Goal: Task Accomplishment & Management: Manage account settings

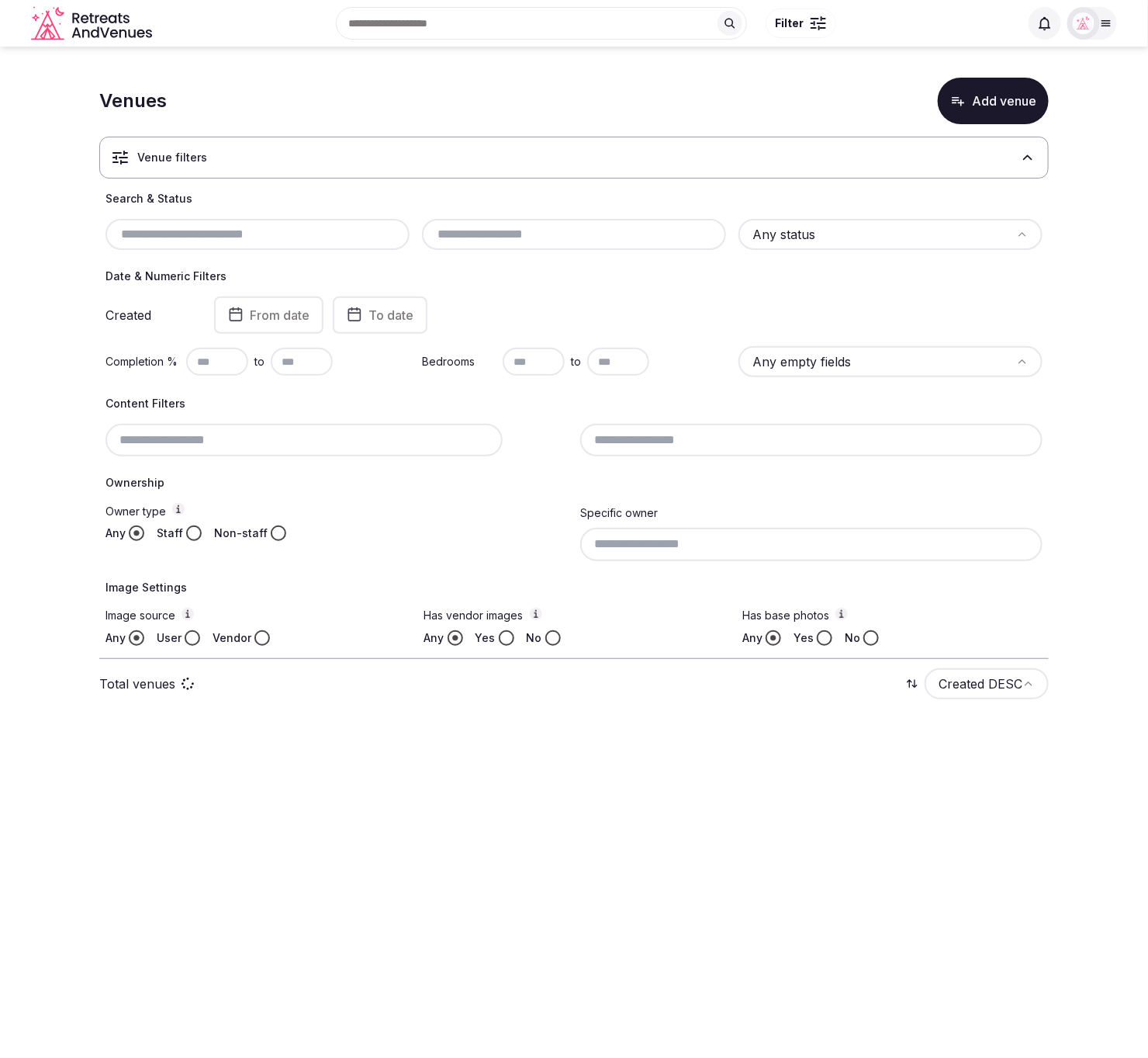
click at [1147, 79] on html "Search Popular Destinations [GEOGRAPHIC_DATA], [GEOGRAPHIC_DATA] [GEOGRAPHIC_DA…" at bounding box center [574, 529] width 1148 height 1058
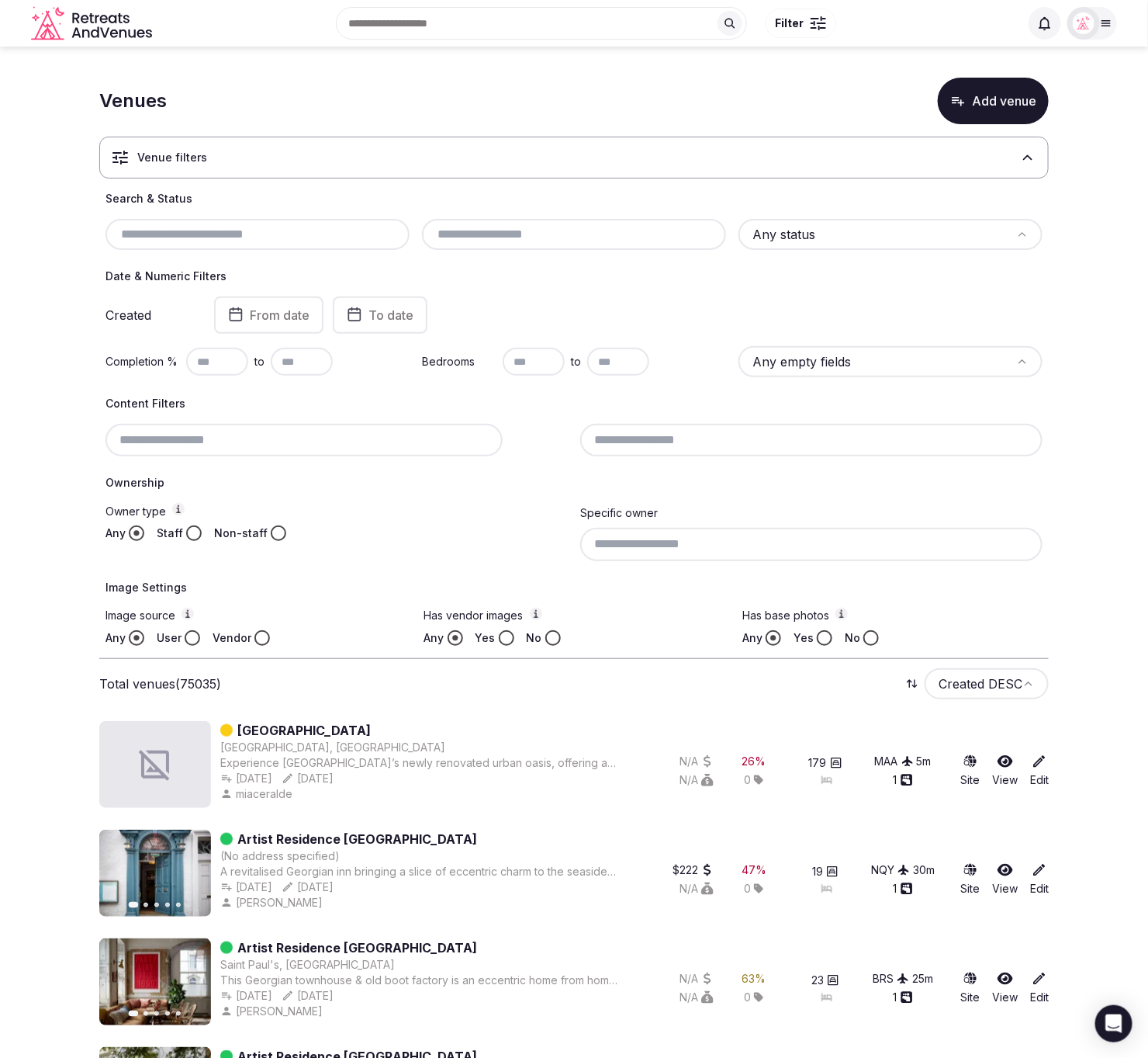
click at [224, 231] on input "text" at bounding box center [257, 235] width 292 height 19
paste input "**********"
type input "**********"
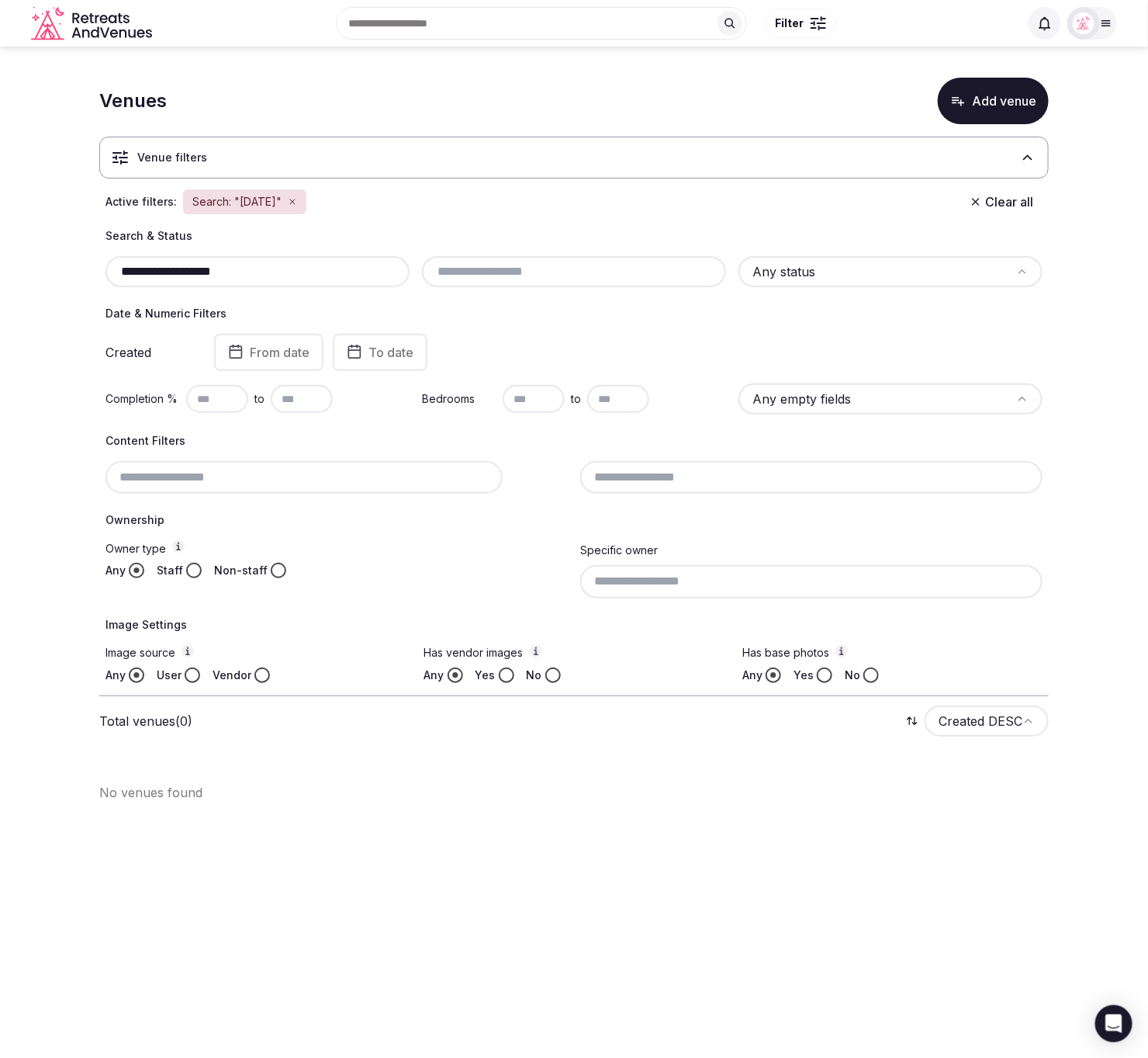
drag, startPoint x: 278, startPoint y: 270, endPoint x: 63, endPoint y: 270, distance: 215.0
click at [63, 270] on section "**********" at bounding box center [574, 433] width 1148 height 773
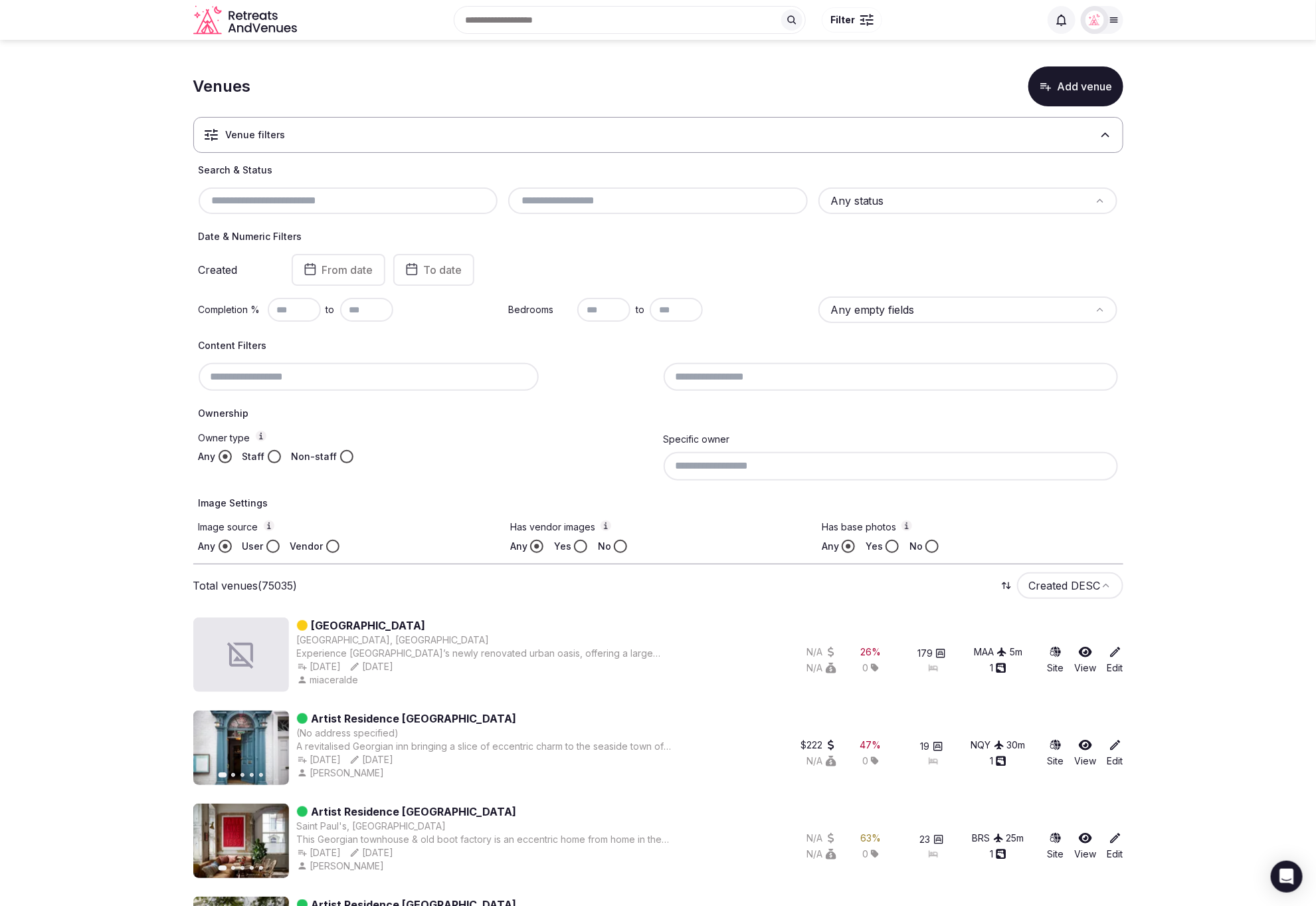
click at [276, 197] on input "text" at bounding box center [348, 201] width 289 height 16
paste input "**********"
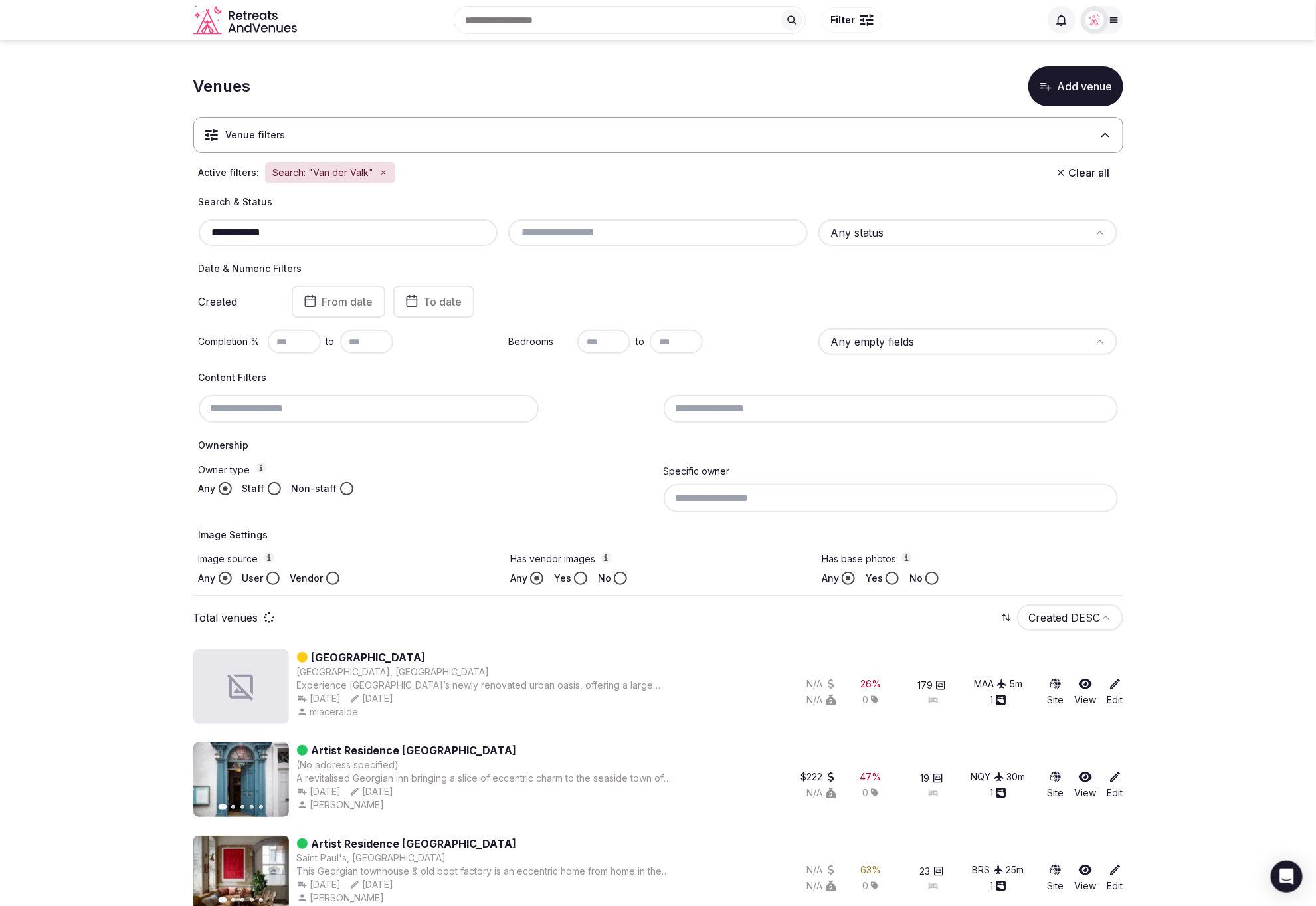
type input "**********"
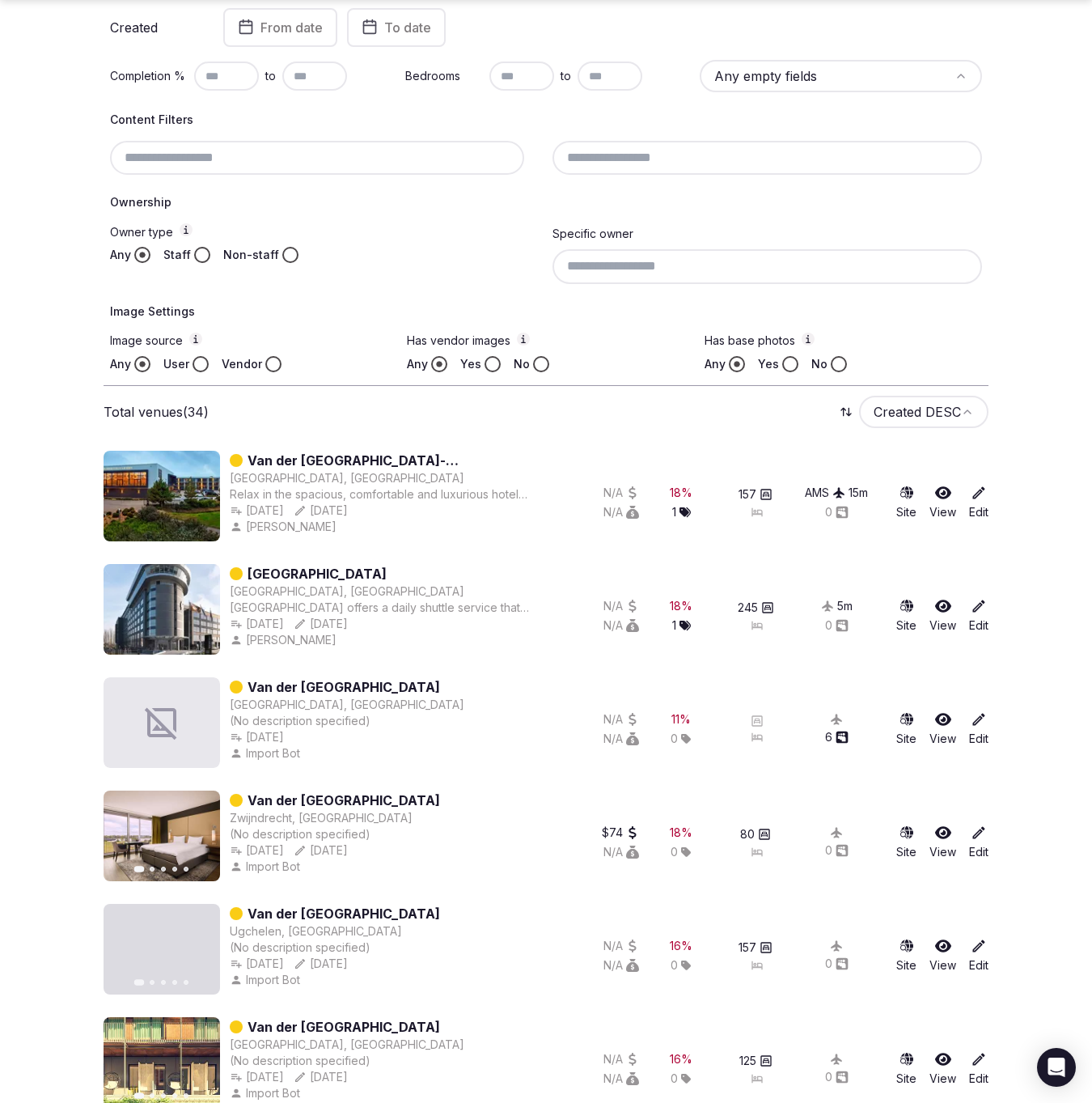
scroll to position [344, 0]
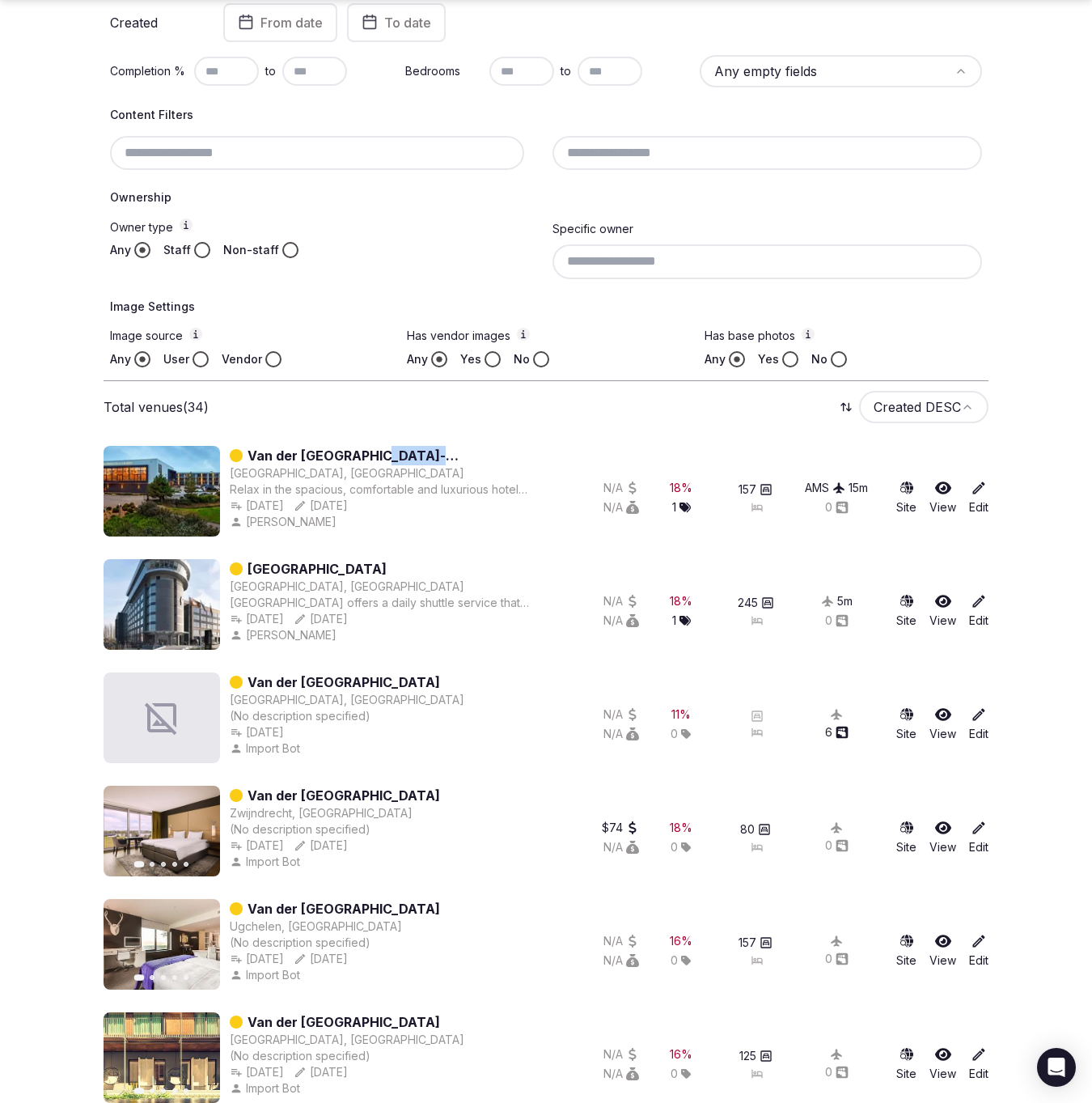
drag, startPoint x: 514, startPoint y: 463, endPoint x: 366, endPoint y: 453, distance: 148.3
click at [366, 453] on div "Van der Valk Hotel Sassenheim-Leiden Sassenheim, Netherlands Relax in the spaci…" at bounding box center [387, 490] width 315 height 91
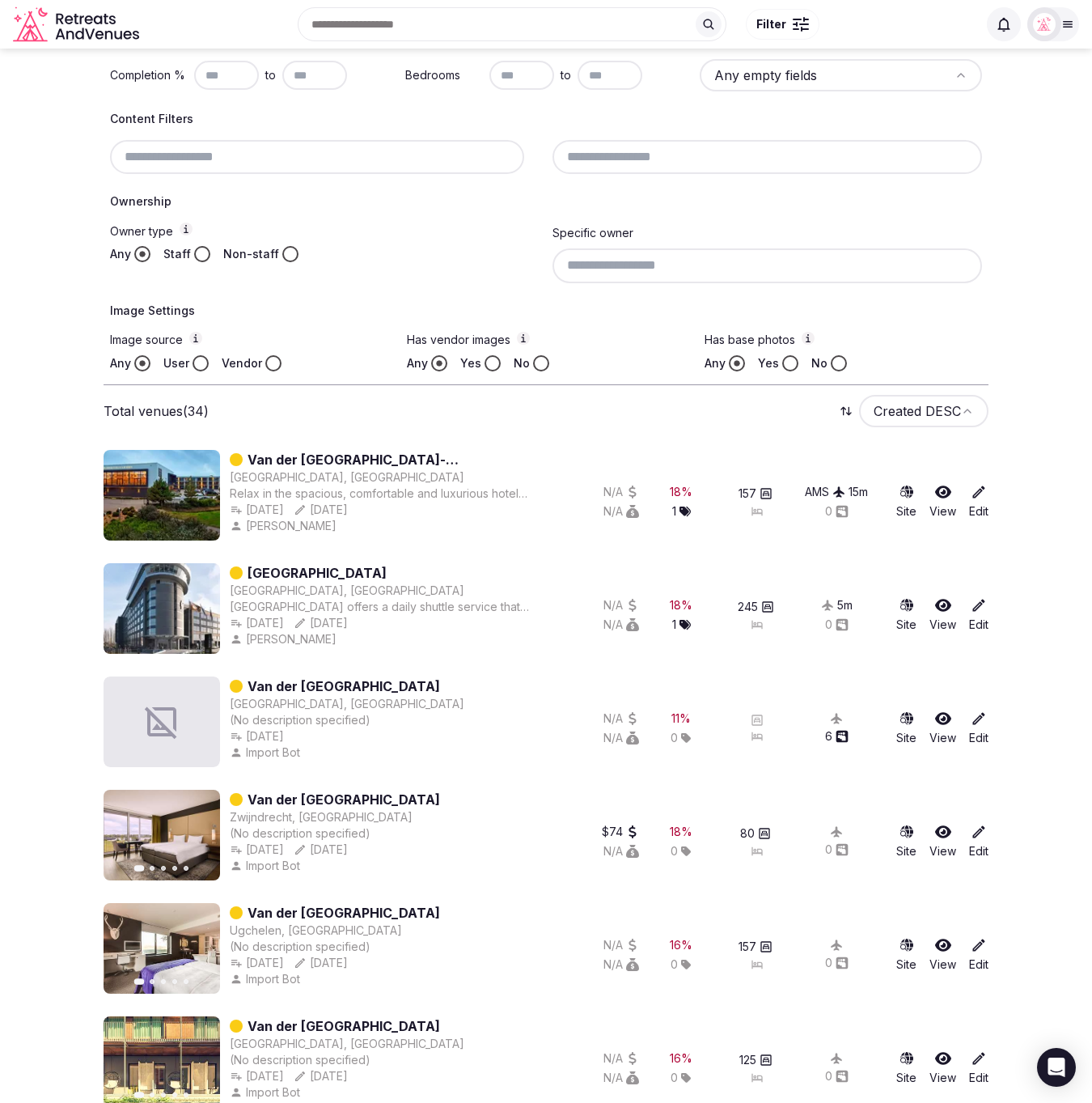
scroll to position [338, 0]
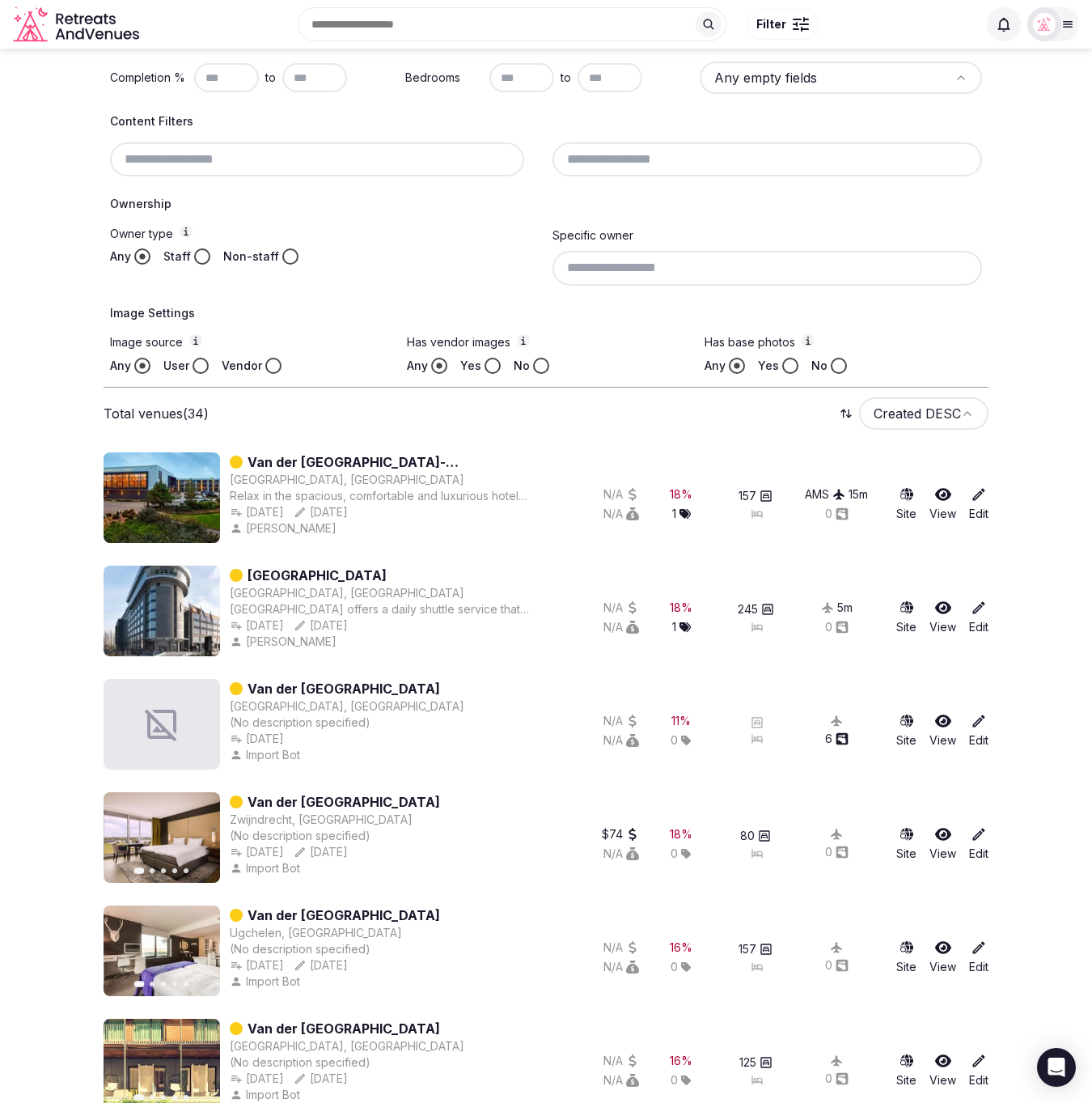
drag, startPoint x: 443, startPoint y: 573, endPoint x: 364, endPoint y: 573, distance: 79.0
click at [364, 573] on div "Van Der Valk Hotel Brussels Airport" at bounding box center [387, 575] width 315 height 19
drag, startPoint x: 495, startPoint y: 566, endPoint x: 333, endPoint y: 573, distance: 162.2
click at [333, 573] on div "Van Der Valk Hotel Brussels Airport" at bounding box center [387, 575] width 315 height 19
copy link "Hotel Brussels Airport"
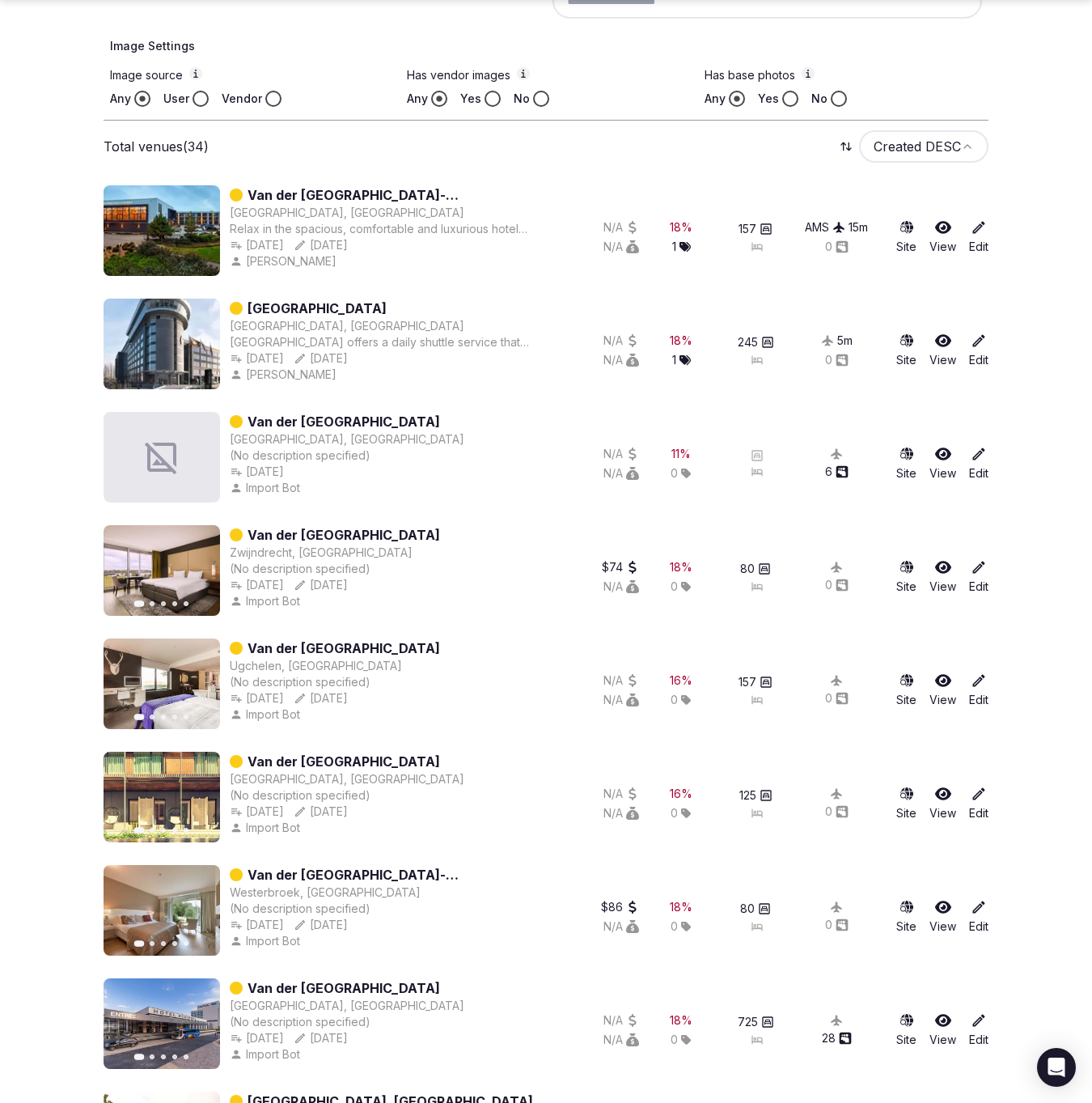
scroll to position [604, 0]
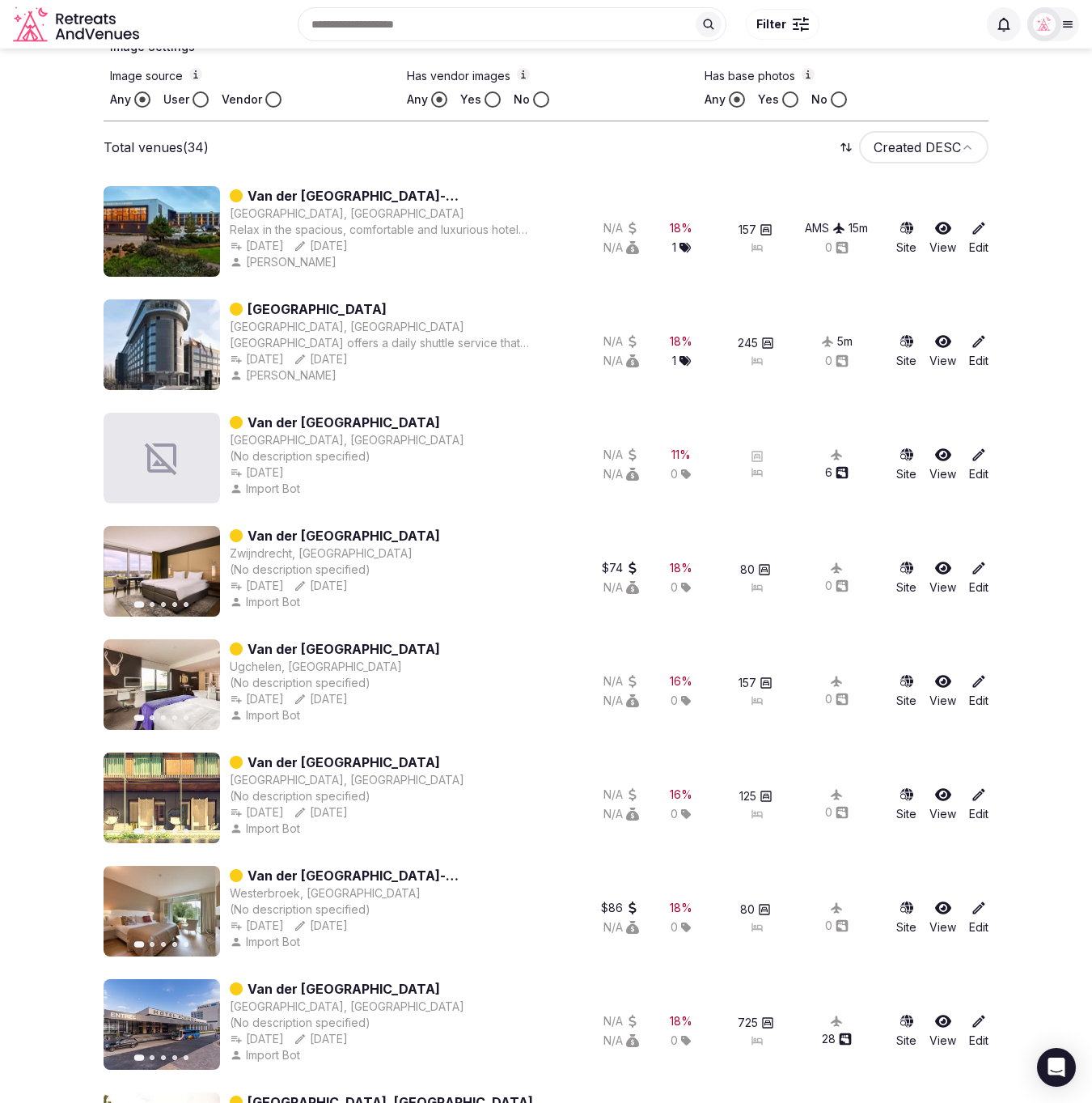
drag, startPoint x: 453, startPoint y: 423, endPoint x: 338, endPoint y: 421, distance: 115.0
click at [333, 422] on div "Van der Valk Hotel Hamburg Wittenburg, Germany (No description specified) Oct 1…" at bounding box center [325, 458] width 442 height 91
copy link "Hotel Hamburg"
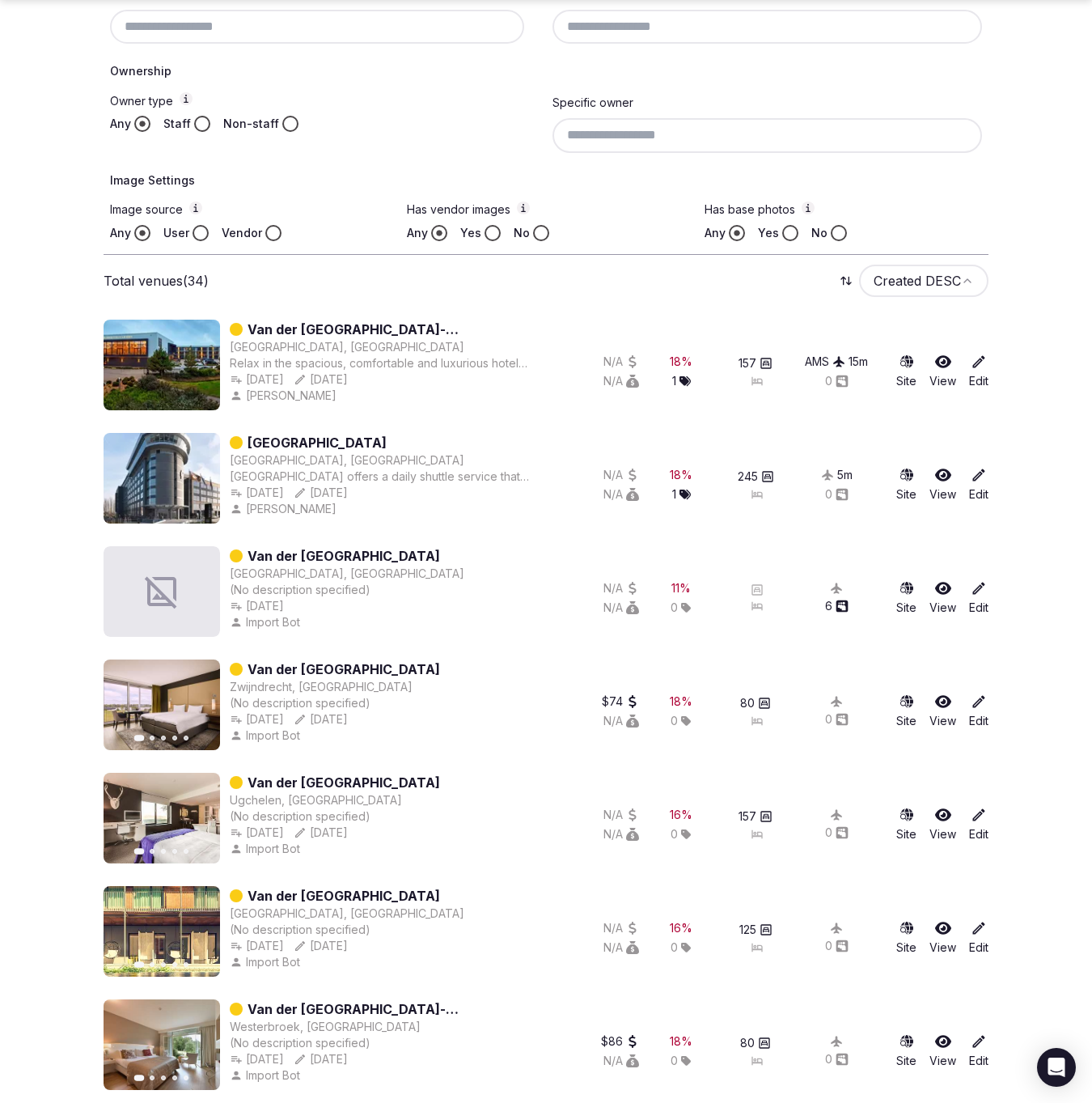
scroll to position [467, 0]
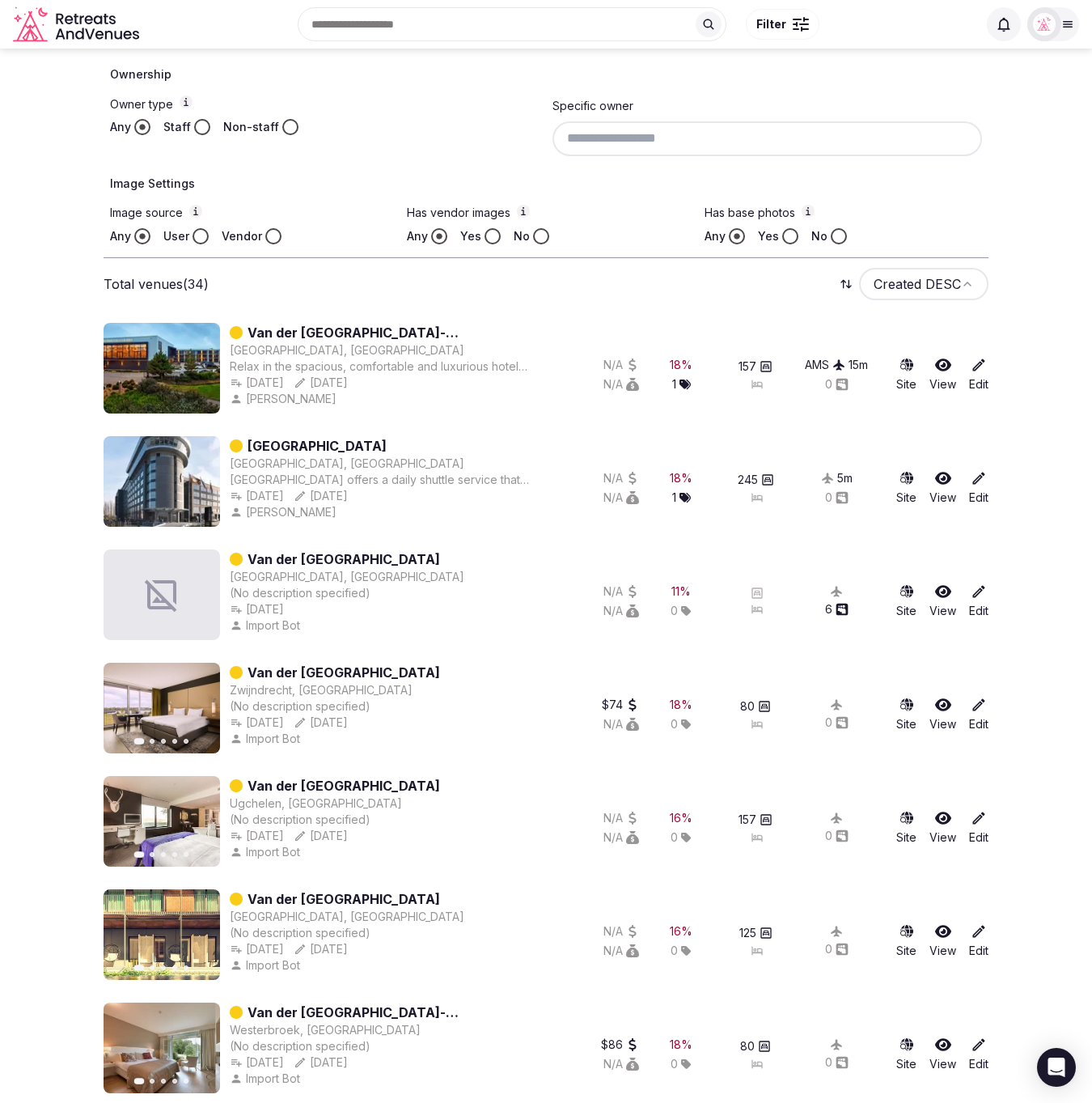
click at [947, 223] on div "Has base photos Any Yes No" at bounding box center [842, 224] width 277 height 40
drag, startPoint x: 411, startPoint y: 673, endPoint x: 330, endPoint y: 672, distance: 81.0
click at [330, 672] on div "Van der Valk Hotel Ara" at bounding box center [334, 673] width 210 height 19
copy link "Hotel Ara"
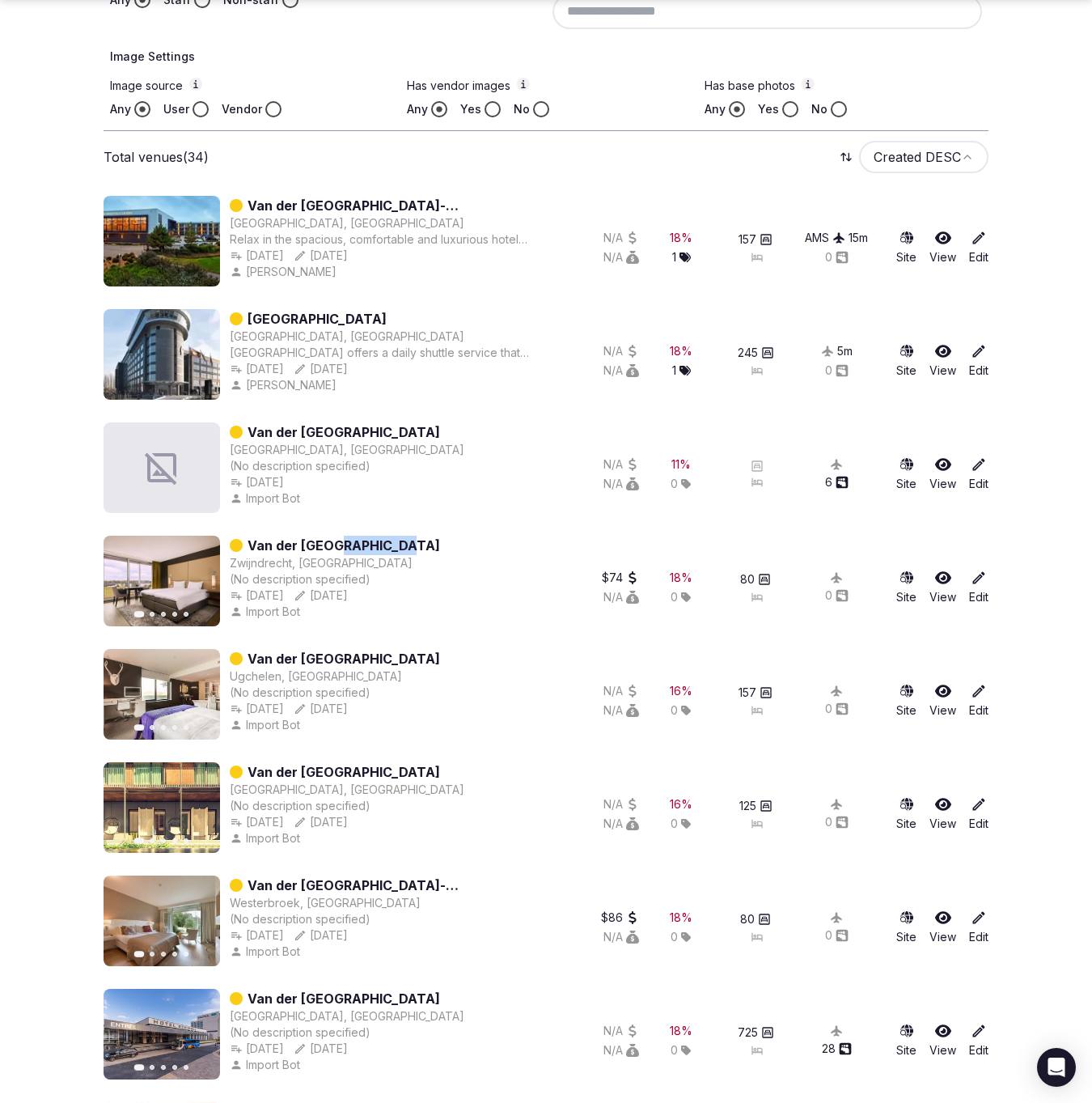
scroll to position [602, 0]
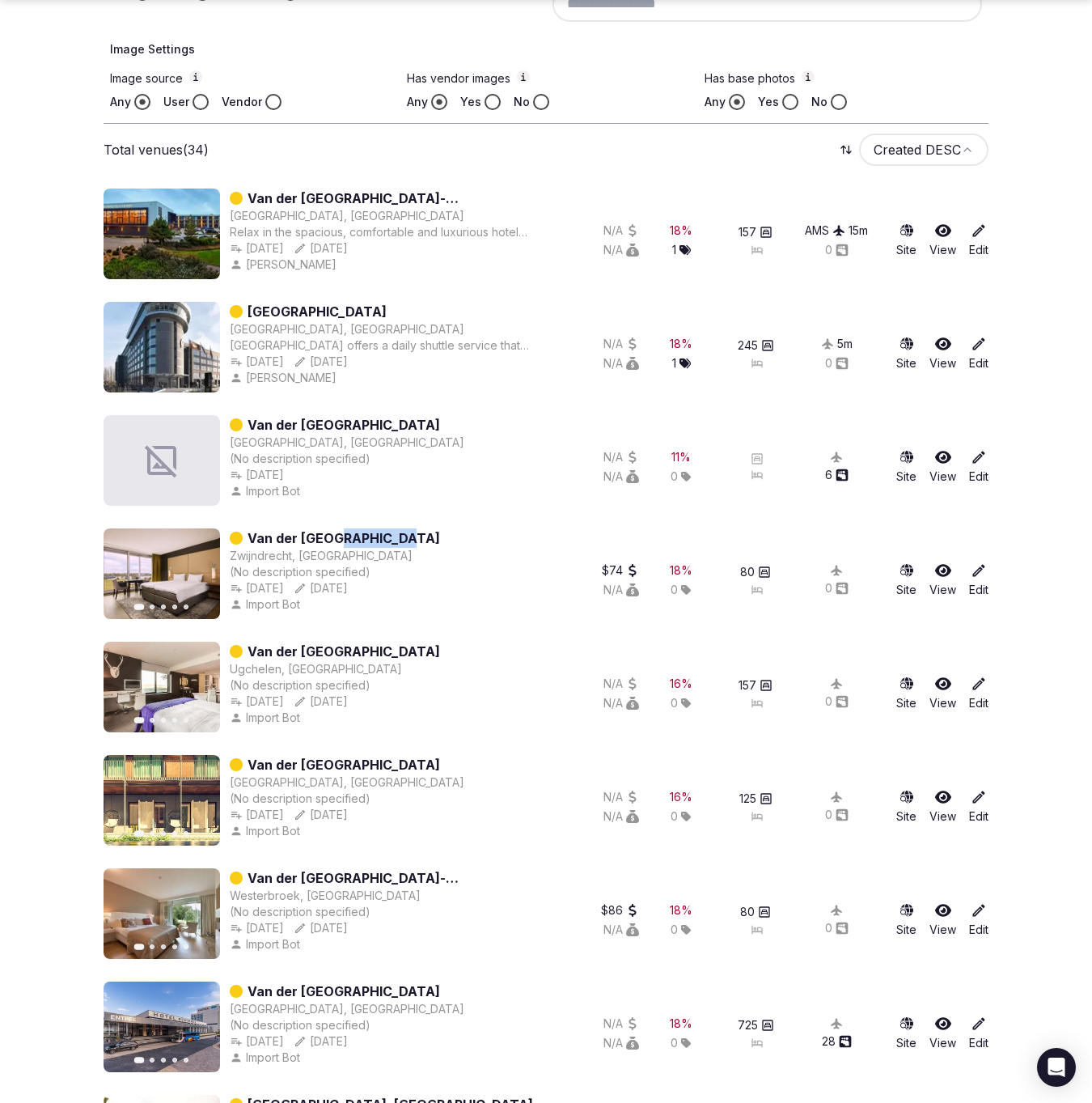
drag, startPoint x: 454, startPoint y: 642, endPoint x: 355, endPoint y: 644, distance: 99.0
click at [329, 645] on div "Previous slide Next slide Van der Valk Hotel de Cantharel Ugchelen, Netherlands…" at bounding box center [325, 687] width 442 height 91
copy link "Hotel de Cantharel"
drag, startPoint x: 443, startPoint y: 649, endPoint x: 252, endPoint y: 647, distance: 191.0
click at [252, 647] on div "Previous slide Next slide Van der Valk Hotel de Cantharel Ugchelen, Netherlands…" at bounding box center [325, 687] width 442 height 91
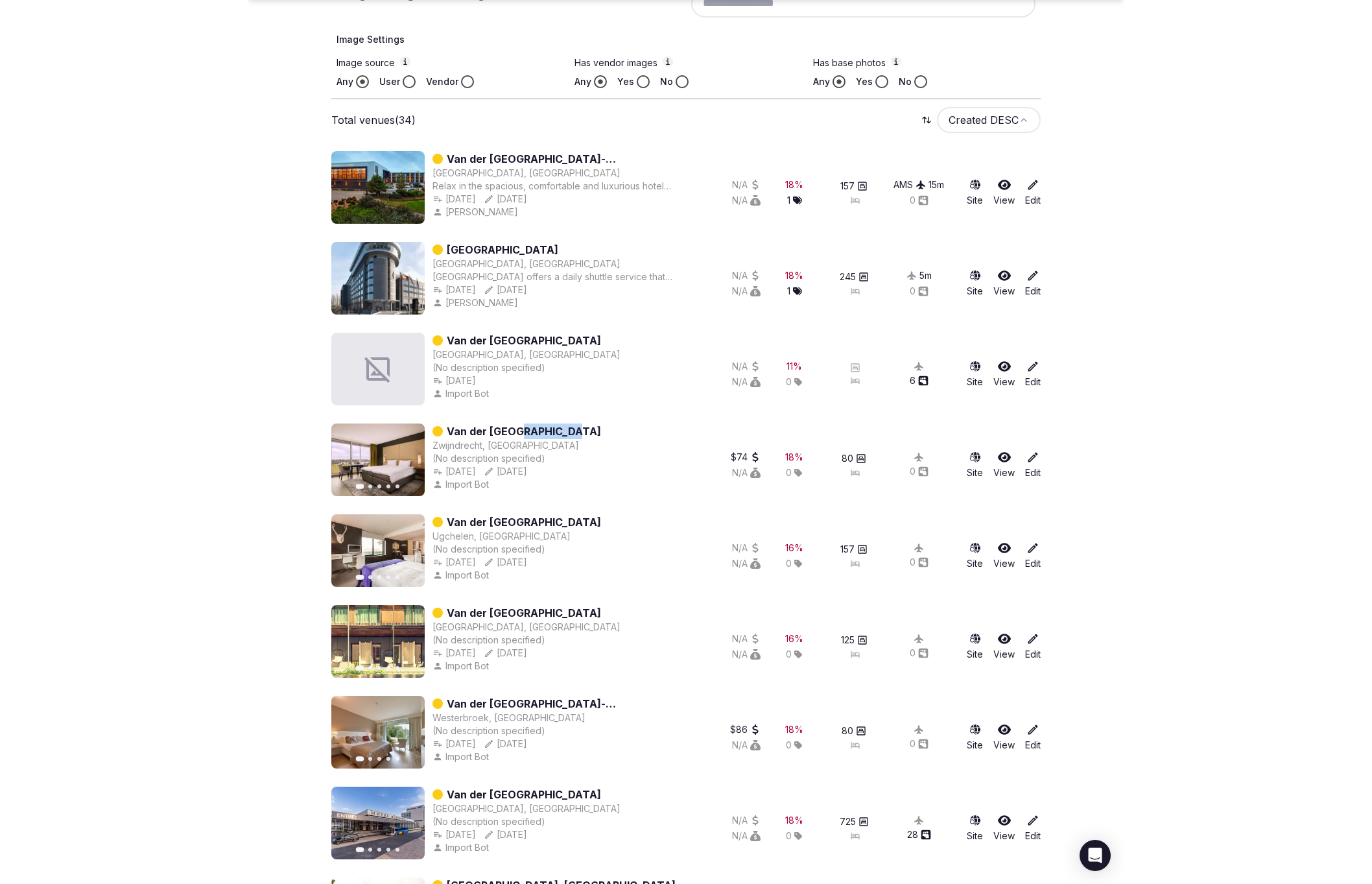
scroll to position [488, 0]
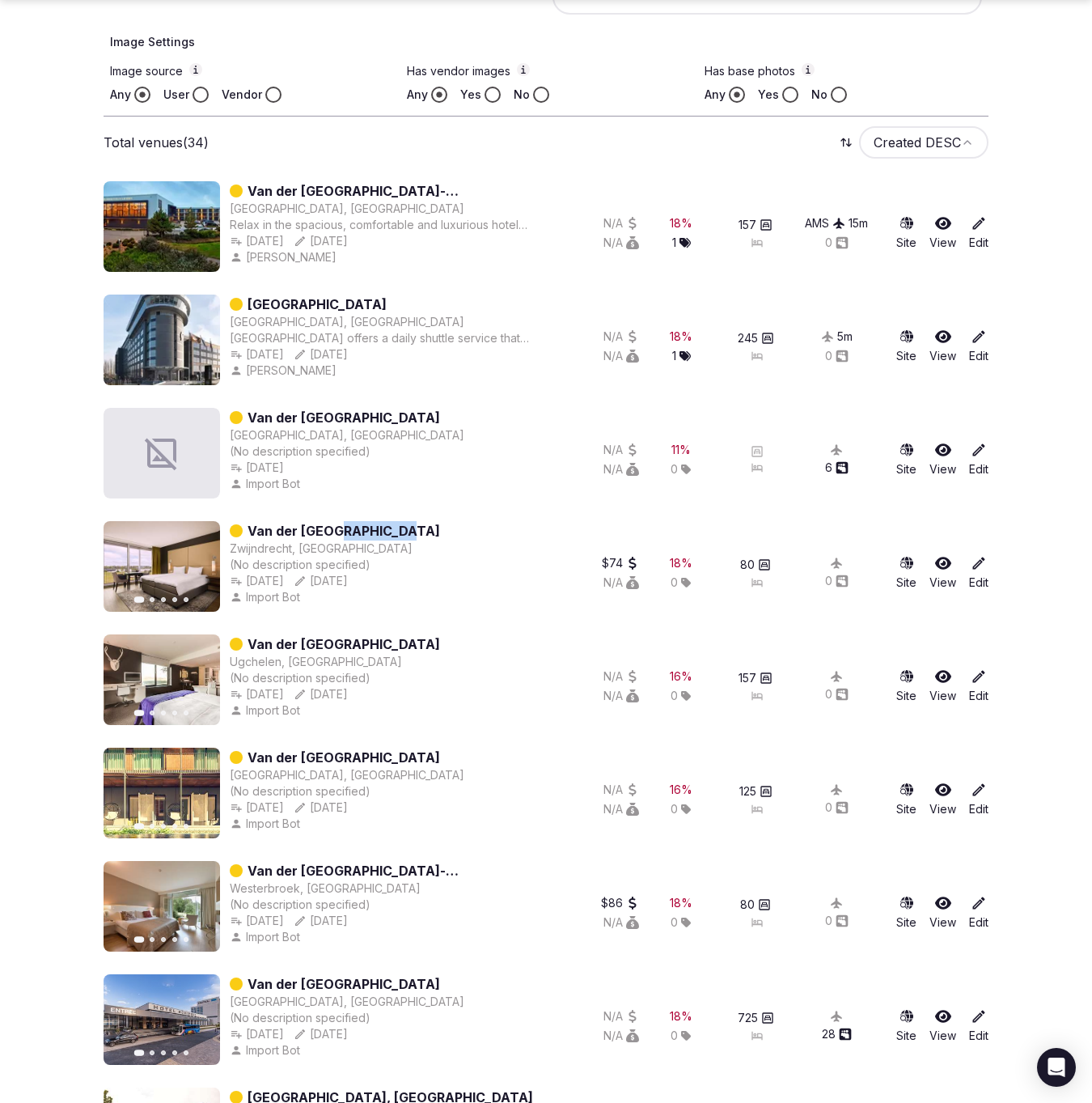
copy link "Van der [GEOGRAPHIC_DATA]"
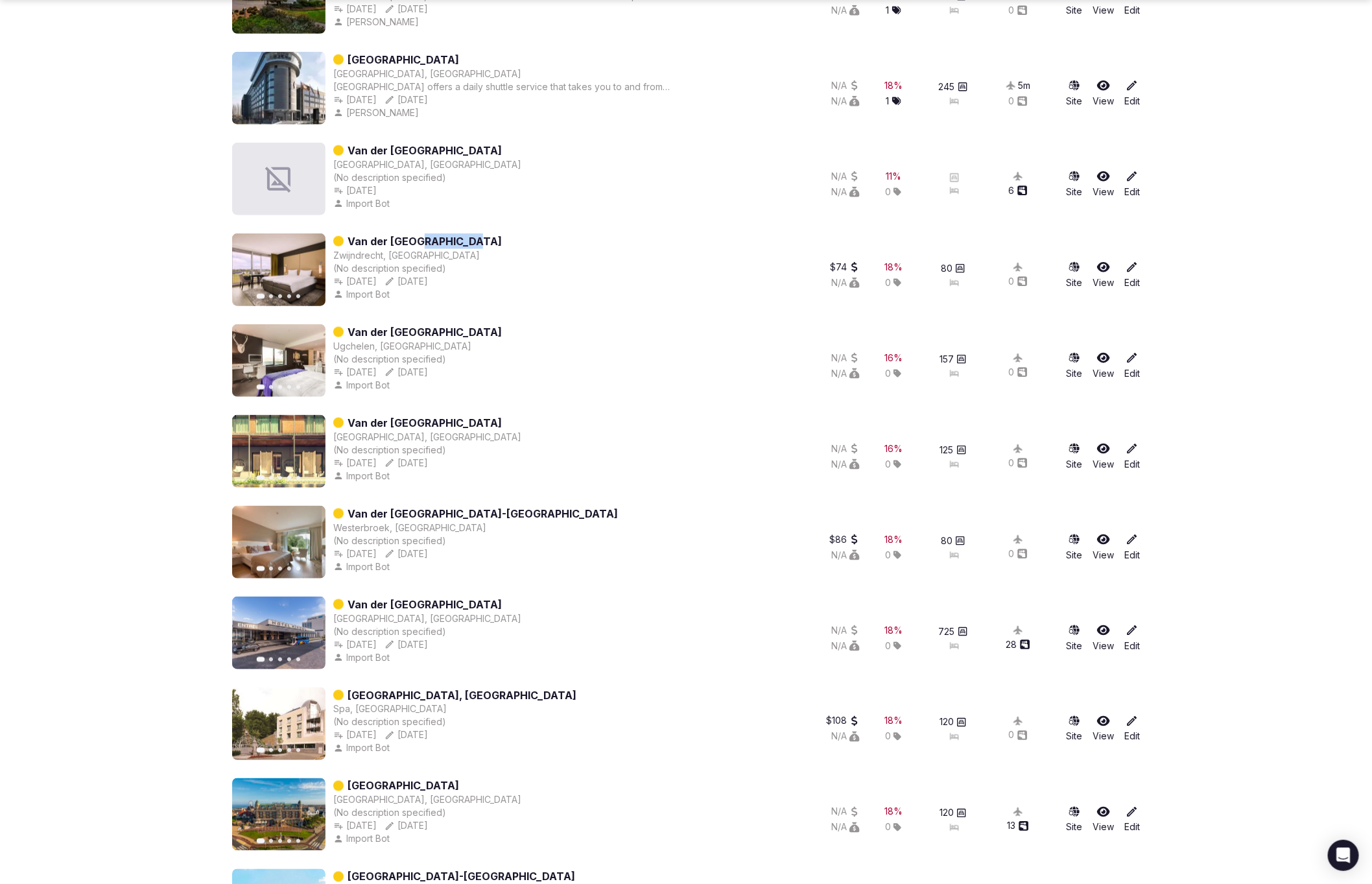
scroll to position [674, 0]
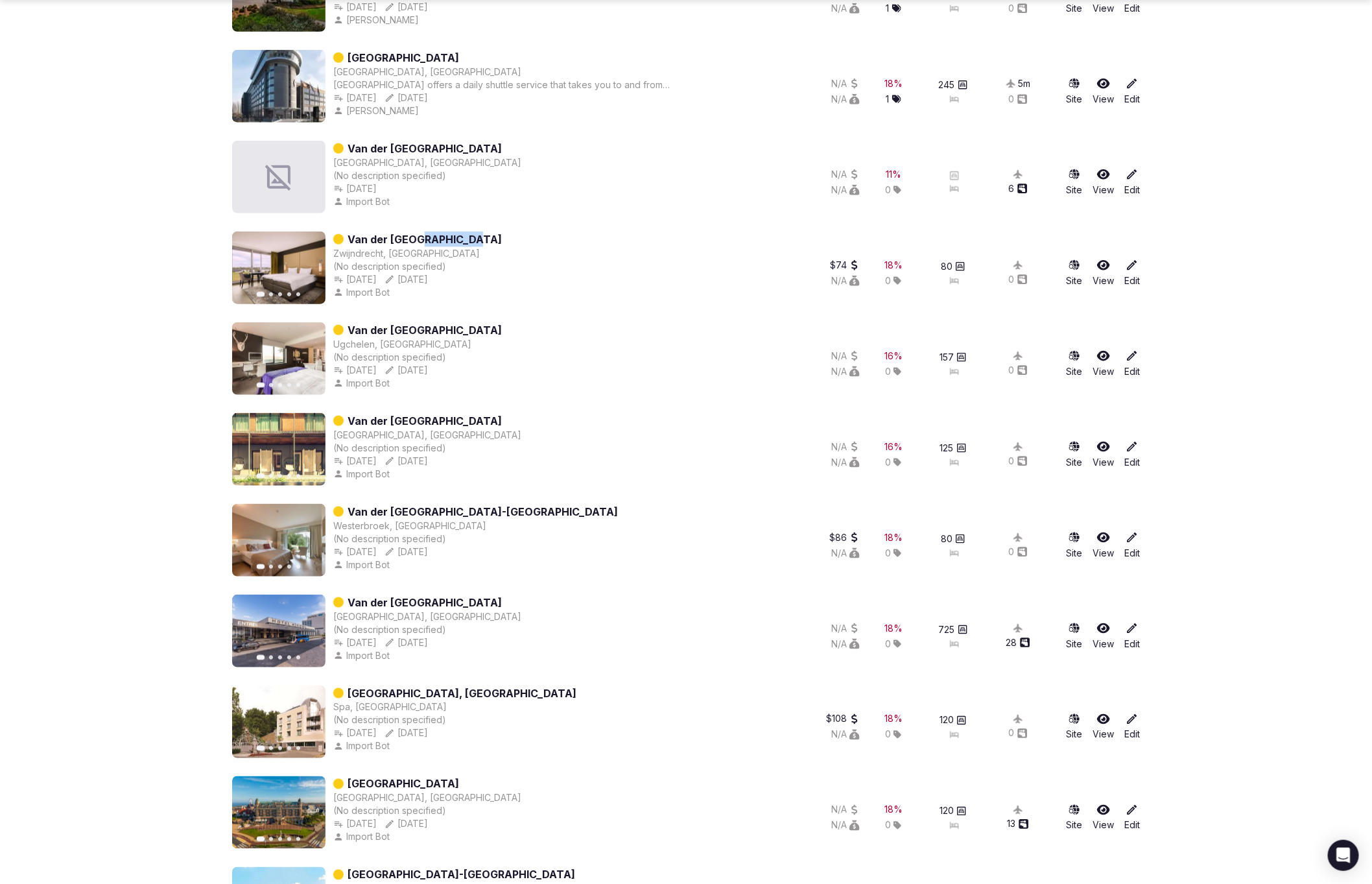
drag, startPoint x: 497, startPoint y: 418, endPoint x: 415, endPoint y: 416, distance: 82.0
click at [415, 416] on div "Previous slide Next slide Van der Valk Hotel Mechelen Mechelen, Belgium (No des…" at bounding box center [508, 449] width 552 height 73
copy link "Hotel Mechelen"
drag, startPoint x: 573, startPoint y: 509, endPoint x: 502, endPoint y: 509, distance: 71.0
click at [502, 509] on div "Previous slide Next slide Van der Valk Hotel Groningen-Westerbroek Westerbroek,…" at bounding box center [508, 540] width 552 height 73
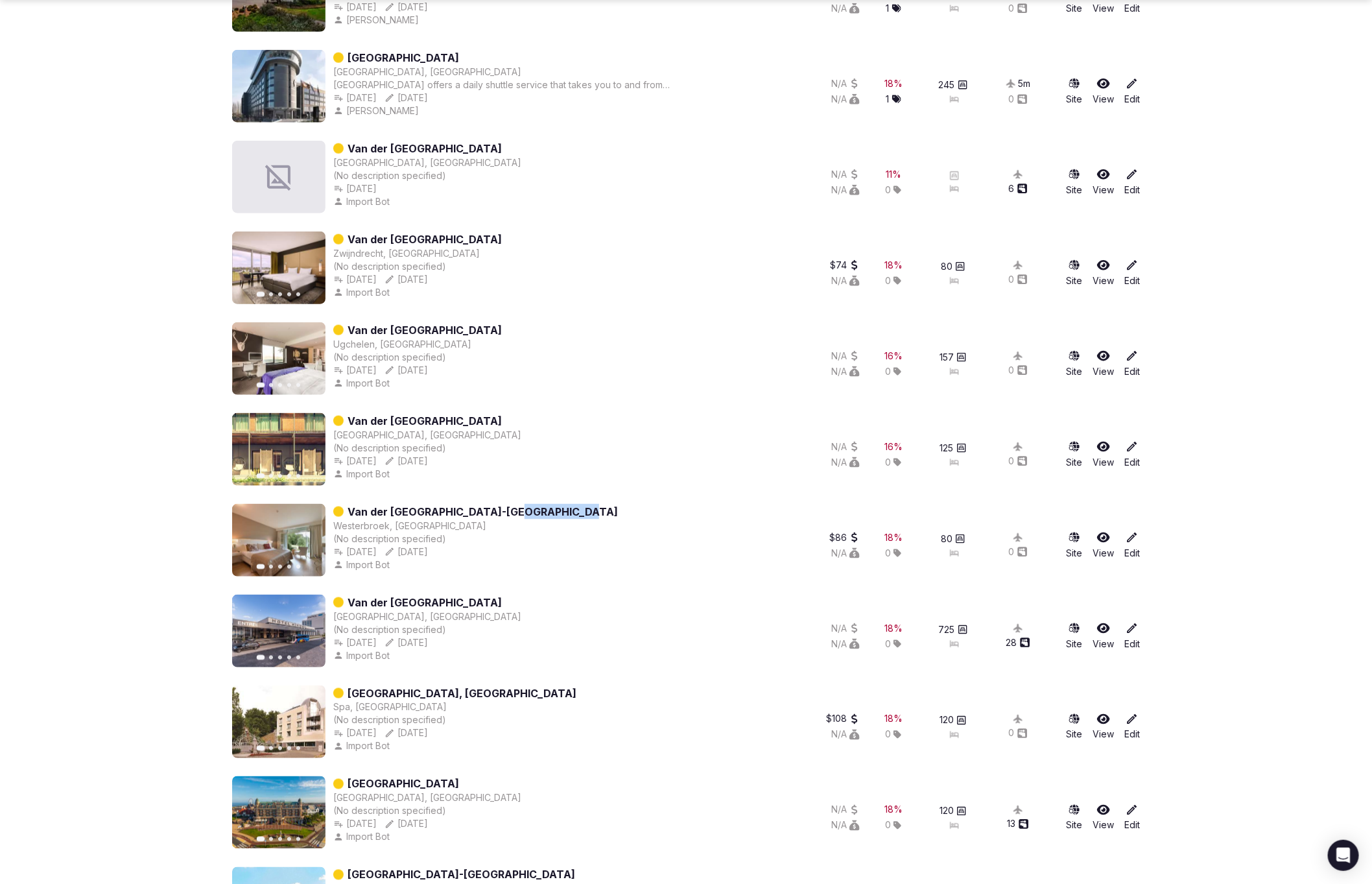
copy link "Westerbroek"
copy link "Hotel Schiphol"
drag, startPoint x: 506, startPoint y: 599, endPoint x: 416, endPoint y: 599, distance: 90.0
click at [416, 599] on div "Previous slide Next slide Van der Valk Hotel Schiphol Hoofddorp, Netherlands (N…" at bounding box center [508, 631] width 552 height 73
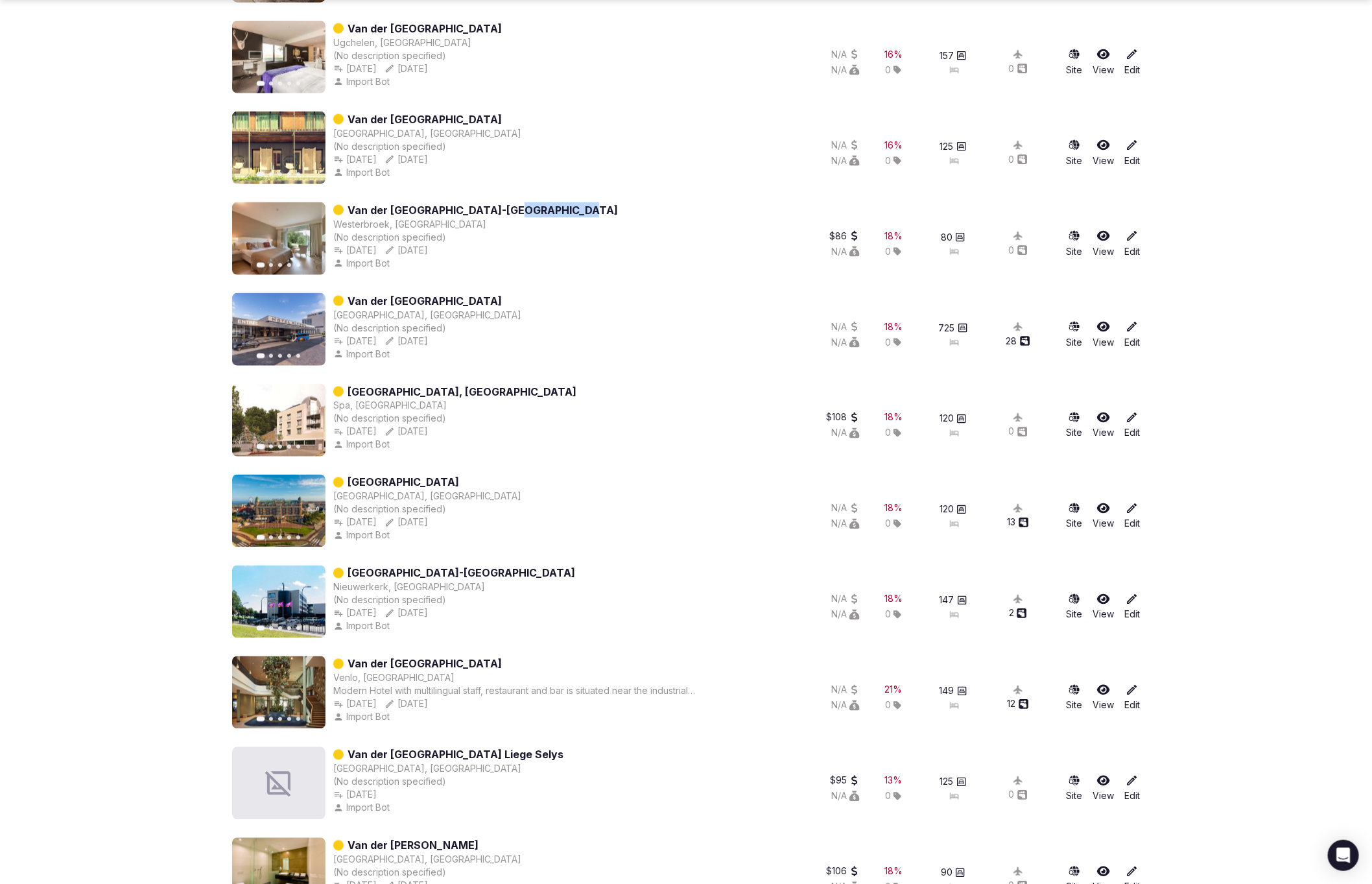
scroll to position [1002, 0]
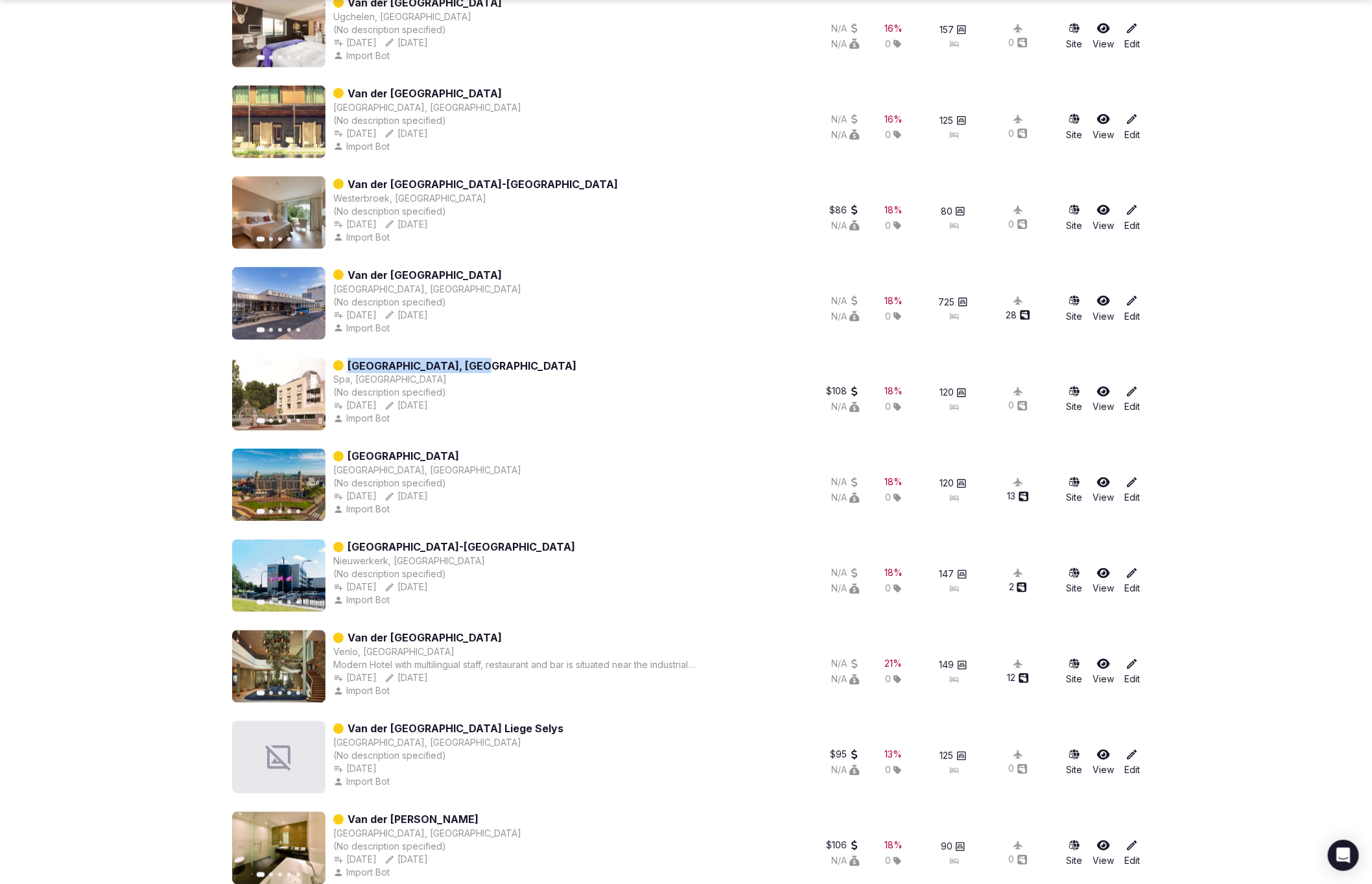
drag, startPoint x: 454, startPoint y: 364, endPoint x: 351, endPoint y: 362, distance: 103.0
click at [351, 362] on div "Previous slide Next slide Van der Valk Hotel, Spa Spa, Belgium (No description …" at bounding box center [508, 394] width 552 height 73
copy link "[GEOGRAPHIC_DATA], [GEOGRAPHIC_DATA]"
drag, startPoint x: 550, startPoint y: 454, endPoint x: 451, endPoint y: 453, distance: 99.0
click at [451, 453] on div "Previous slide Next slide Van der Valk Palace Hotel Noordwijk Noordwijk, Nether…" at bounding box center [508, 485] width 552 height 73
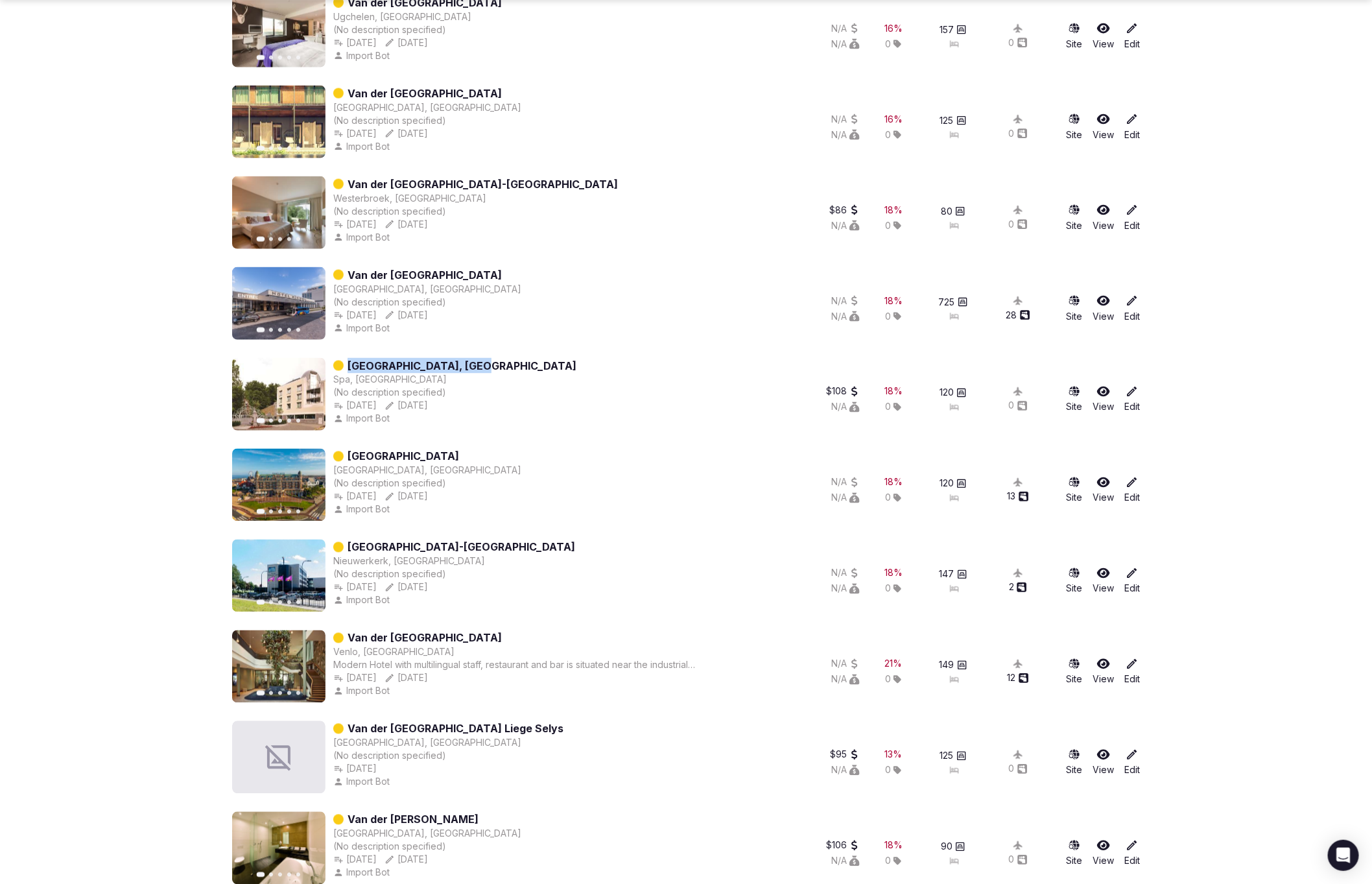
copy link "Hotel Noordwijk"
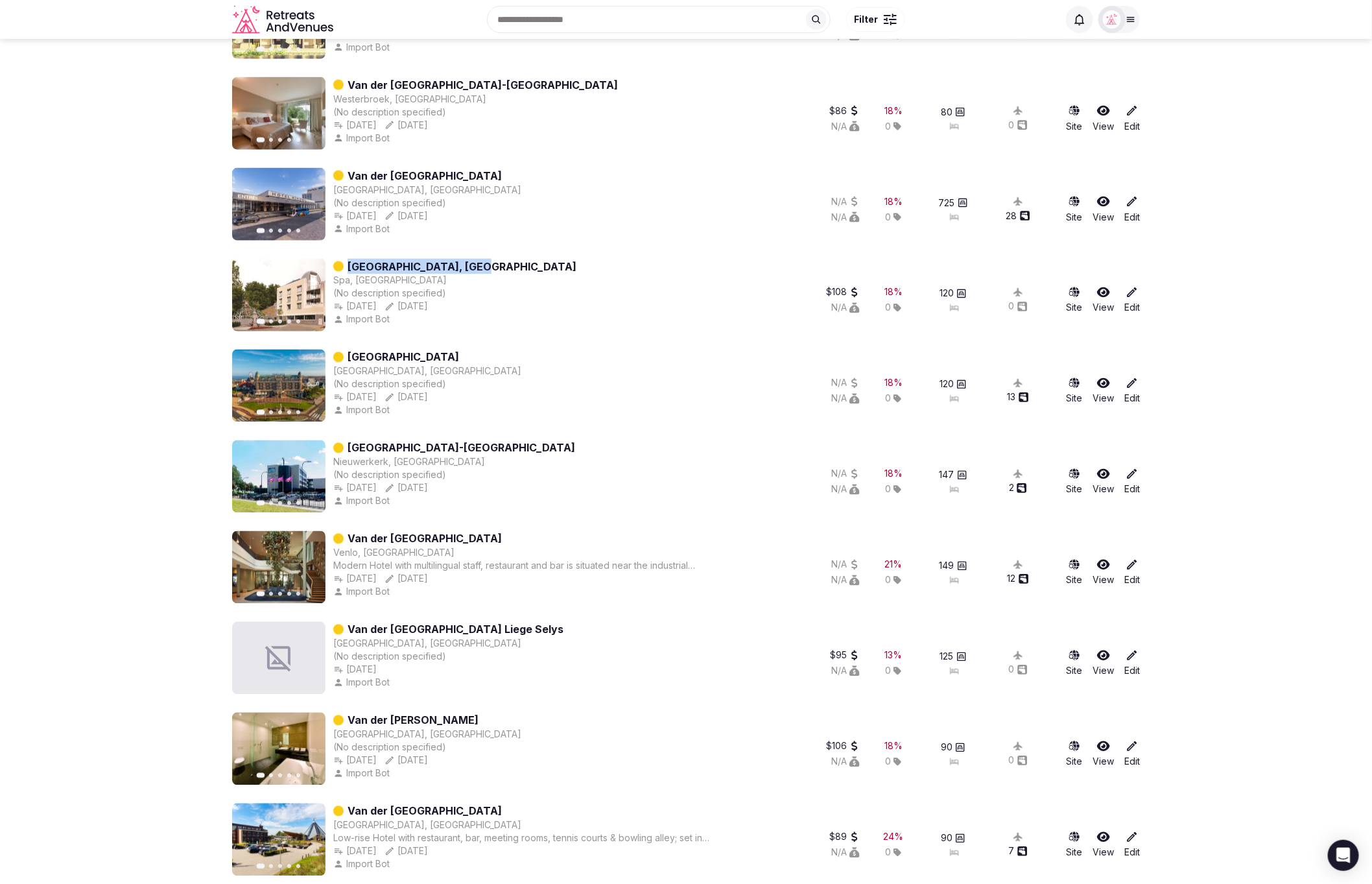
scroll to position [1101, 0]
drag, startPoint x: 565, startPoint y: 446, endPoint x: 497, endPoint y: 445, distance: 68.0
click at [497, 445] on div "Previous slide Next slide Van der Valk Hotel Rotterdam-Nieuwerkerk Nieuwerkerk,…" at bounding box center [508, 477] width 552 height 73
click at [612, 450] on div "Previous slide Next slide Van der Valk Hotel Rotterdam-Nieuwerkerk Nieuwerkerk,…" at bounding box center [508, 477] width 552 height 73
drag, startPoint x: 528, startPoint y: 444, endPoint x: 506, endPoint y: 446, distance: 22.1
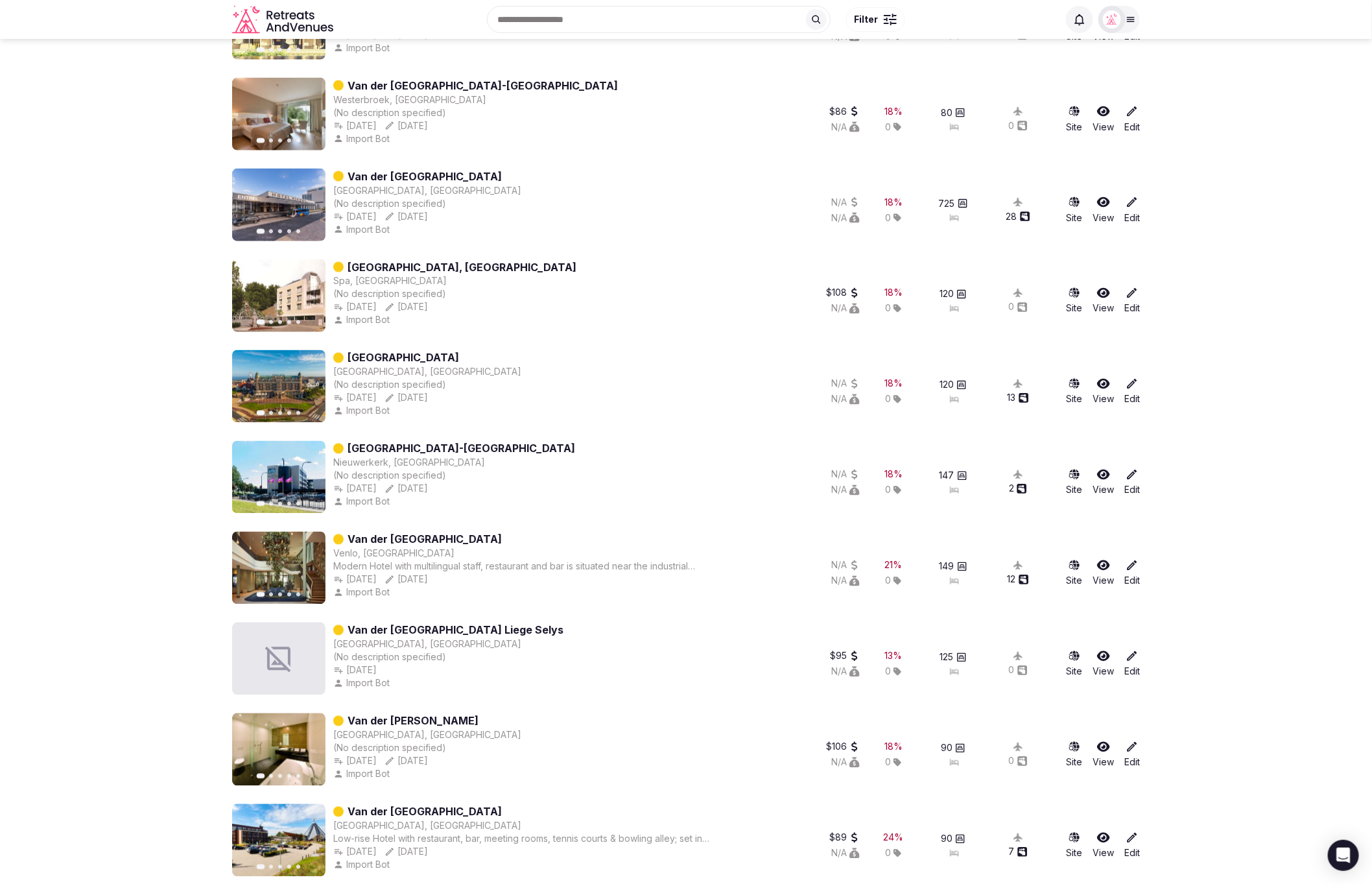
click at [502, 447] on div "Previous slide Next slide Van der Valk Hotel Rotterdam-Nieuwerkerk Nieuwerkerk,…" at bounding box center [508, 477] width 552 height 73
drag, startPoint x: 562, startPoint y: 444, endPoint x: 431, endPoint y: 445, distance: 131.0
click at [514, 419] on div "Van der Valk Palace Hotel Noordwijk Noordwijk, Netherlands (No description spec…" at bounding box center [427, 386] width 188 height 73
drag, startPoint x: 458, startPoint y: 447, endPoint x: 420, endPoint y: 447, distance: 38.0
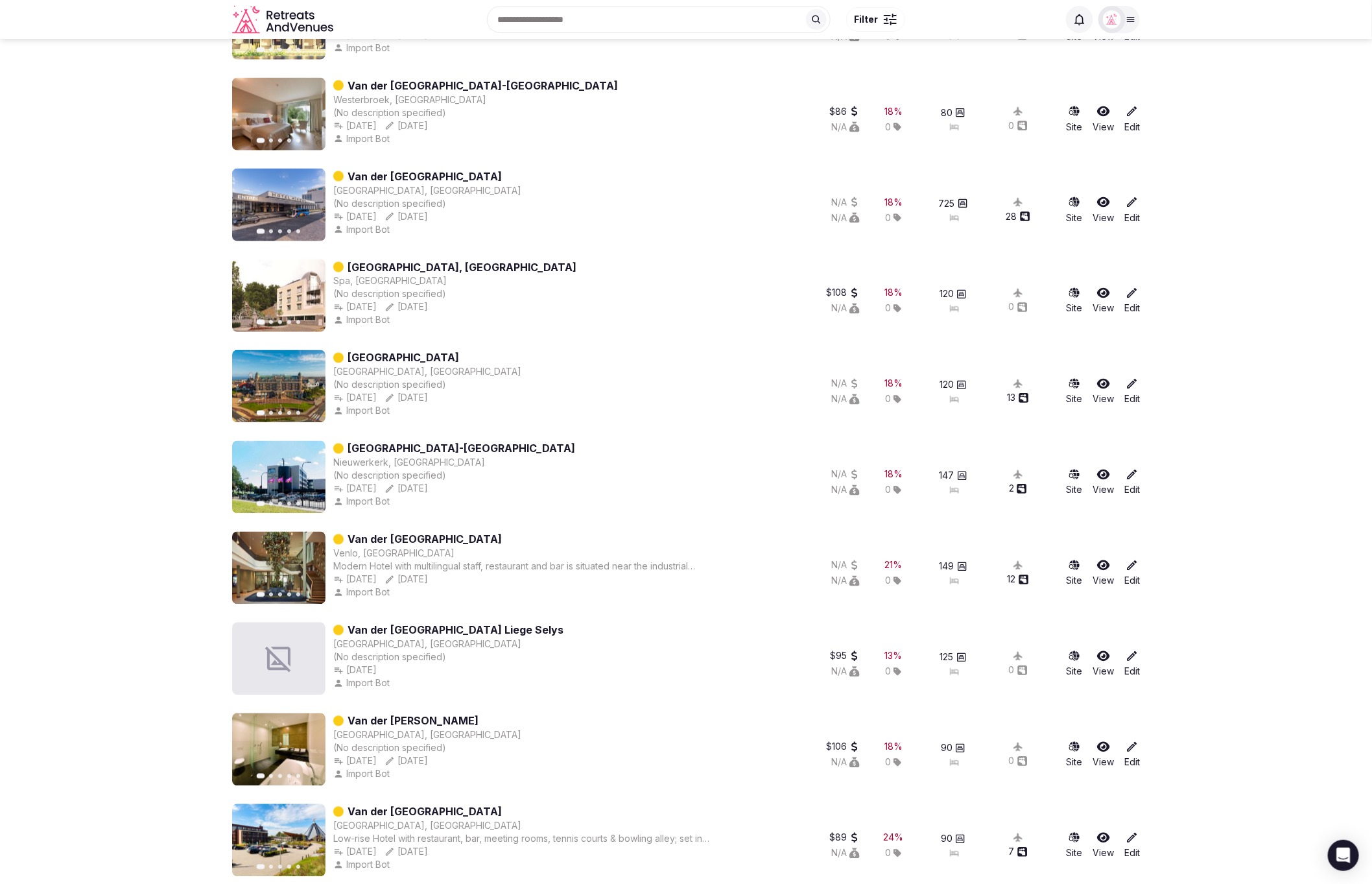
click at [417, 447] on div "Previous slide Next slide Van der Valk Hotel Rotterdam-Nieuwerkerk Nieuwerkerk,…" at bounding box center [508, 477] width 552 height 73
drag, startPoint x: 424, startPoint y: 538, endPoint x: 412, endPoint y: 537, distance: 12.0
click at [412, 537] on div "Van der [GEOGRAPHIC_DATA]" at bounding box center [523, 540] width 380 height 16
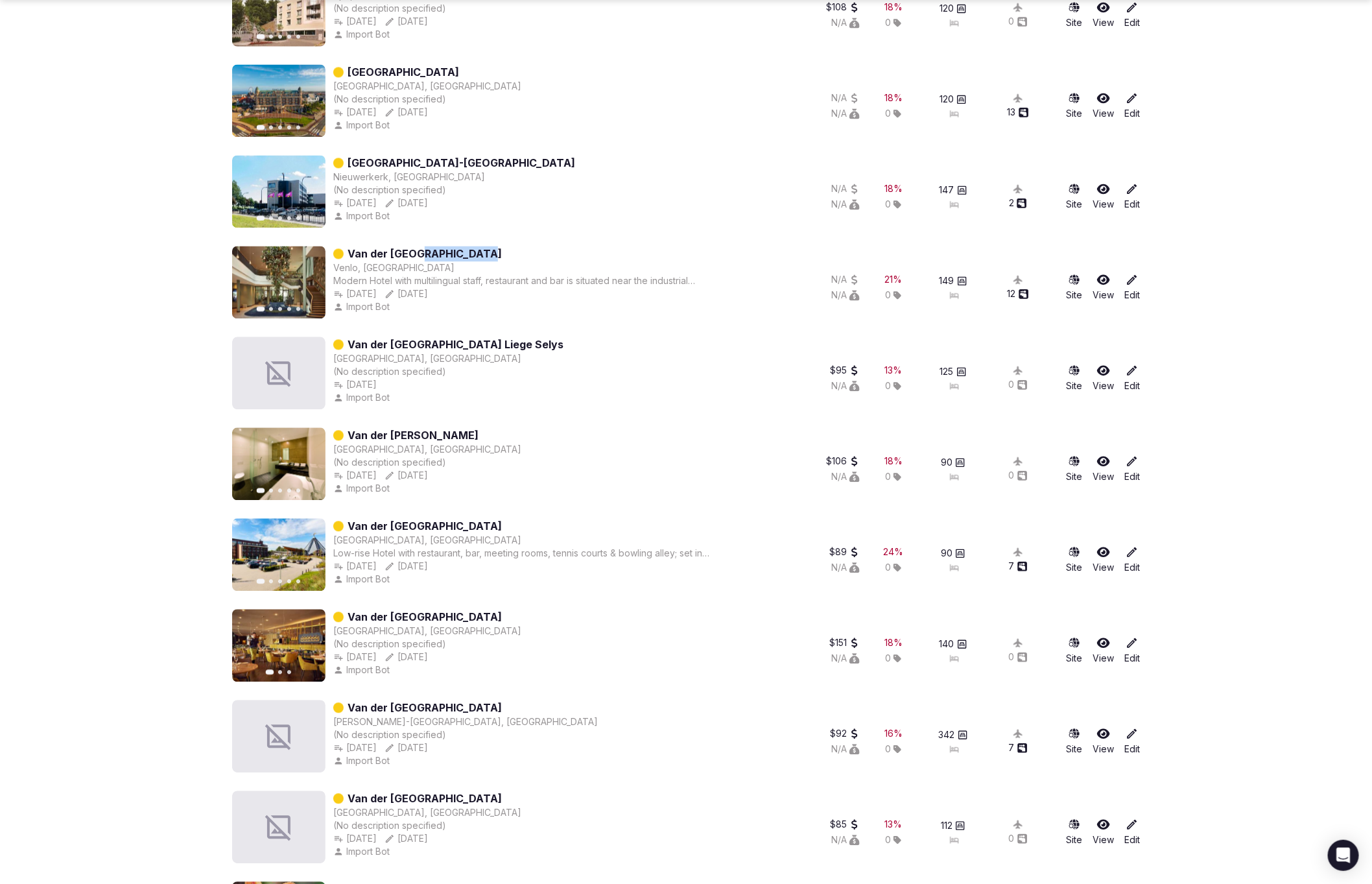
scroll to position [1387, 0]
drag, startPoint x: 522, startPoint y: 340, endPoint x: 415, endPoint y: 339, distance: 107.0
click at [415, 339] on div "Van der Valk Hotel Liege Selys Liège, Belgium (No description specified) Oct 12…" at bounding box center [508, 372] width 552 height 73
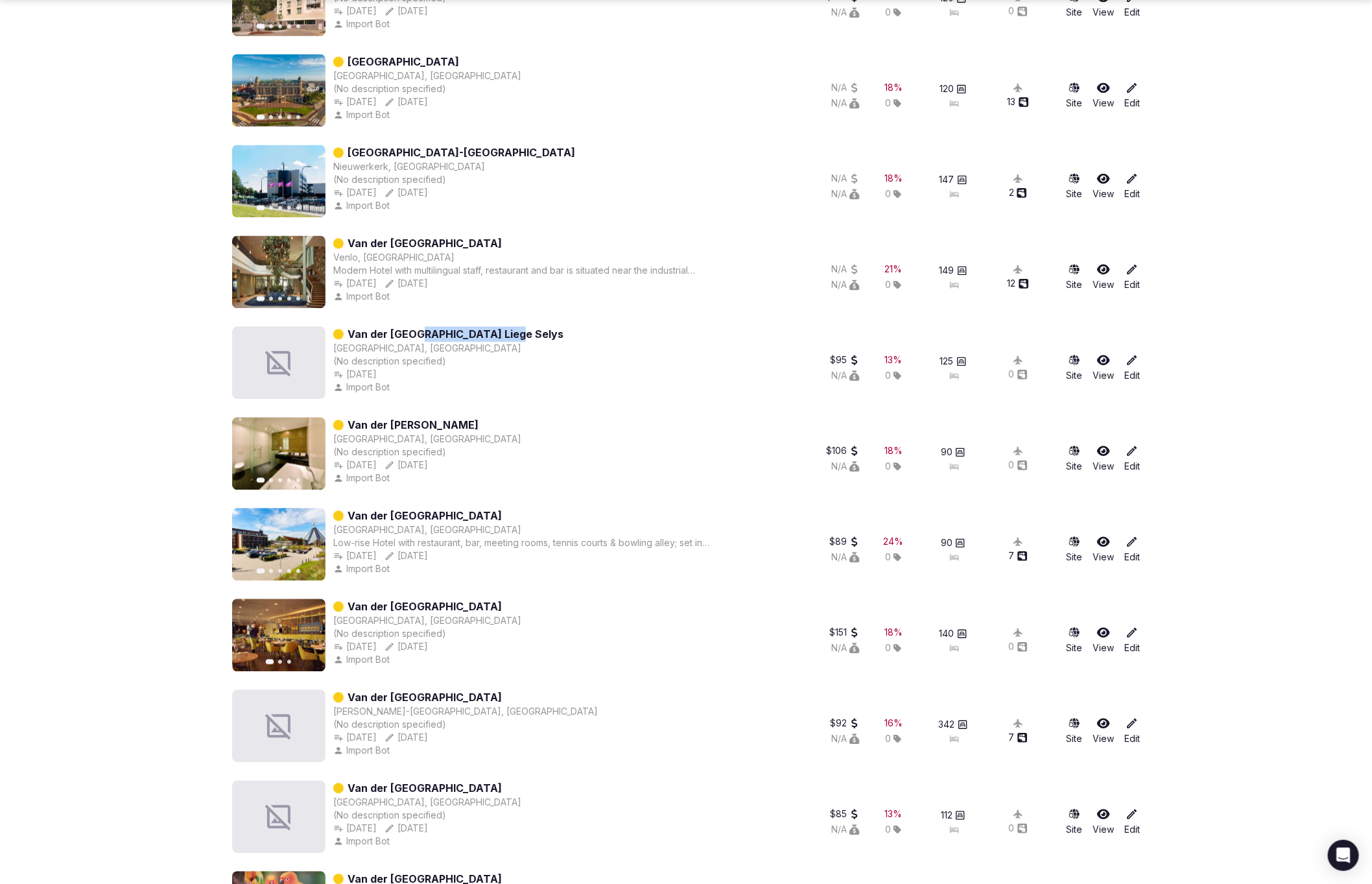
scroll to position [1400, 0]
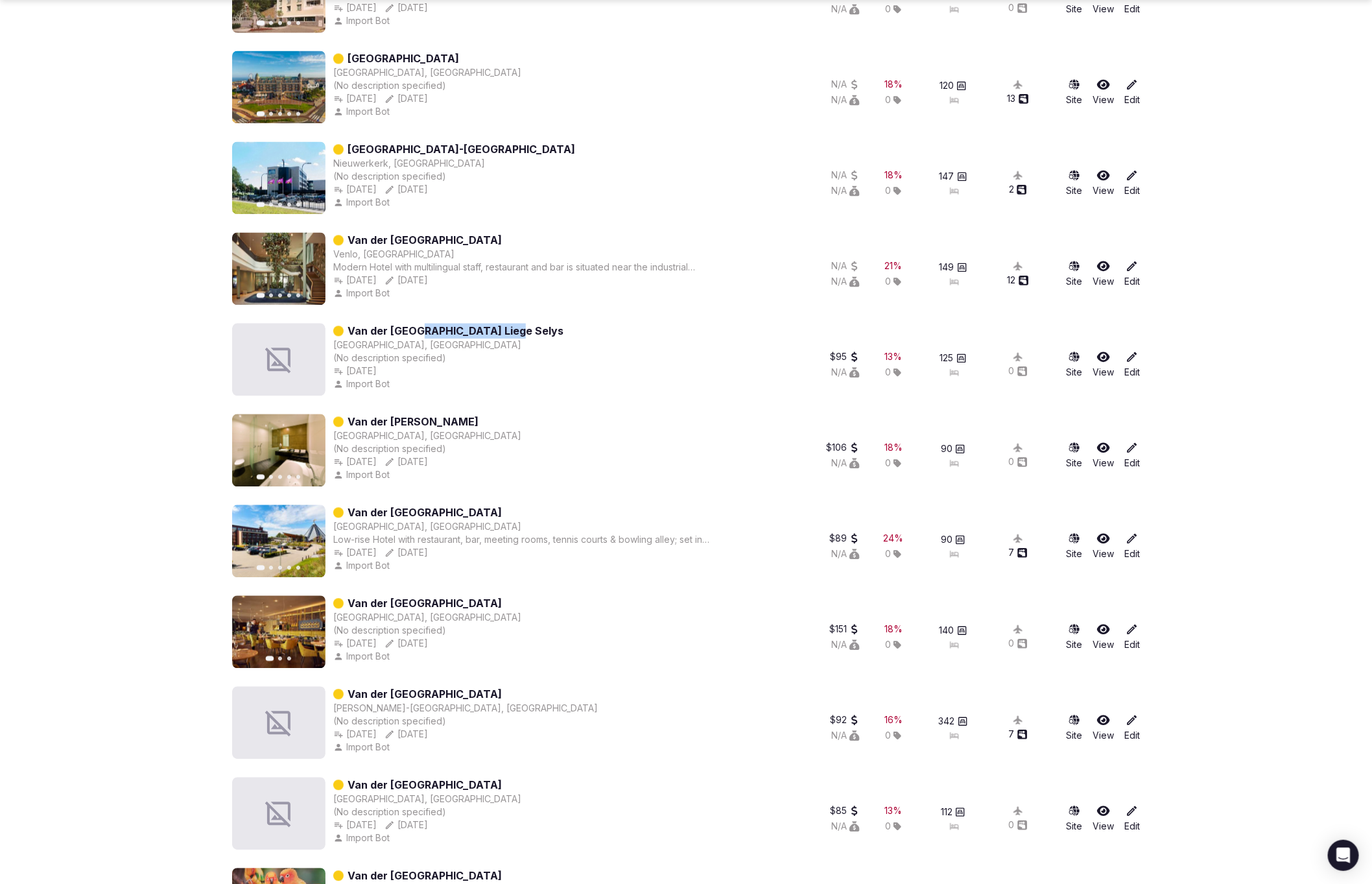
drag, startPoint x: 484, startPoint y: 418, endPoint x: 414, endPoint y: 415, distance: 70.1
click at [414, 415] on div "Previous slide Next slide Van der Valk Harderwijk Harderwijk, Netherlands (No d…" at bounding box center [508, 449] width 552 height 73
click at [959, 447] on section "**********" at bounding box center [686, 480] width 1372 height 3683
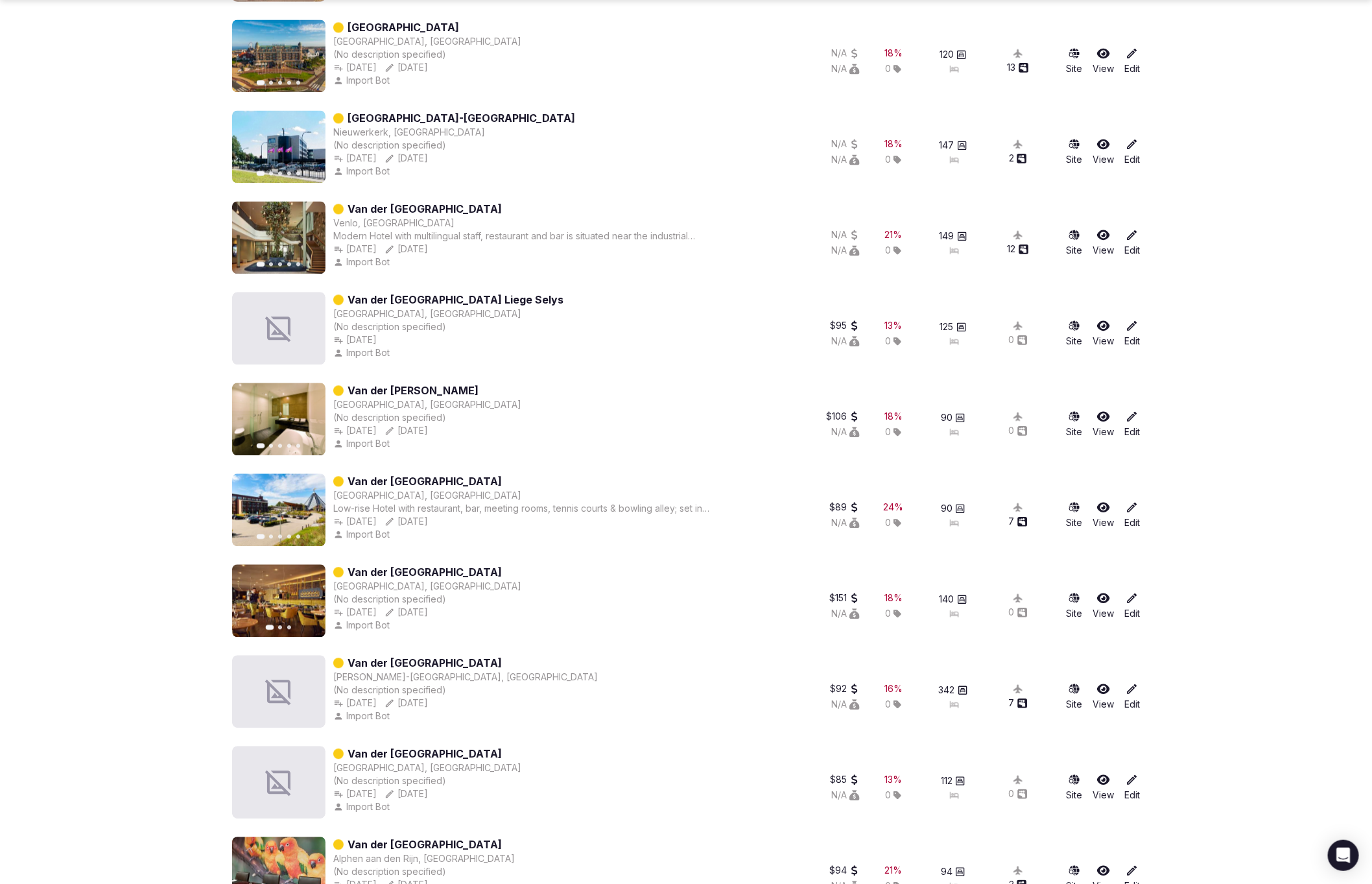
scroll to position [1429, 0]
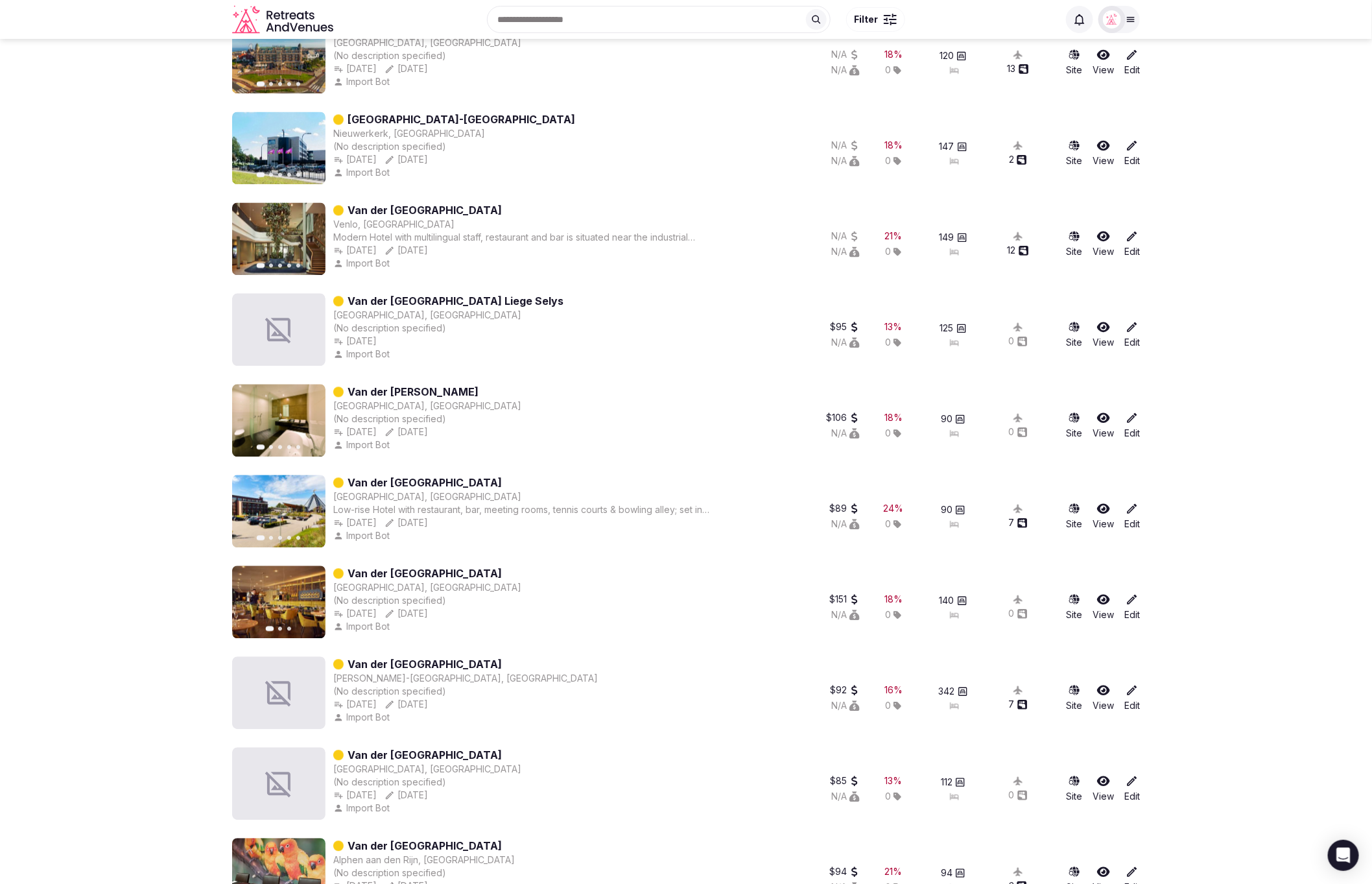
drag, startPoint x: 523, startPoint y: 391, endPoint x: 348, endPoint y: 388, distance: 175.0
click at [348, 388] on div "Previous slide Next slide Van der Valk Harderwijk Harderwijk, Netherlands (No d…" at bounding box center [508, 420] width 552 height 73
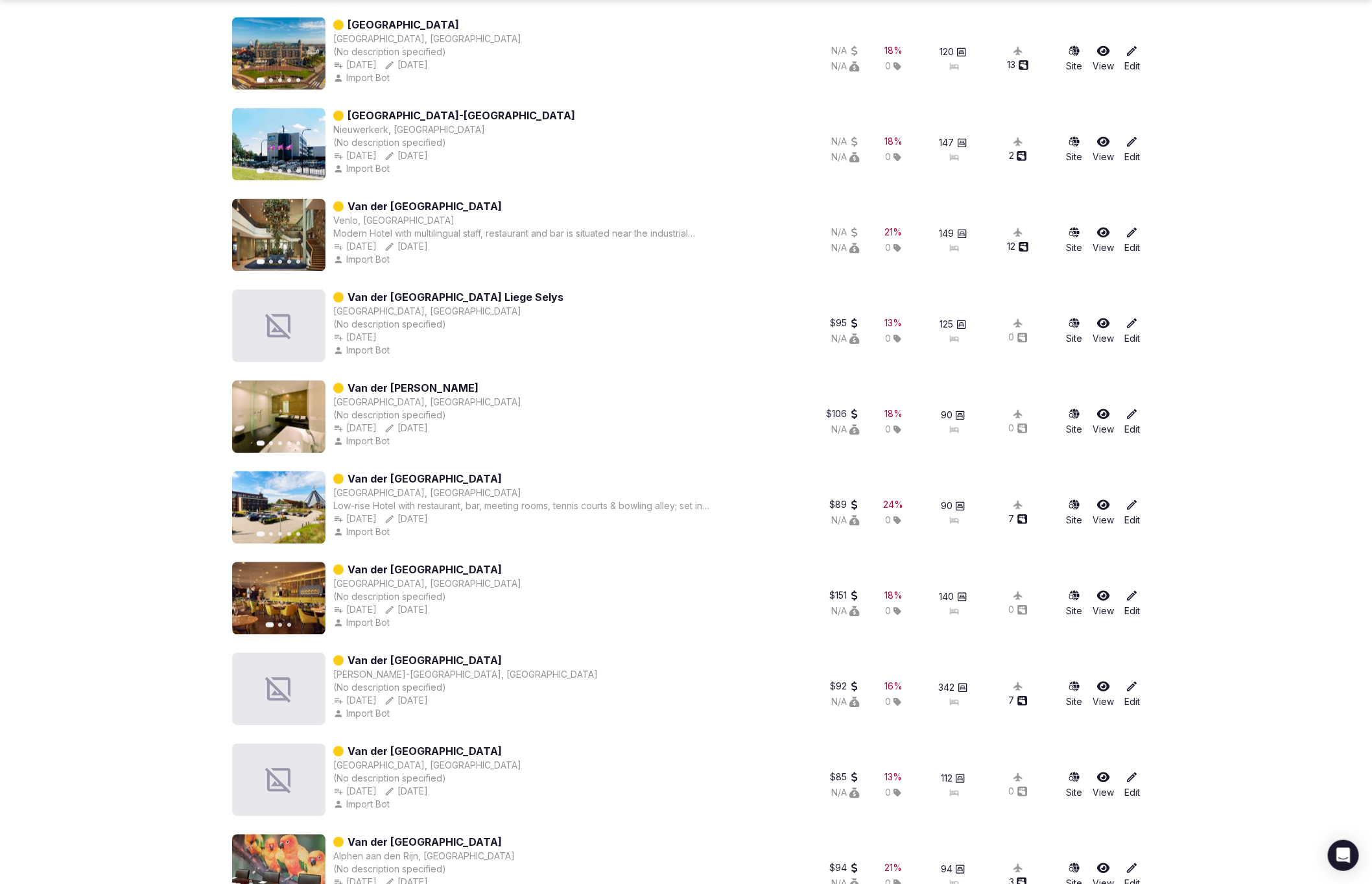
scroll to position [1435, 0]
click at [552, 386] on div "Previous slide Next slide Van der Valk Harderwijk Harderwijk, Netherlands (No d…" at bounding box center [508, 415] width 552 height 73
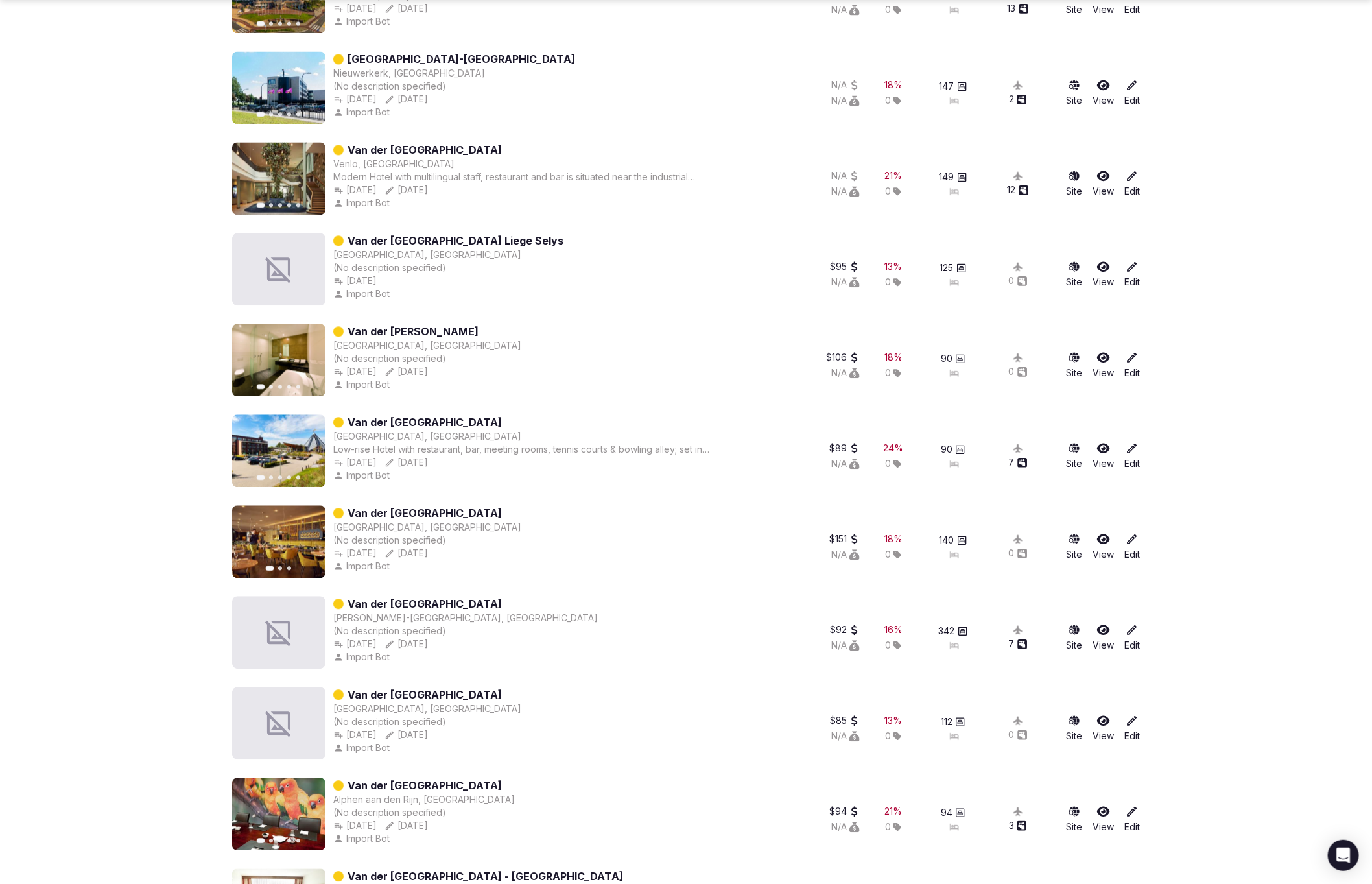
scroll to position [1493, 0]
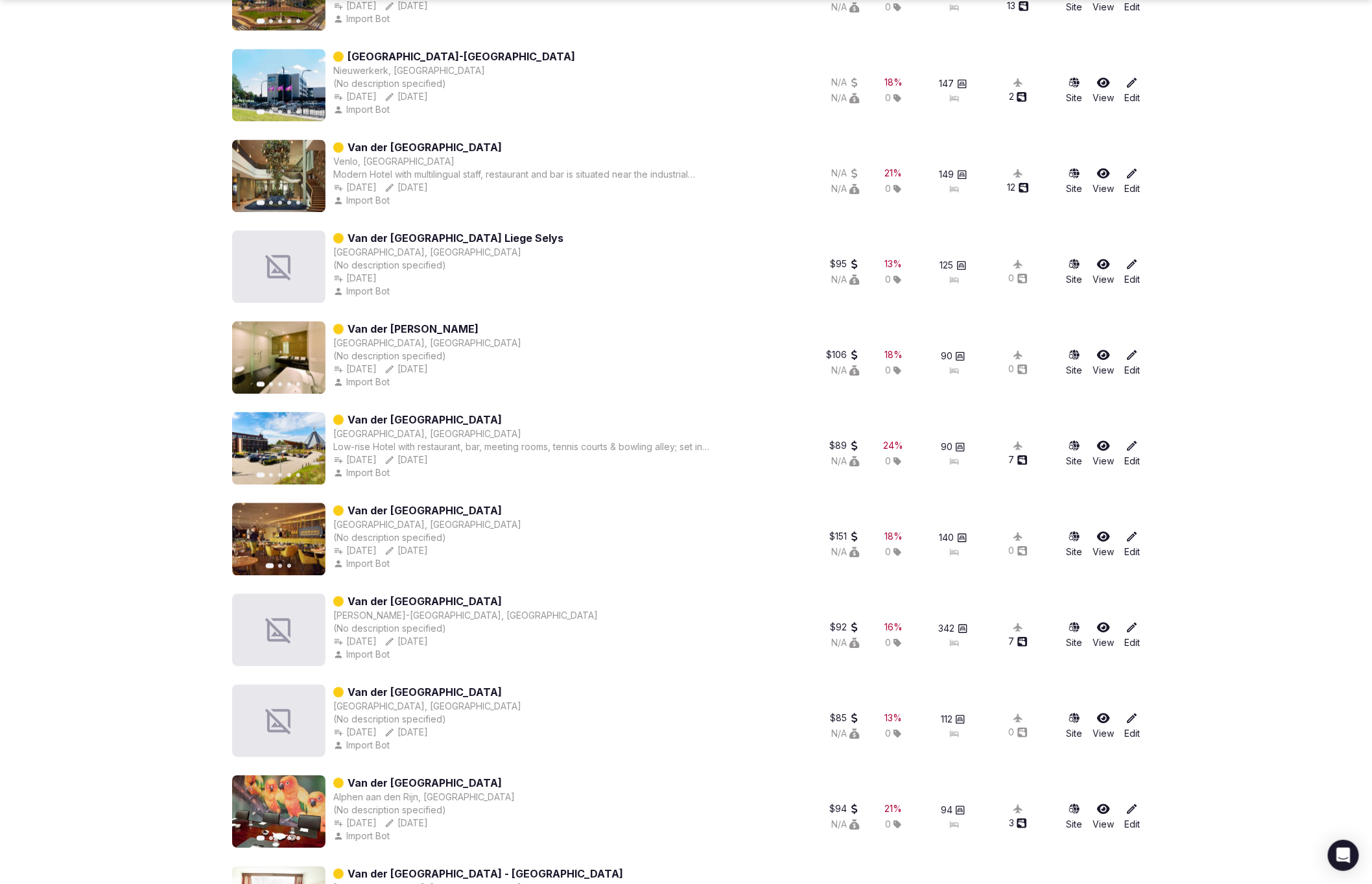
drag, startPoint x: 471, startPoint y: 415, endPoint x: 416, endPoint y: 415, distance: 55.0
click at [416, 415] on div "Van der [GEOGRAPHIC_DATA]" at bounding box center [523, 420] width 380 height 16
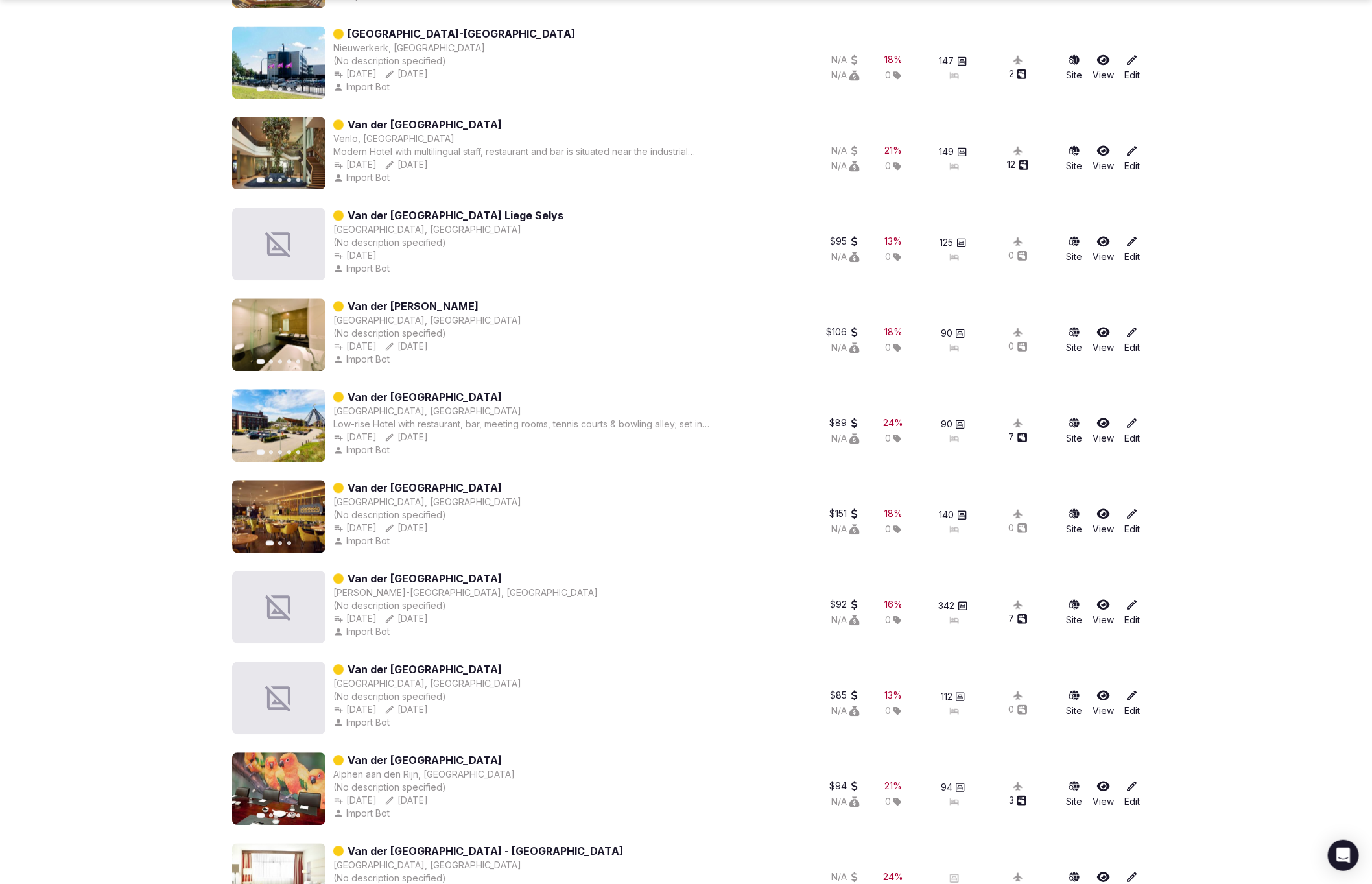
scroll to position [1530, 0]
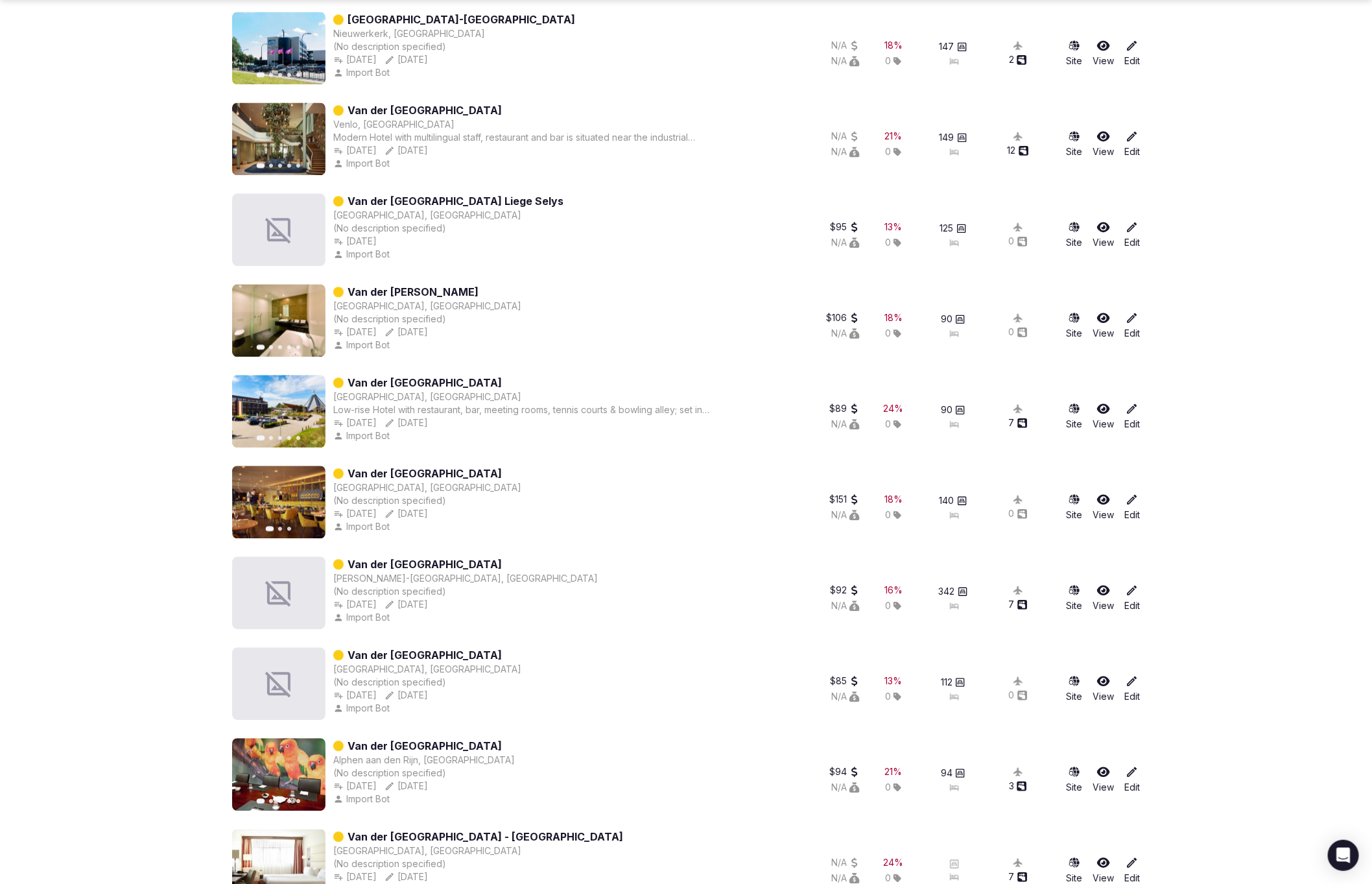
drag, startPoint x: 521, startPoint y: 473, endPoint x: 418, endPoint y: 471, distance: 103.0
click at [415, 472] on div "Previous slide Next slide Van der Valk Hotel Ridderkerk Ridderkerk, Netherlands…" at bounding box center [508, 502] width 552 height 73
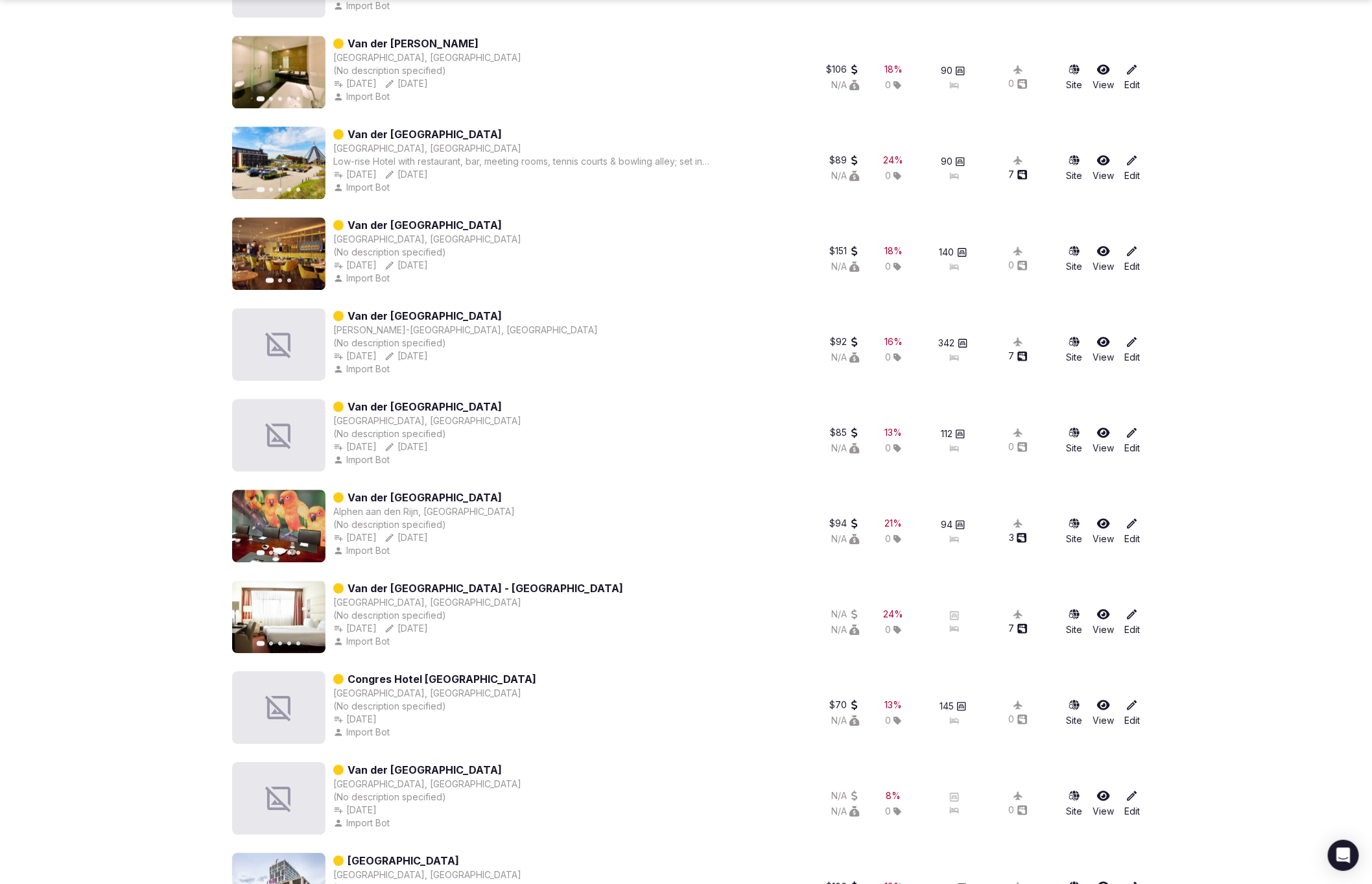
scroll to position [1796, 0]
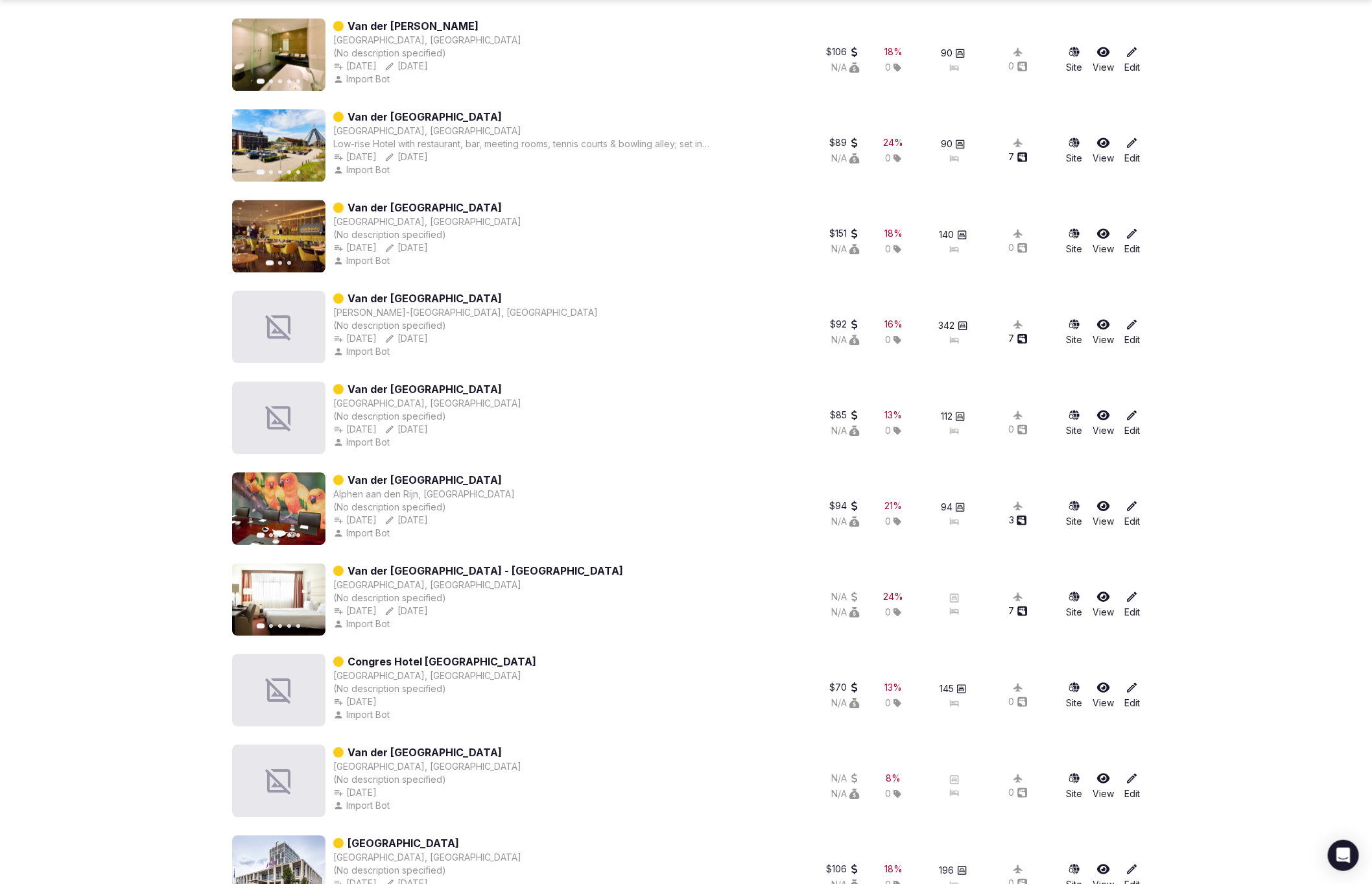
drag, startPoint x: 545, startPoint y: 303, endPoint x: 460, endPoint y: 300, distance: 85.1
click at [412, 294] on div "Van der Valk Resort Linstow Dobbin-Linstow, Germany (No description specified) …" at bounding box center [508, 327] width 552 height 73
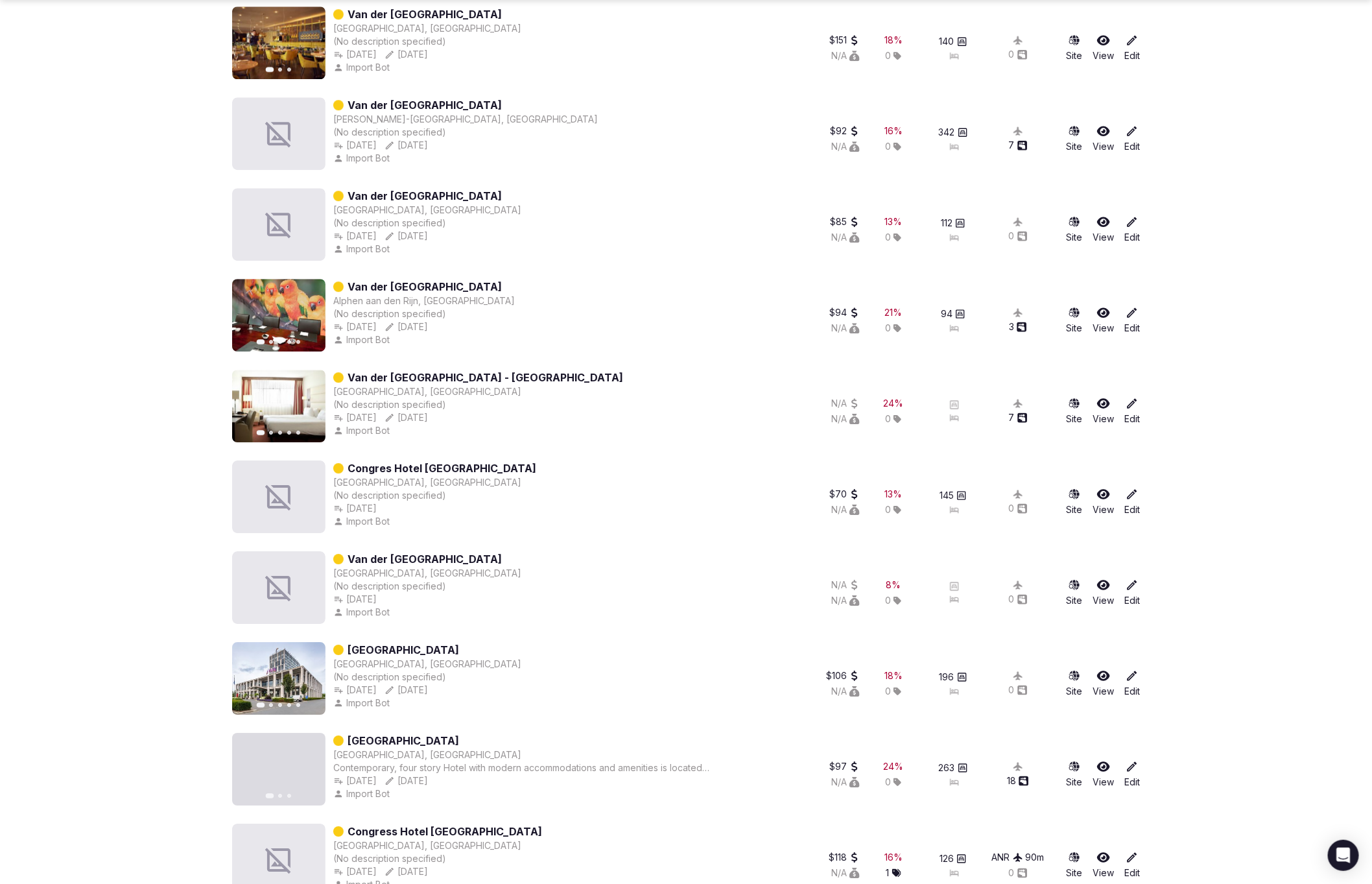
scroll to position [1990, 0]
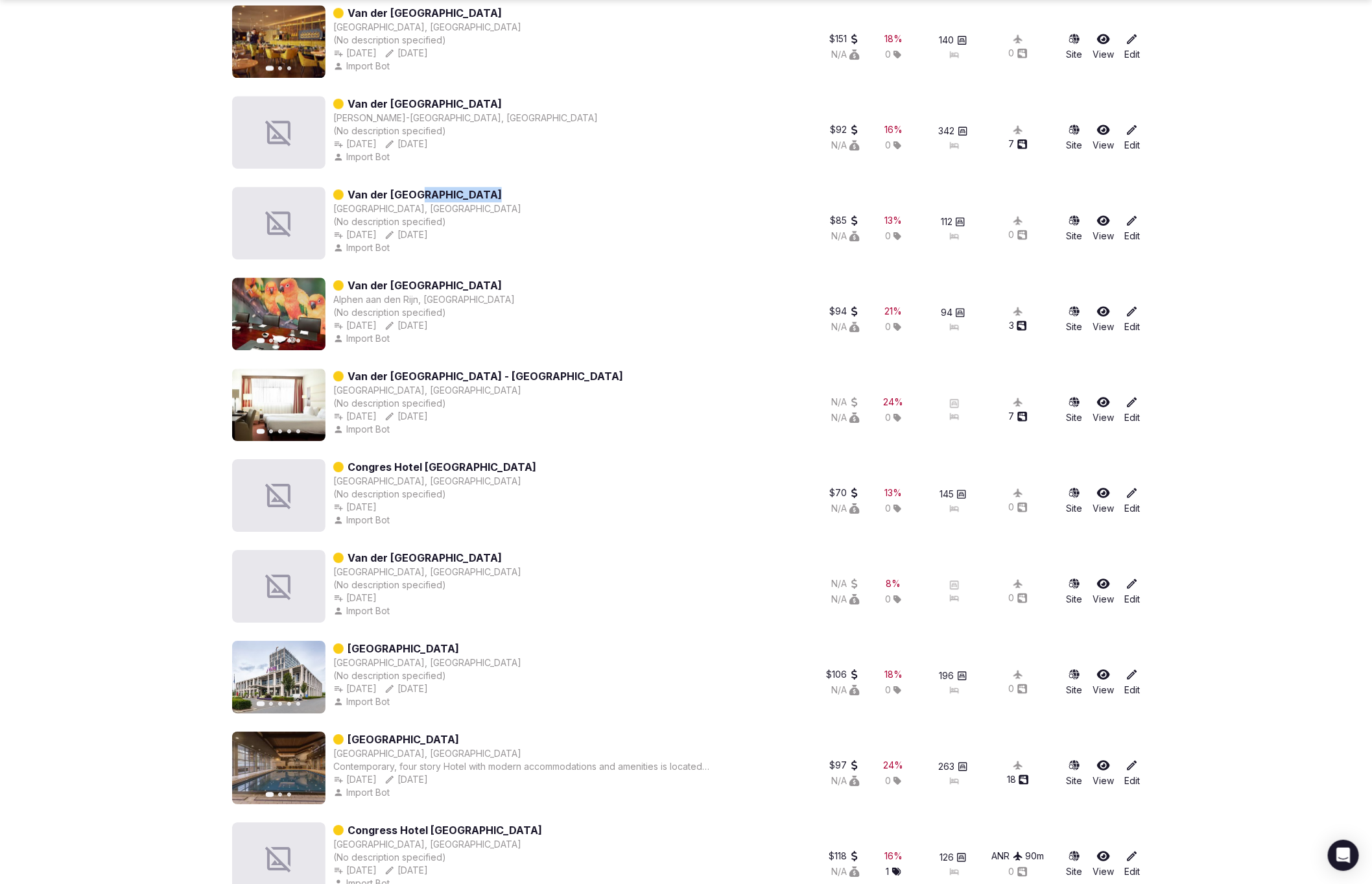
drag, startPoint x: 461, startPoint y: 191, endPoint x: 413, endPoint y: 190, distance: 48.0
click at [413, 190] on div "Van der Valk Hotel Brugge Oostkamp, Belgium (No description specified) Oct 12th…" at bounding box center [508, 223] width 552 height 73
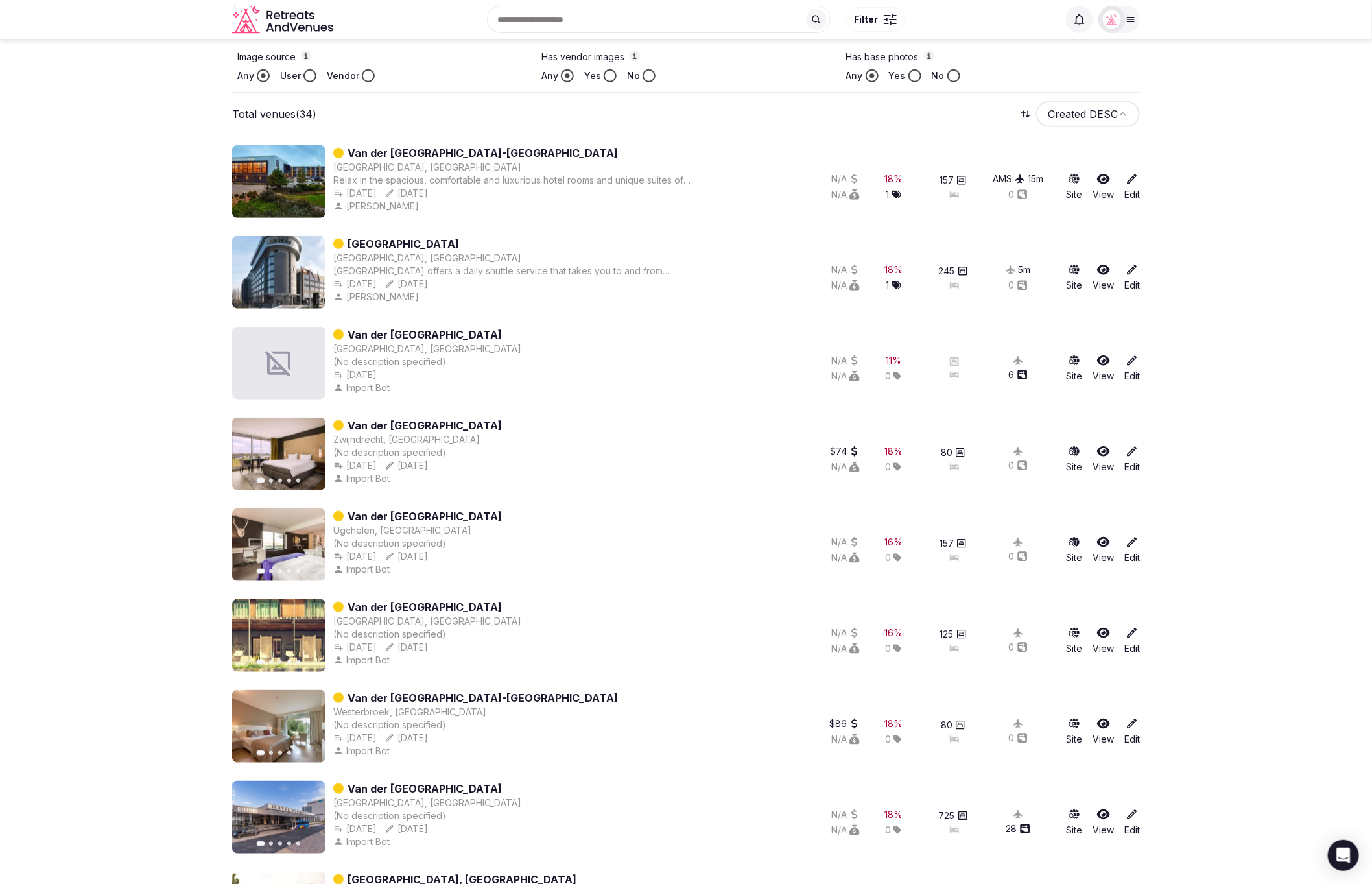
scroll to position [0, 0]
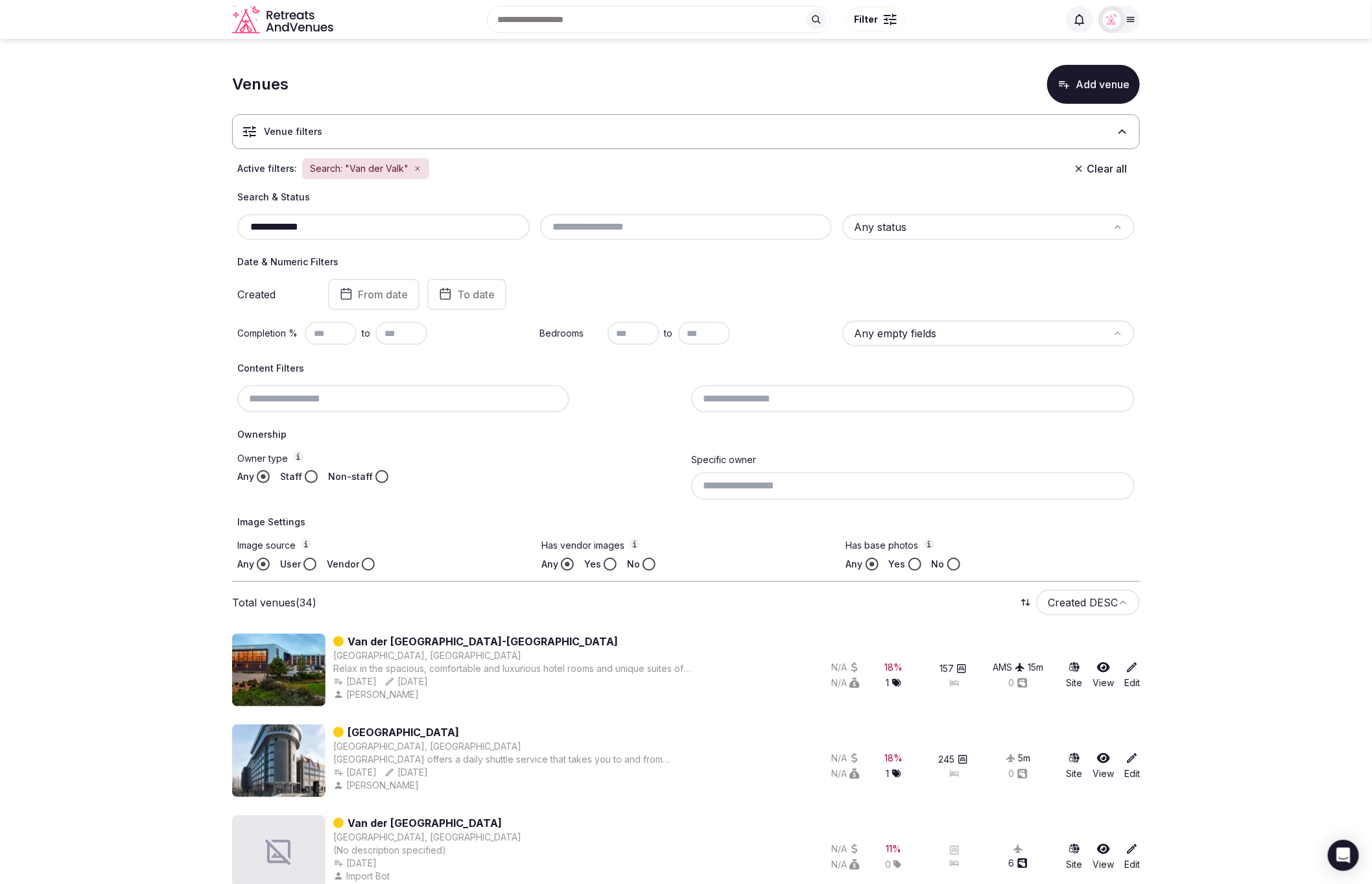
click at [328, 223] on input "**********" at bounding box center [384, 227] width 282 height 16
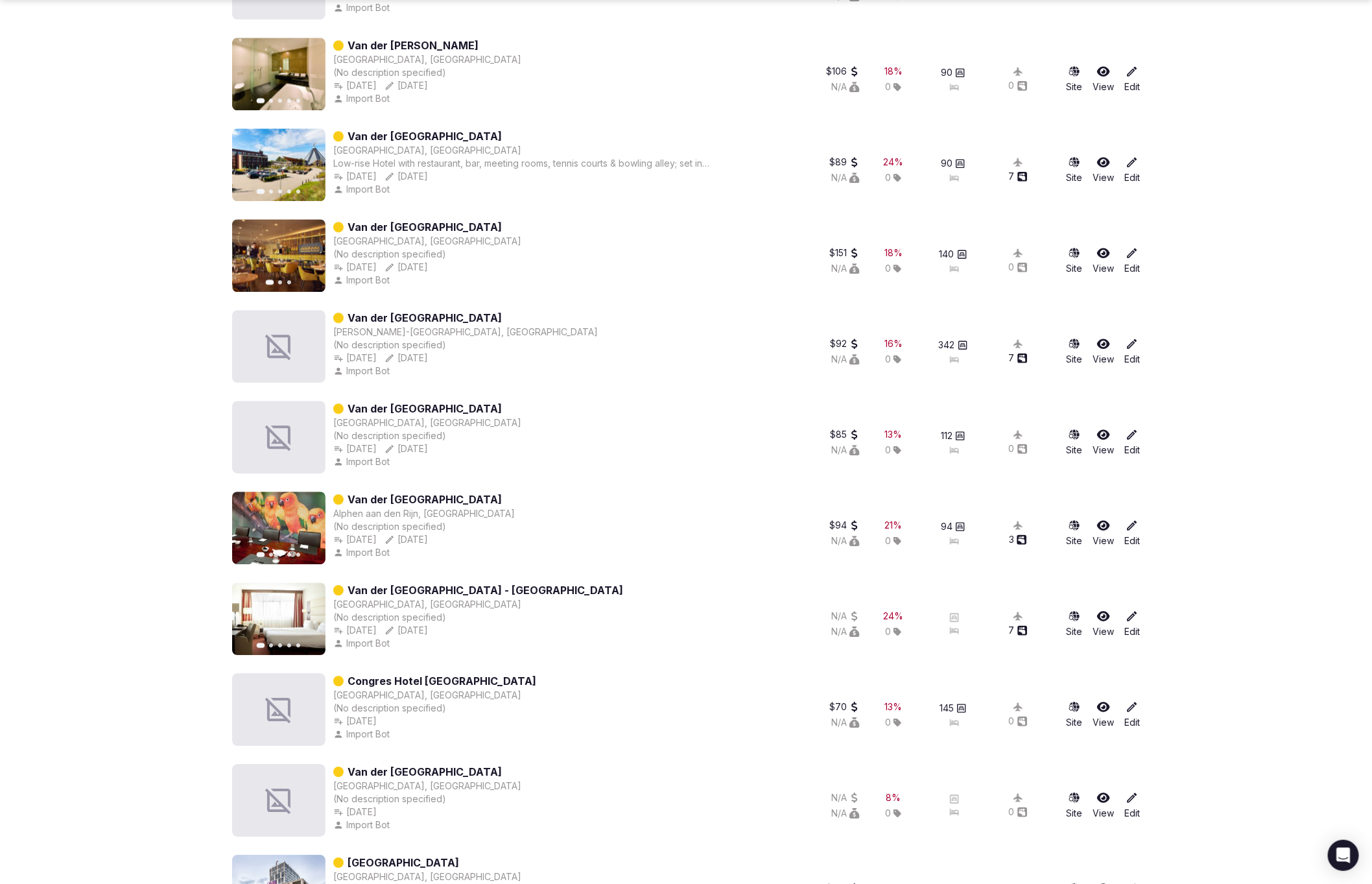
scroll to position [1788, 0]
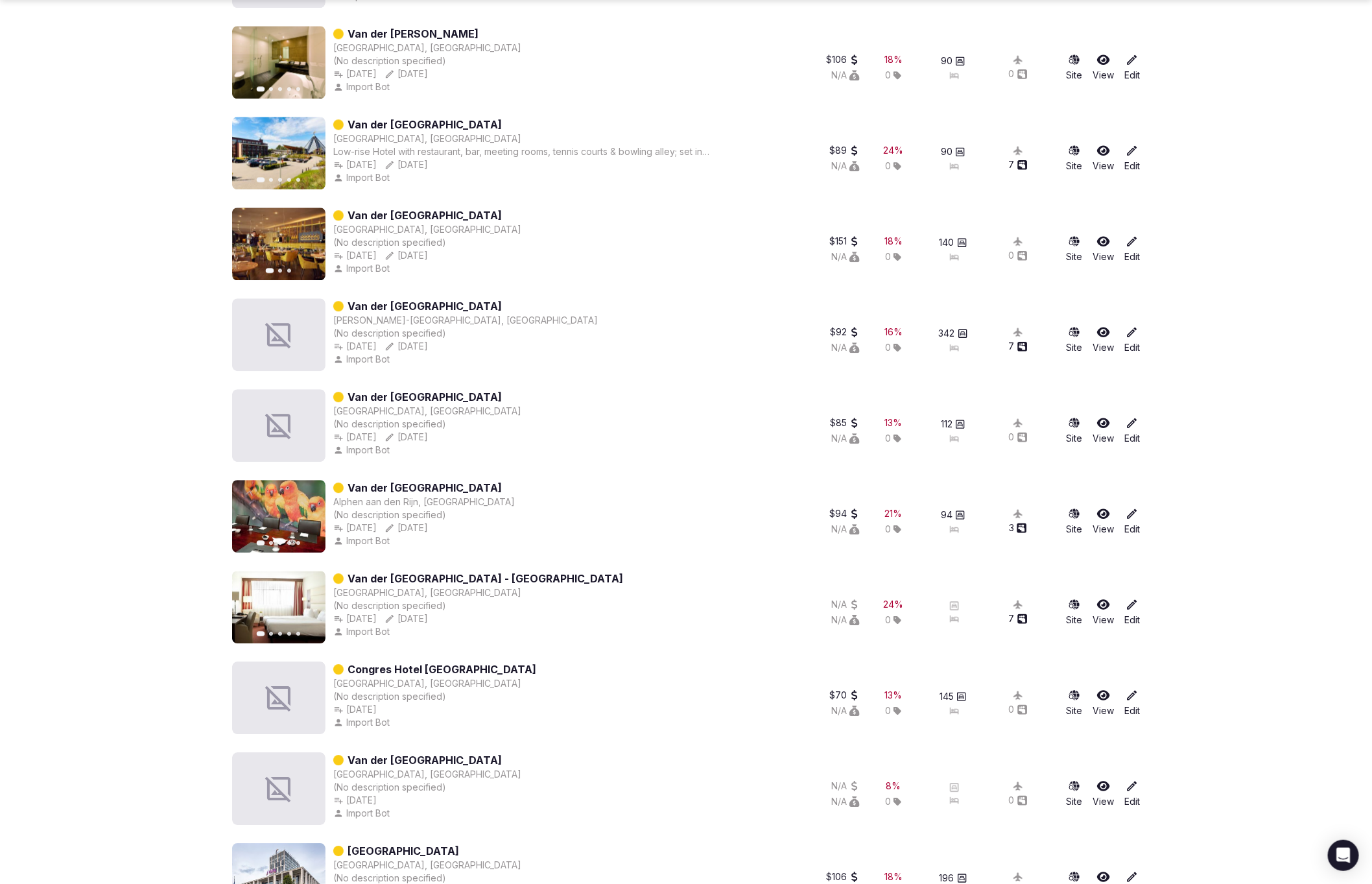
drag, startPoint x: 497, startPoint y: 483, endPoint x: 463, endPoint y: 480, distance: 34.1
click at [463, 480] on div "Previous slide Next slide Van der Valk Hotel Avifauna Alphen aan den Rijn, Neth…" at bounding box center [508, 516] width 552 height 73
drag, startPoint x: 505, startPoint y: 395, endPoint x: 416, endPoint y: 395, distance: 89.0
click at [416, 395] on div "Van der Valk Hotel Brugge Oostkamp, Belgium (No description specified) Oct 12th…" at bounding box center [508, 425] width 552 height 73
drag, startPoint x: 451, startPoint y: 490, endPoint x: 415, endPoint y: 488, distance: 36.1
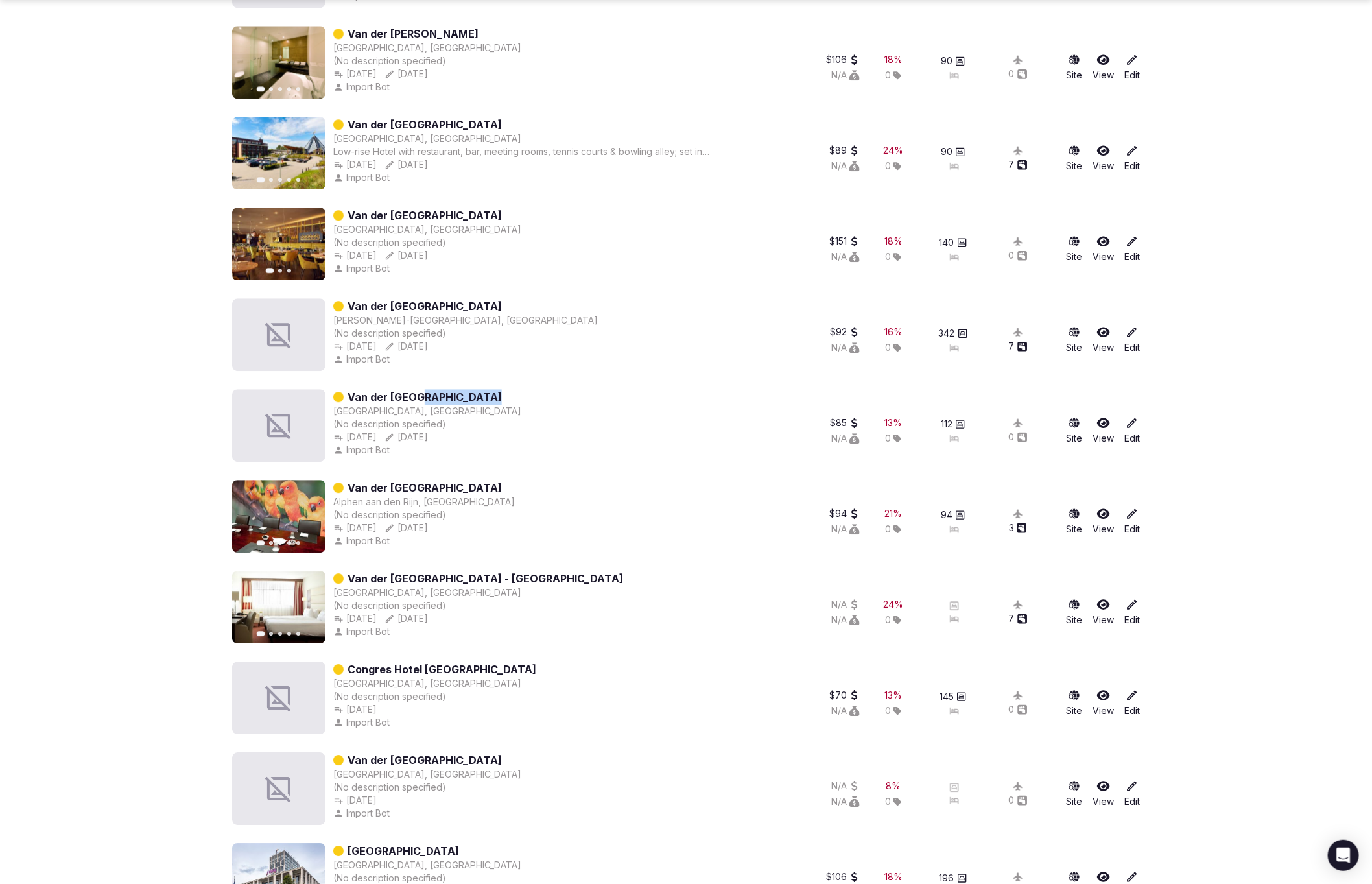
click at [415, 488] on div "Previous slide Next slide Van der Valk Hotel Avifauna Alphen aan den Rijn, Neth…" at bounding box center [508, 516] width 552 height 73
drag, startPoint x: 569, startPoint y: 570, endPoint x: 508, endPoint y: 574, distance: 61.1
click at [508, 574] on div "Previous slide Next slide Van der Valk Hotel Rotterdam - Blijdorp Rotterdam, Ne…" at bounding box center [508, 607] width 552 height 73
click at [593, 555] on div "Previous slide Next slide Van der Valk Hotel Avifauna Alphen aan den Rijn, Neth…" at bounding box center [686, 519] width 908 height 78
drag, startPoint x: 535, startPoint y: 665, endPoint x: 489, endPoint y: 667, distance: 46.0
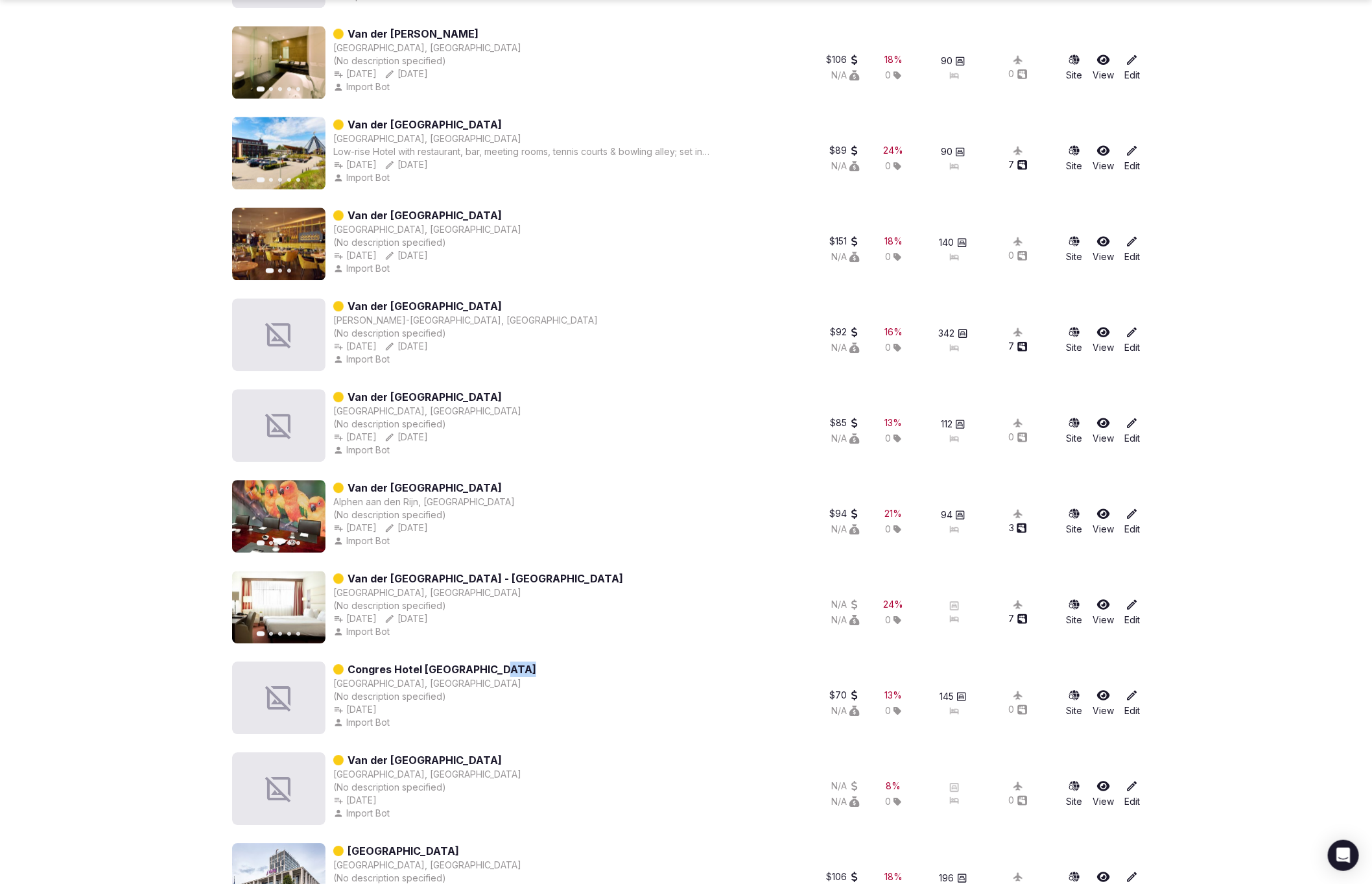
click at [489, 667] on div "Congres Hotel Van der Valk Mons Mons, Belgium (No description specified) Oct 12…" at bounding box center [508, 697] width 552 height 73
click at [959, 651] on section "**********" at bounding box center [686, 92] width 1372 height 3683
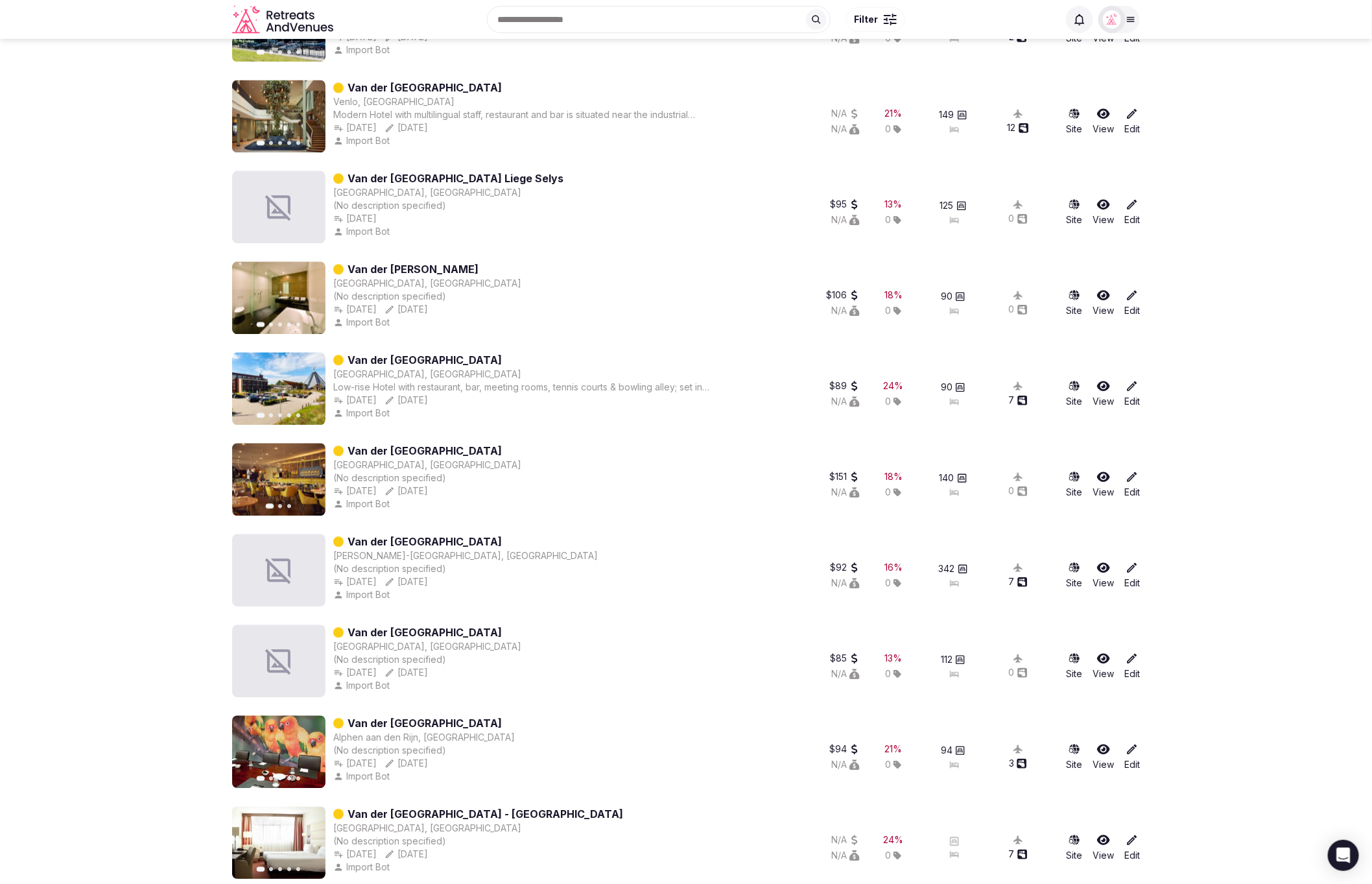
scroll to position [1533, 0]
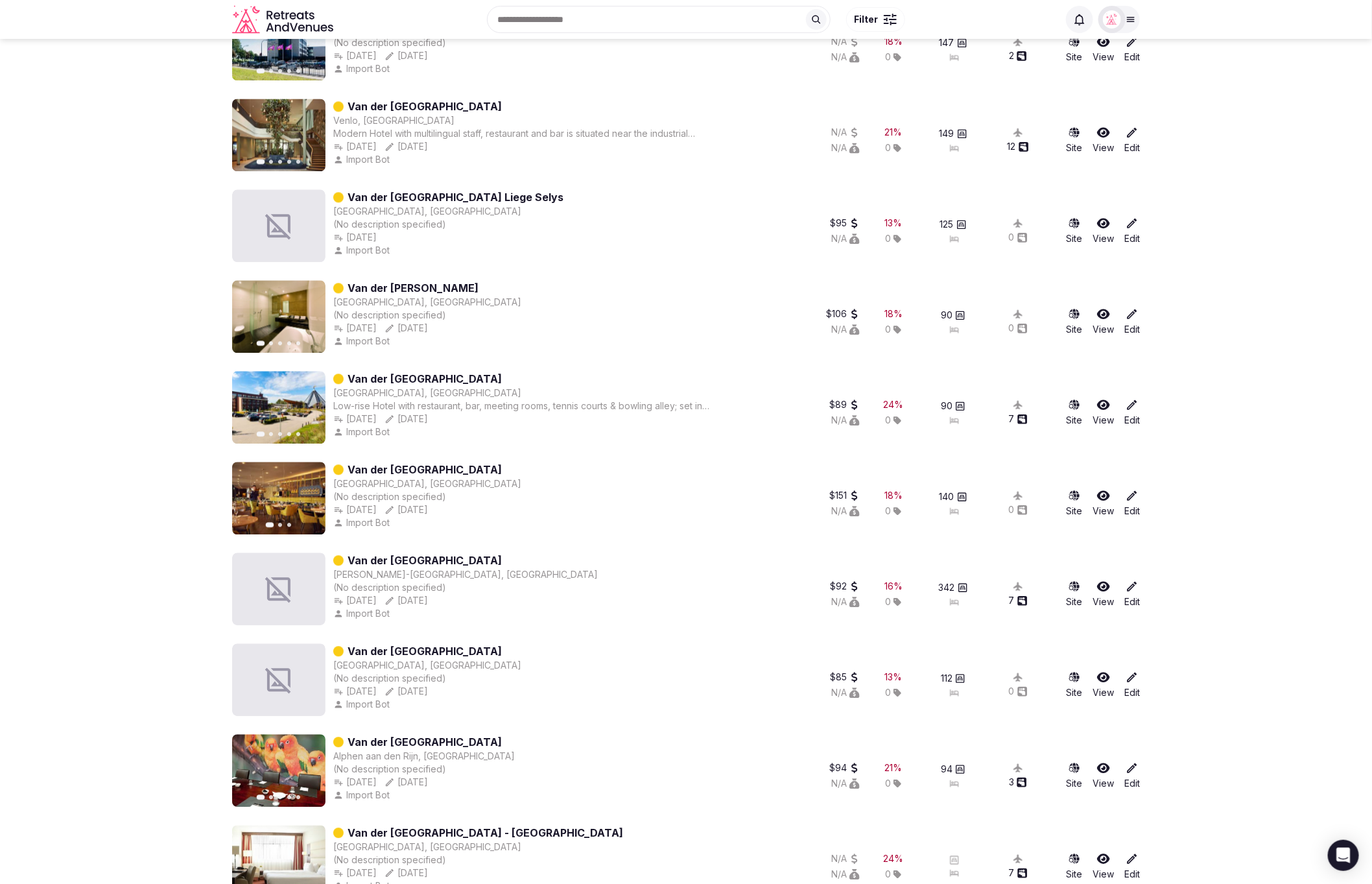
drag, startPoint x: 480, startPoint y: 561, endPoint x: 451, endPoint y: 559, distance: 29.1
click at [451, 559] on div "Van der Valk Resort Linstow Dobbin-Linstow, Germany (No description specified) …" at bounding box center [508, 588] width 552 height 73
drag, startPoint x: 500, startPoint y: 650, endPoint x: 442, endPoint y: 648, distance: 58.0
click at [442, 648] on div "Van der Valk Hotel Brugge Oostkamp, Belgium (No description specified) Oct 12th…" at bounding box center [508, 680] width 552 height 73
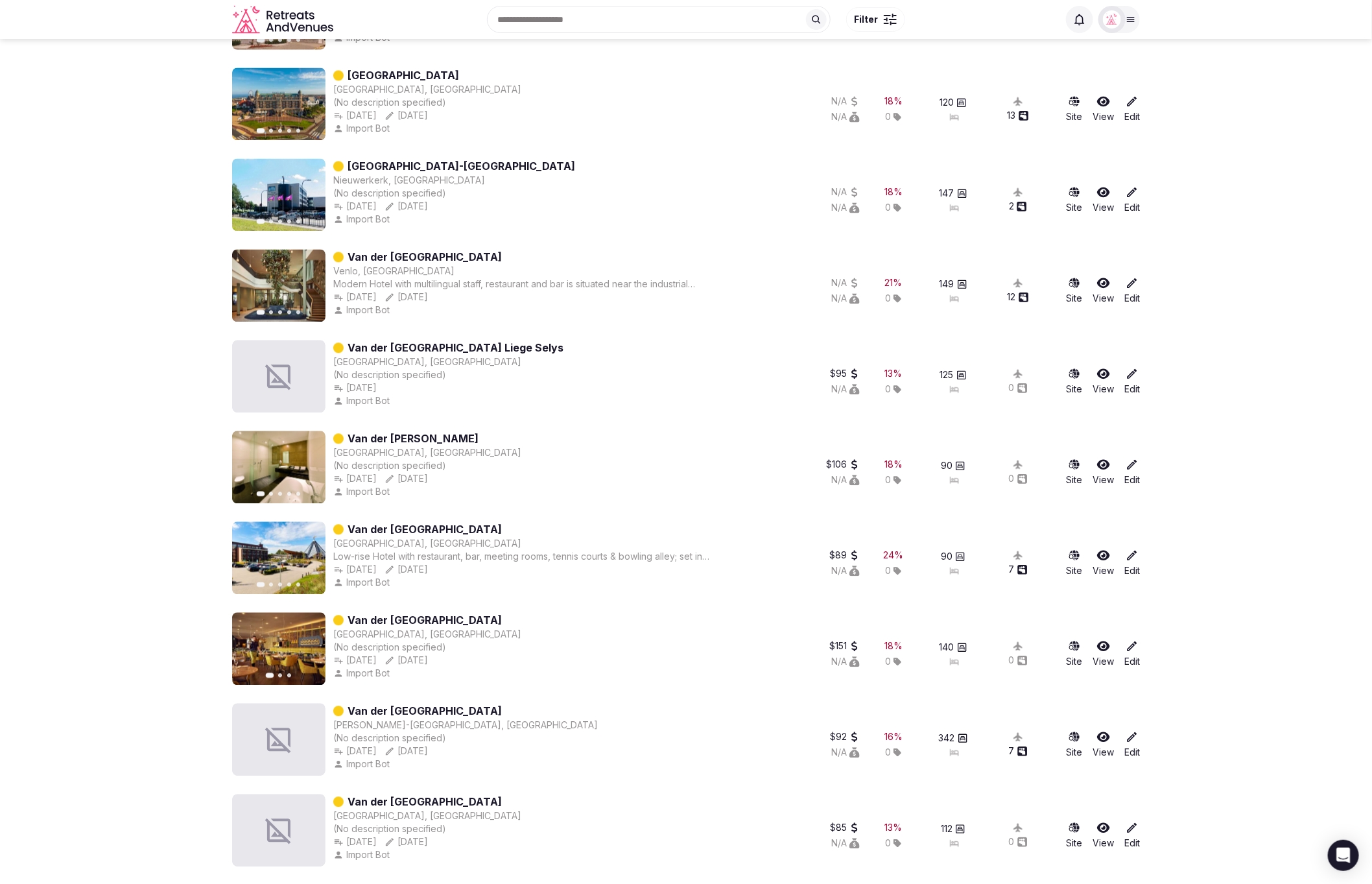
scroll to position [1375, 0]
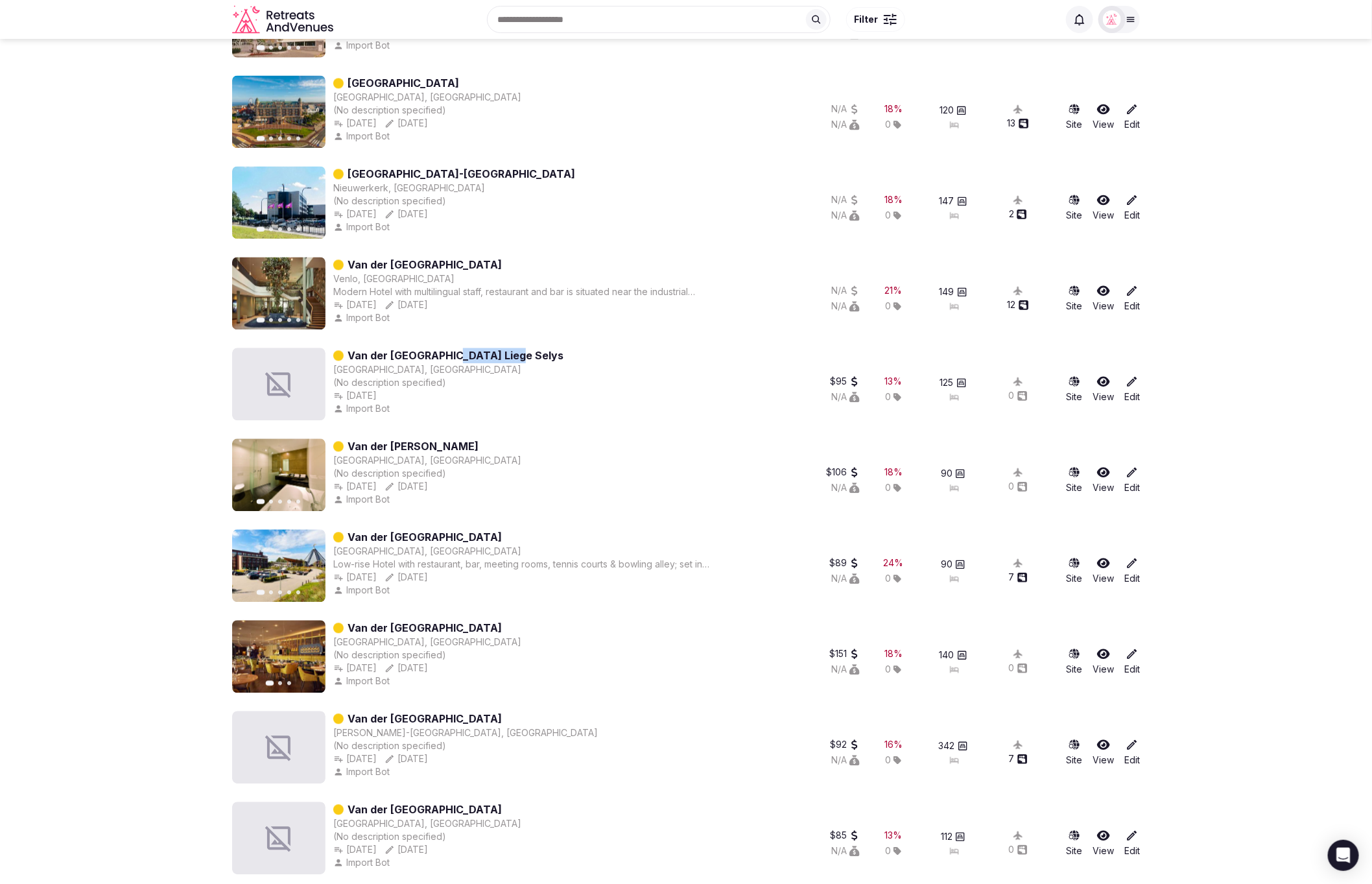
drag, startPoint x: 516, startPoint y: 348, endPoint x: 442, endPoint y: 351, distance: 74.1
click at [442, 351] on div "Van der Valk Hotel Liege Selys Liège, Belgium (No description specified) Oct 12…" at bounding box center [508, 384] width 552 height 73
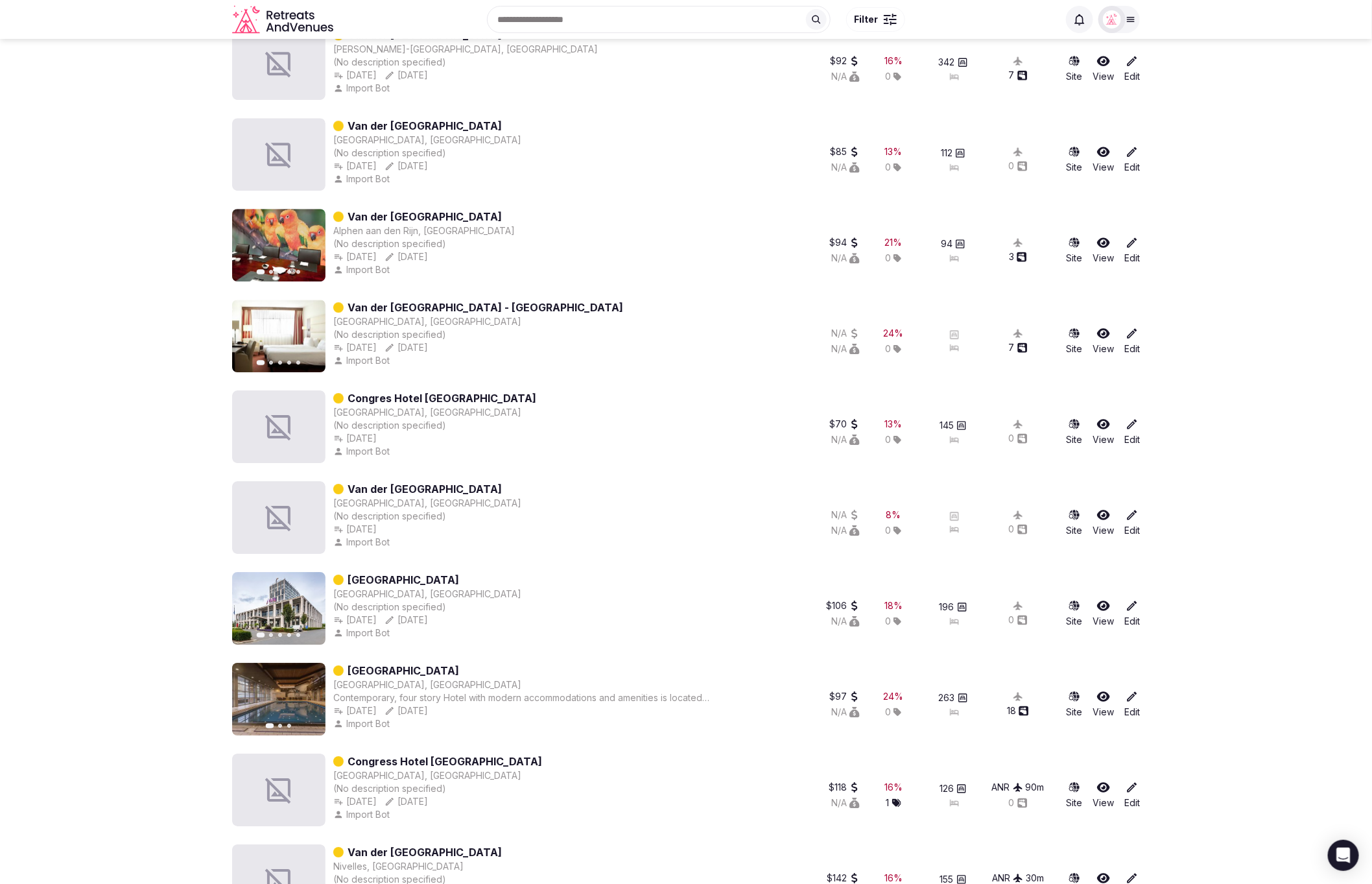
scroll to position [2048, 0]
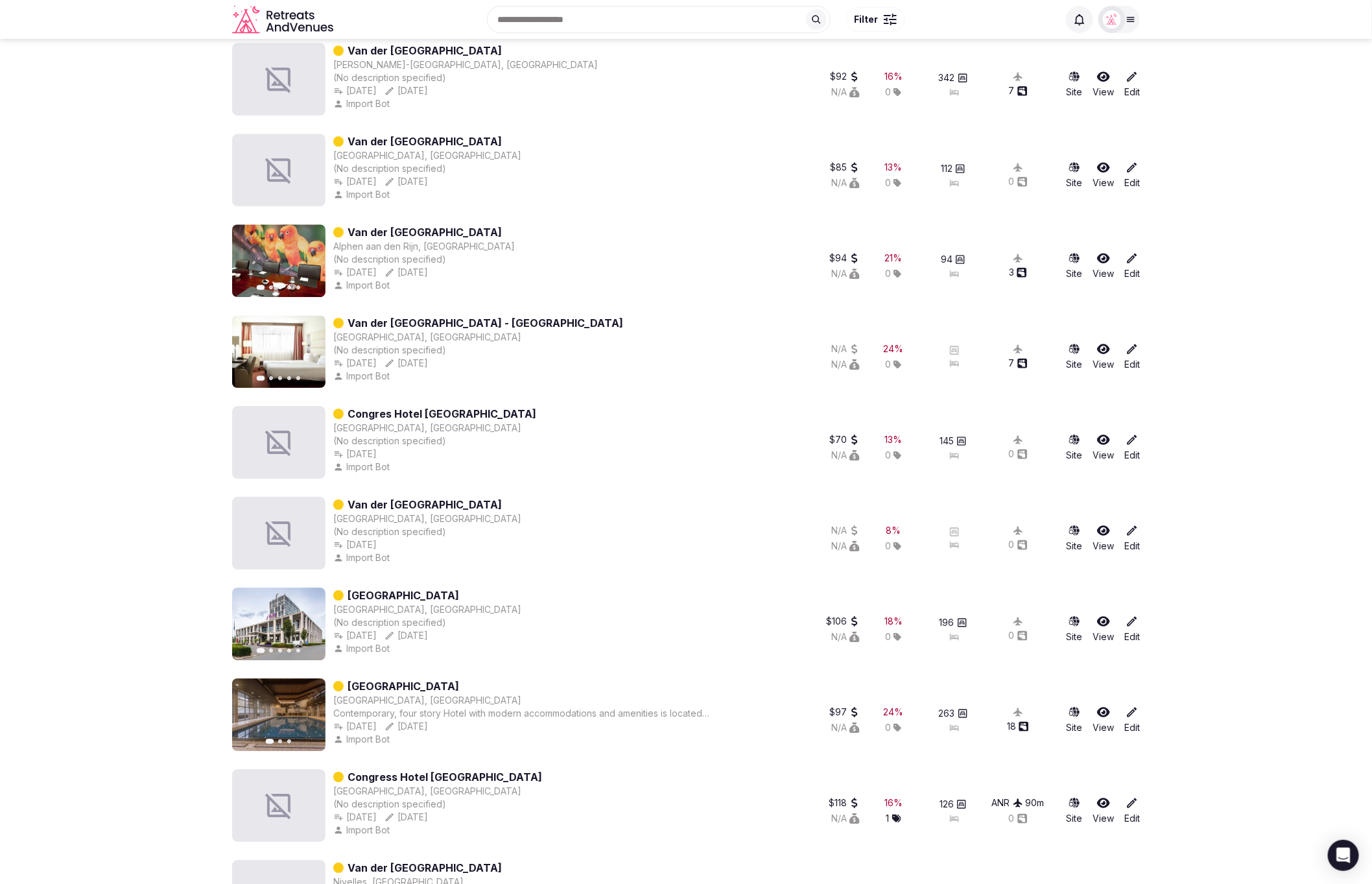
drag, startPoint x: 525, startPoint y: 495, endPoint x: 444, endPoint y: 497, distance: 81.0
click at [444, 497] on div "Van der Valk Hotel Nazareth Gent Nazareth, Belgium (No description specified) O…" at bounding box center [508, 533] width 552 height 73
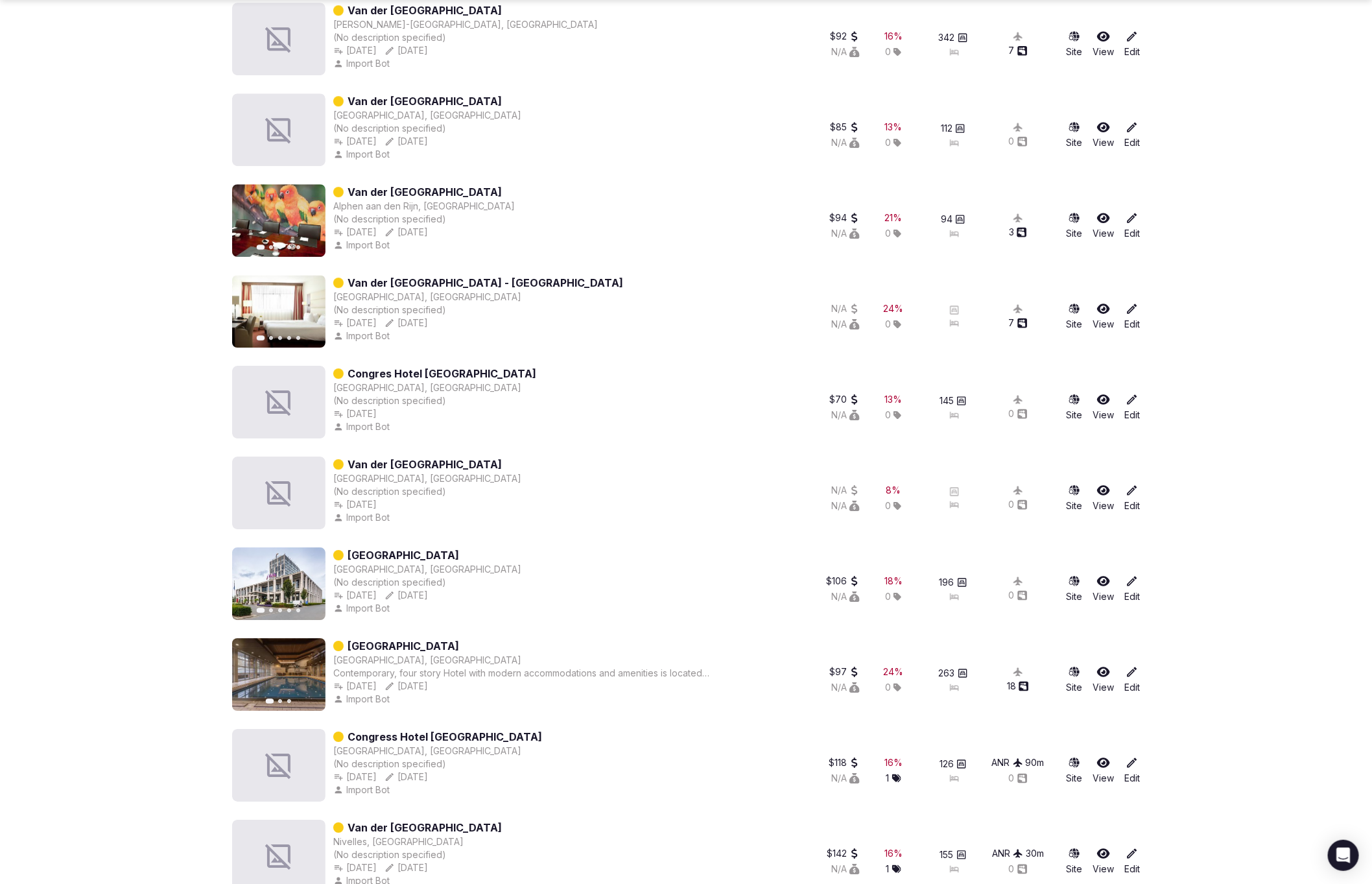
scroll to position [2092, 0]
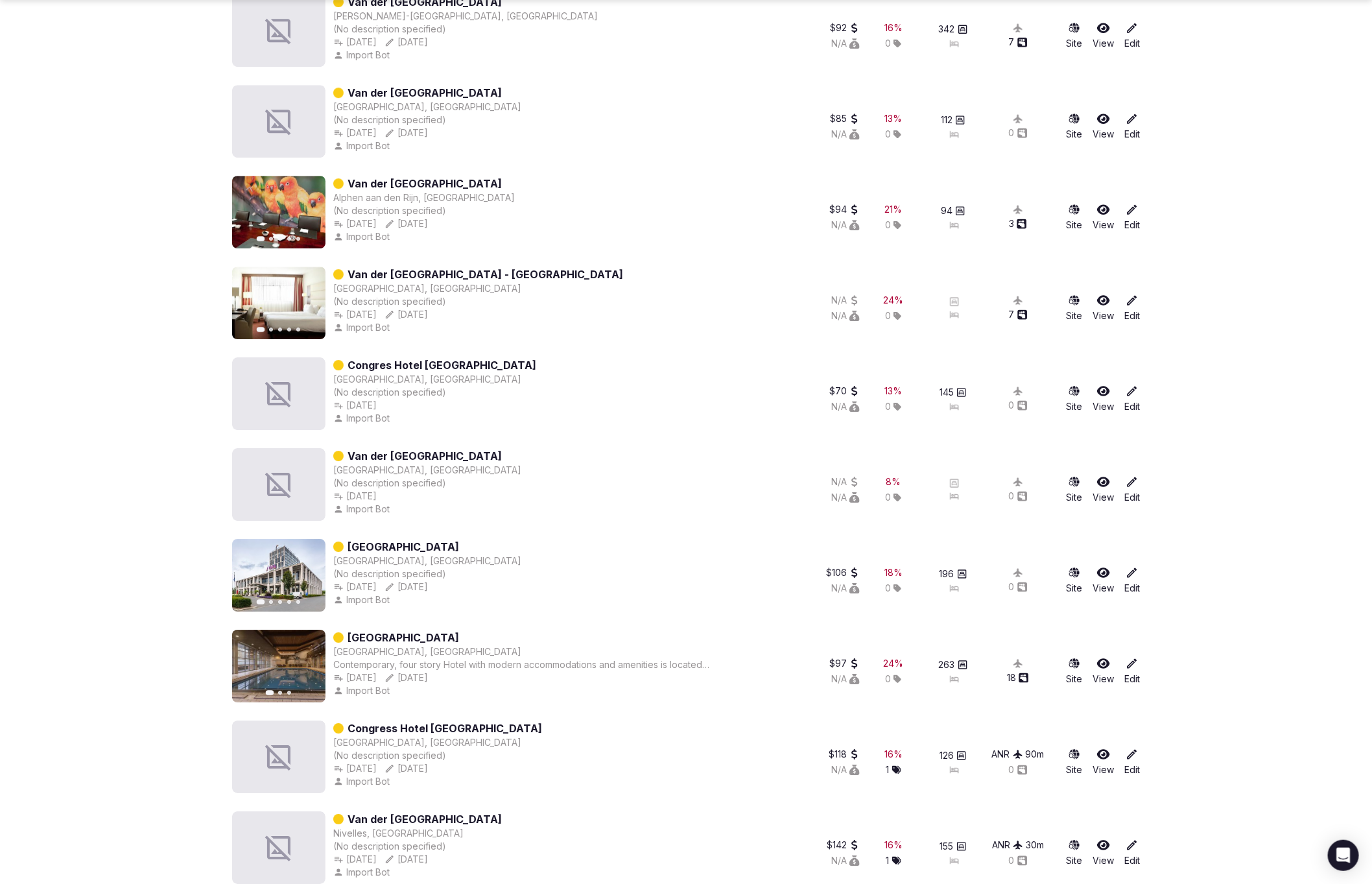
drag, startPoint x: 573, startPoint y: 536, endPoint x: 516, endPoint y: 543, distance: 57.4
click at [509, 542] on div "Previous slide Next slide Van der Valk Airporthotel Duesseldorf Düsseldorf, Ger…" at bounding box center [508, 575] width 552 height 73
drag, startPoint x: 606, startPoint y: 540, endPoint x: 482, endPoint y: 545, distance: 124.1
click at [482, 545] on div "Previous slide Next slide Van der Valk Airporthotel Duesseldorf Düsseldorf, Ger…" at bounding box center [508, 575] width 552 height 73
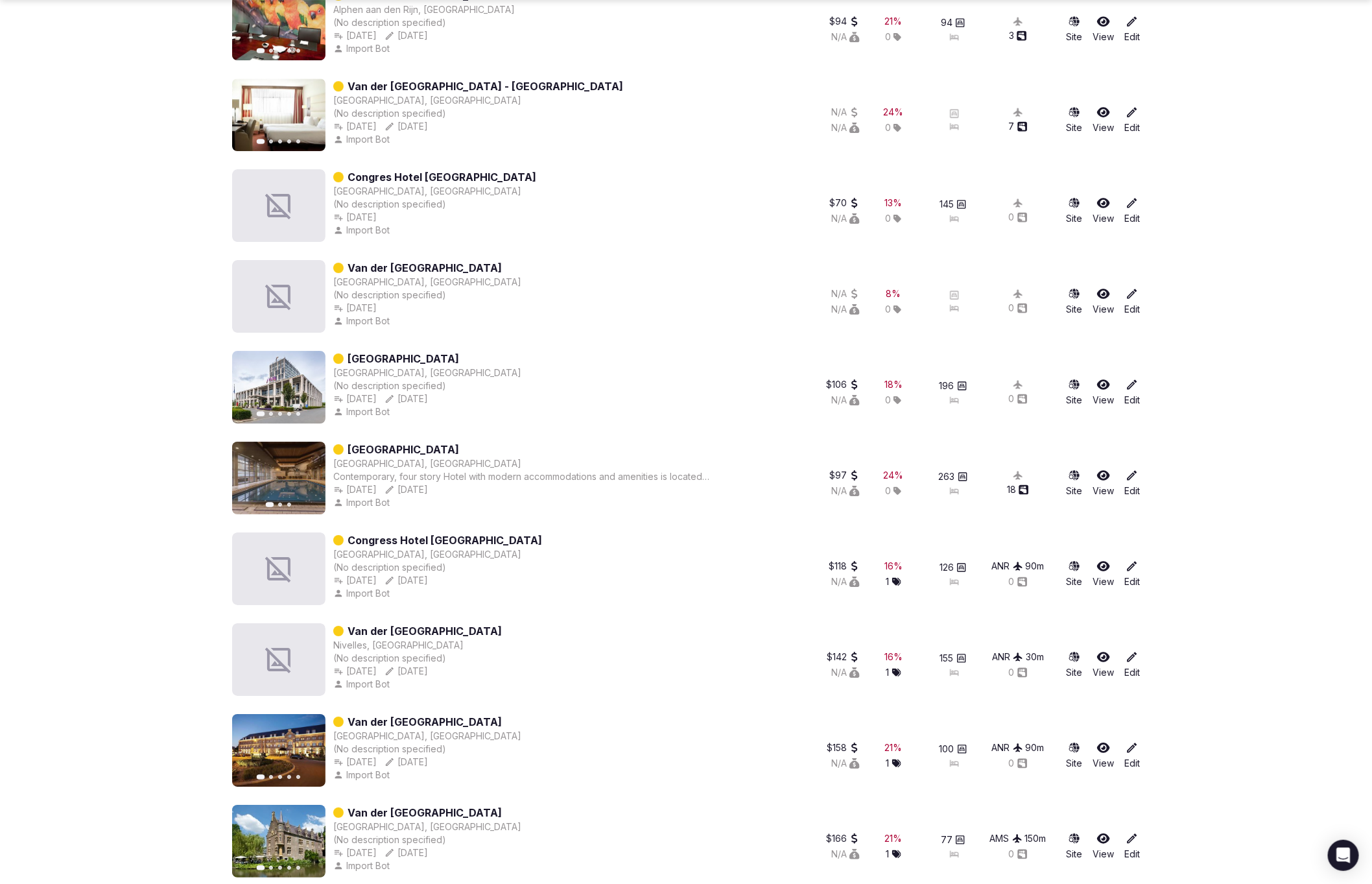
scroll to position [2291, 0]
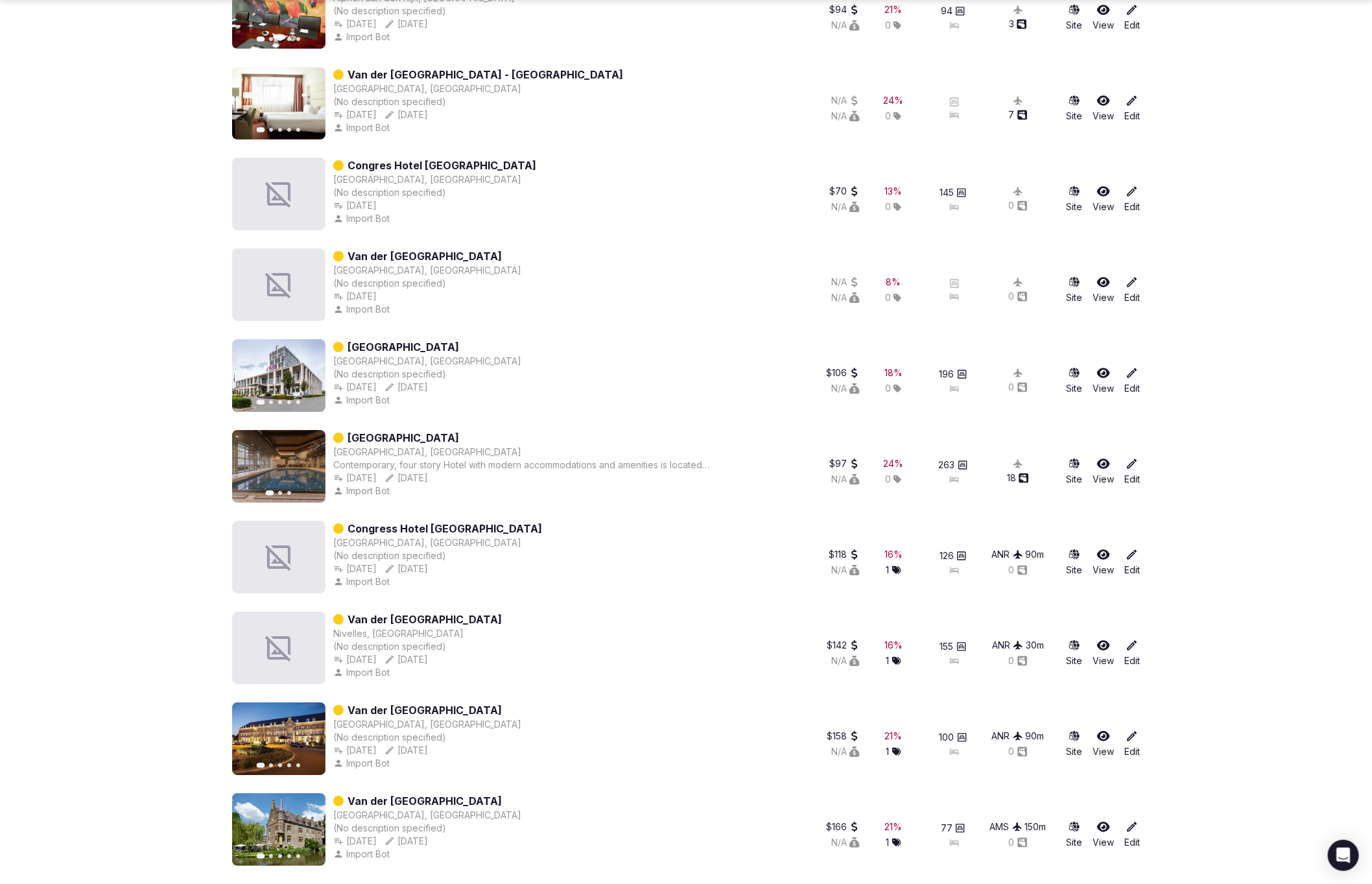
drag, startPoint x: 514, startPoint y: 435, endPoint x: 413, endPoint y: 435, distance: 101.0
click at [413, 435] on div "[GEOGRAPHIC_DATA]" at bounding box center [523, 437] width 380 height 16
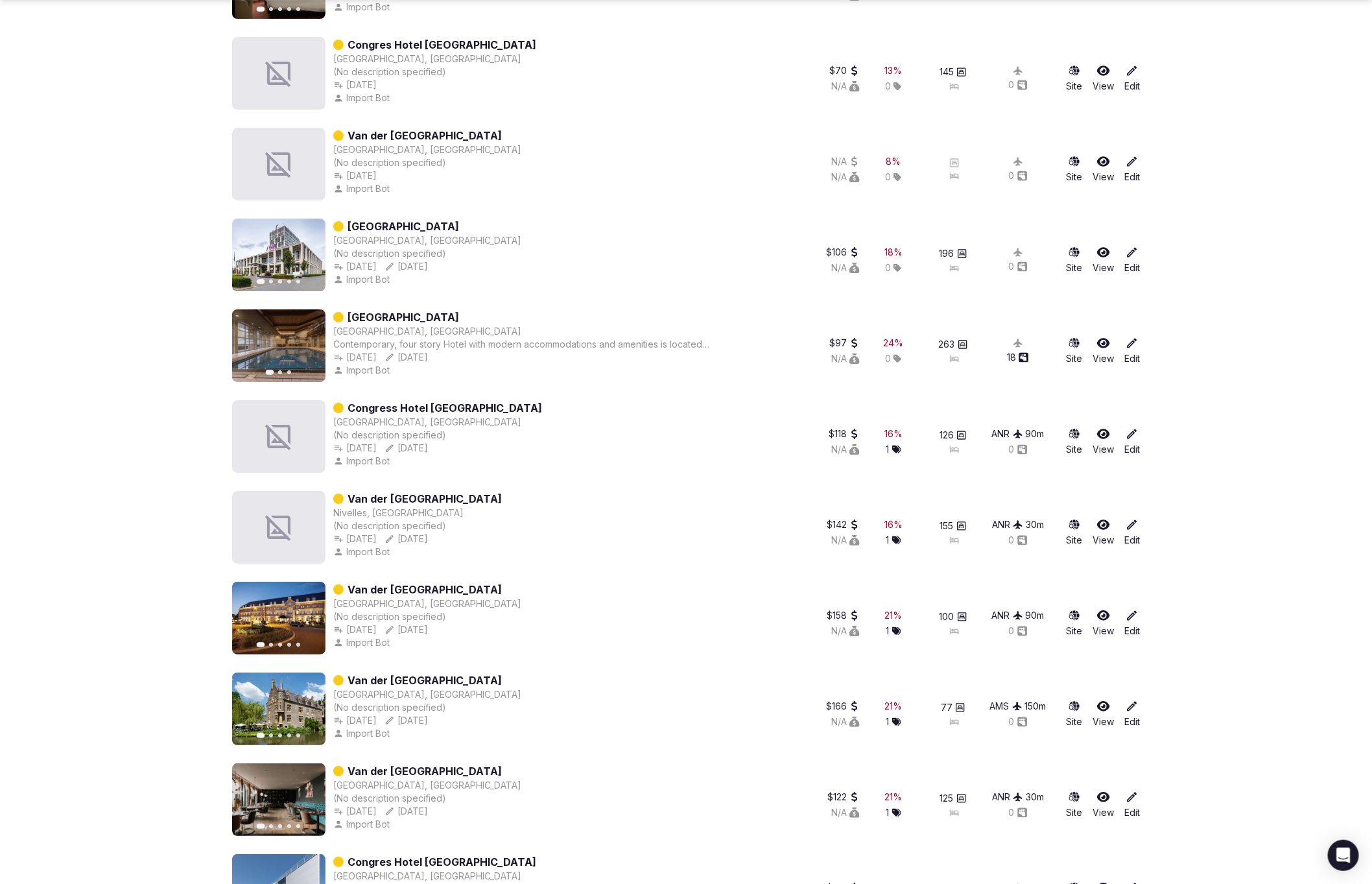
scroll to position [2413, 0]
drag, startPoint x: 566, startPoint y: 404, endPoint x: 569, endPoint y: 413, distance: 9.5
click at [494, 404] on div "Congress Hotel Van der Valk Mons Mons, Belgium (No description specified) Mar 9…" at bounding box center [508, 435] width 552 height 73
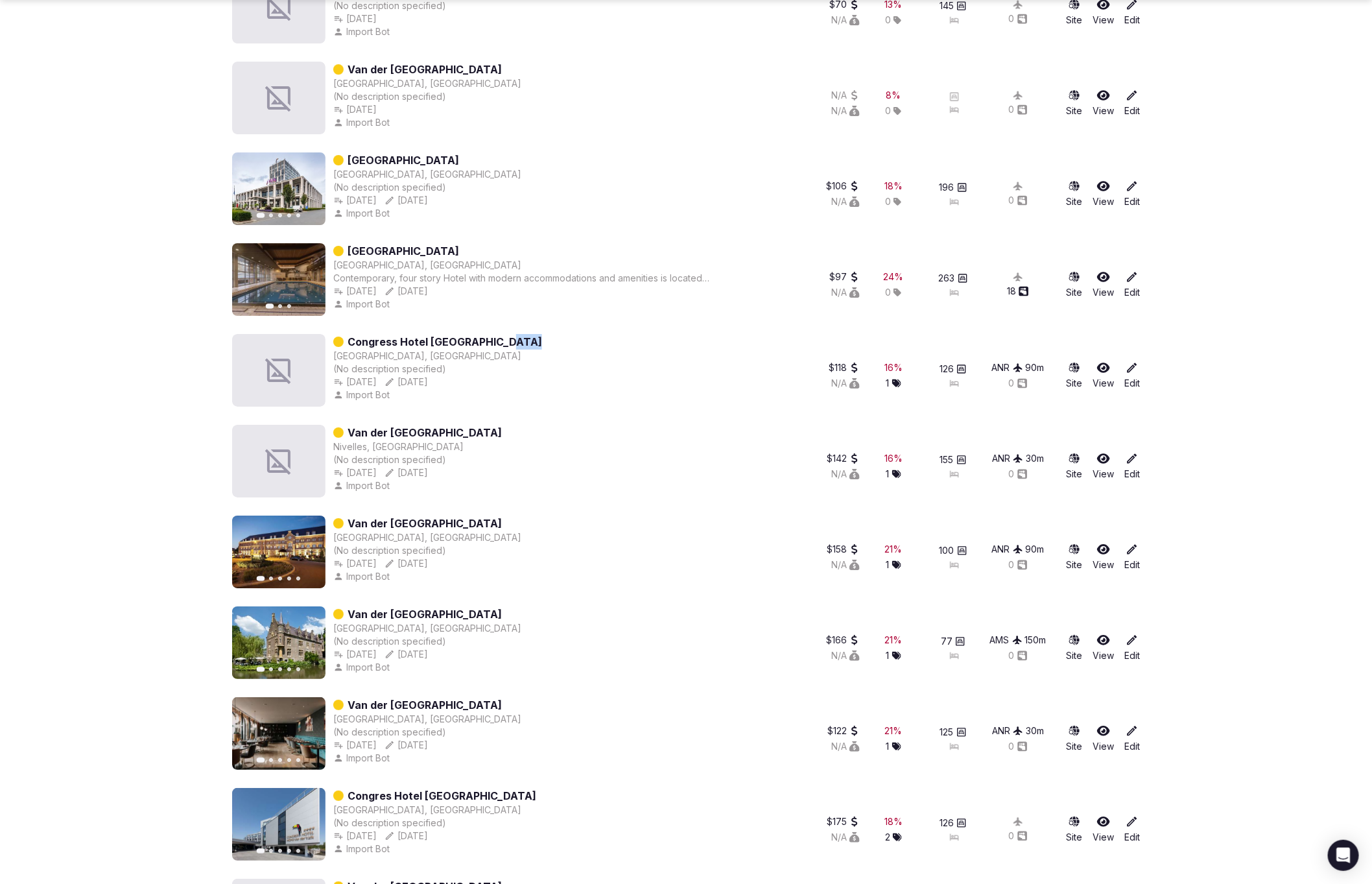
scroll to position [2496, 0]
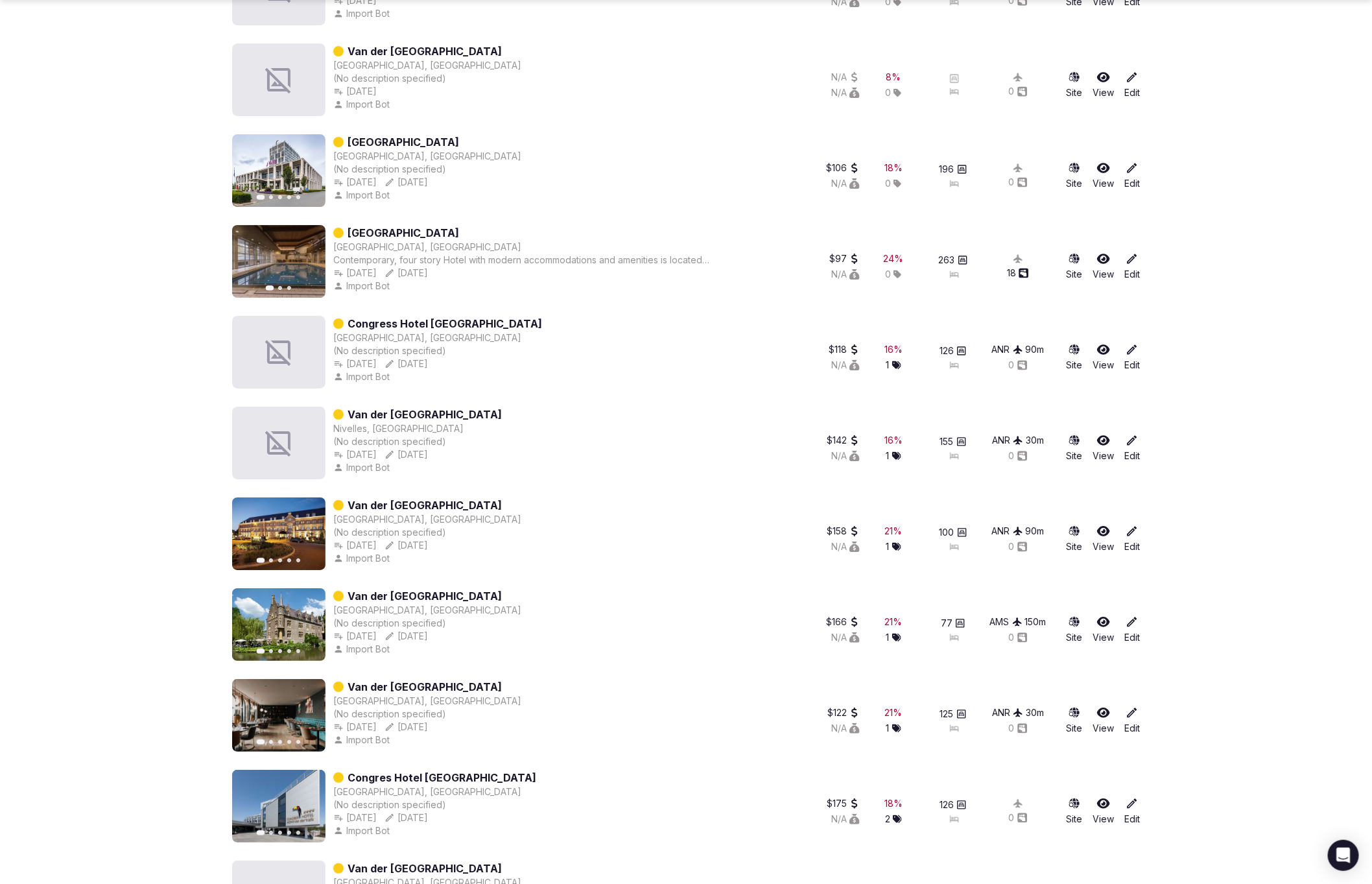
click at [583, 413] on div "Van der Valk Hotel Nivelles-Sud Nivelles, Belgium (No description specified) Ma…" at bounding box center [508, 442] width 552 height 73
drag, startPoint x: 520, startPoint y: 413, endPoint x: 444, endPoint y: 412, distance: 76.0
click at [442, 412] on div "Van der Valk Hotel Nivelles-Sud Nivelles, Belgium (No description specified) Ma…" at bounding box center [508, 442] width 552 height 73
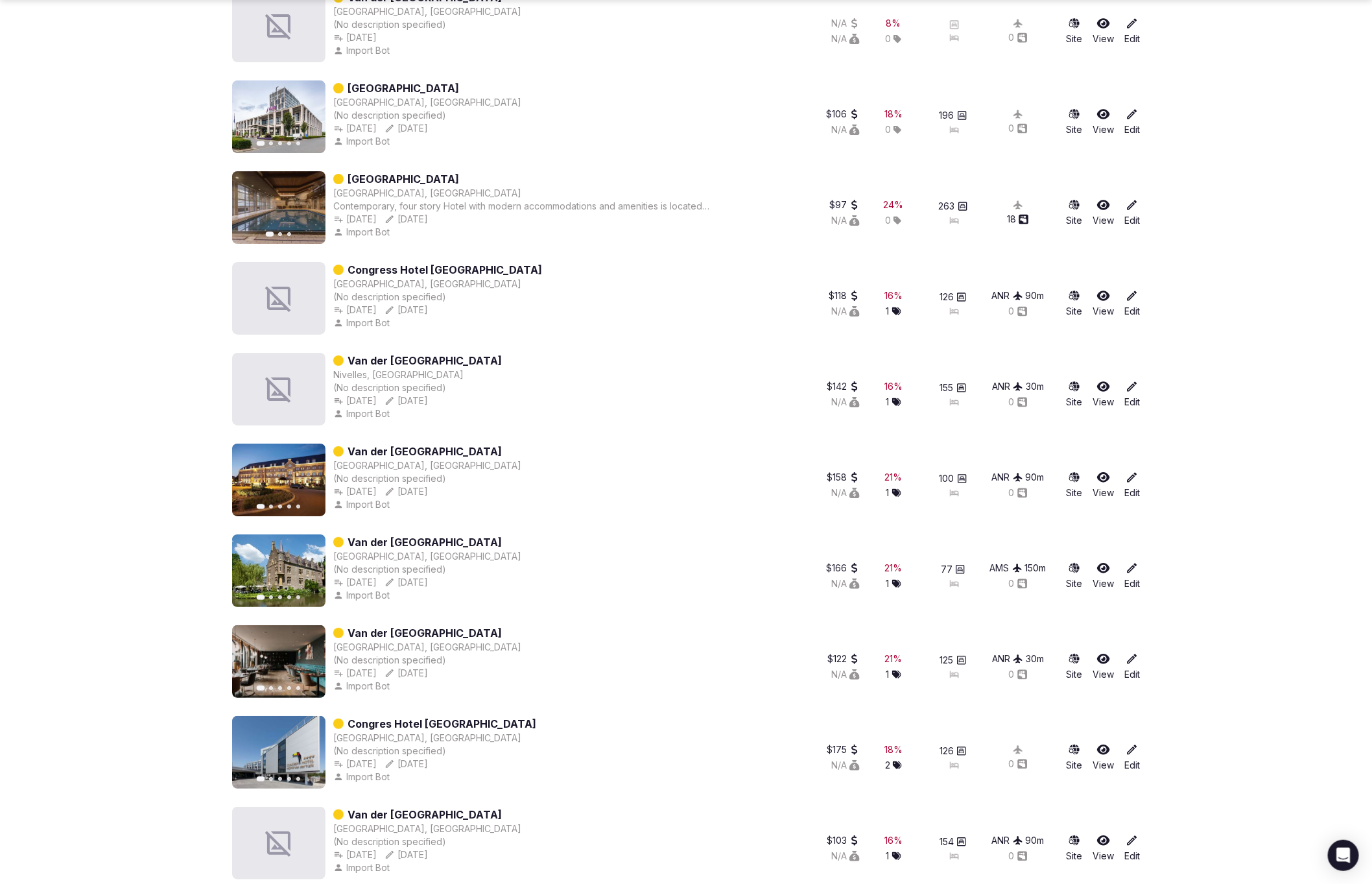
scroll to position [2560, 0]
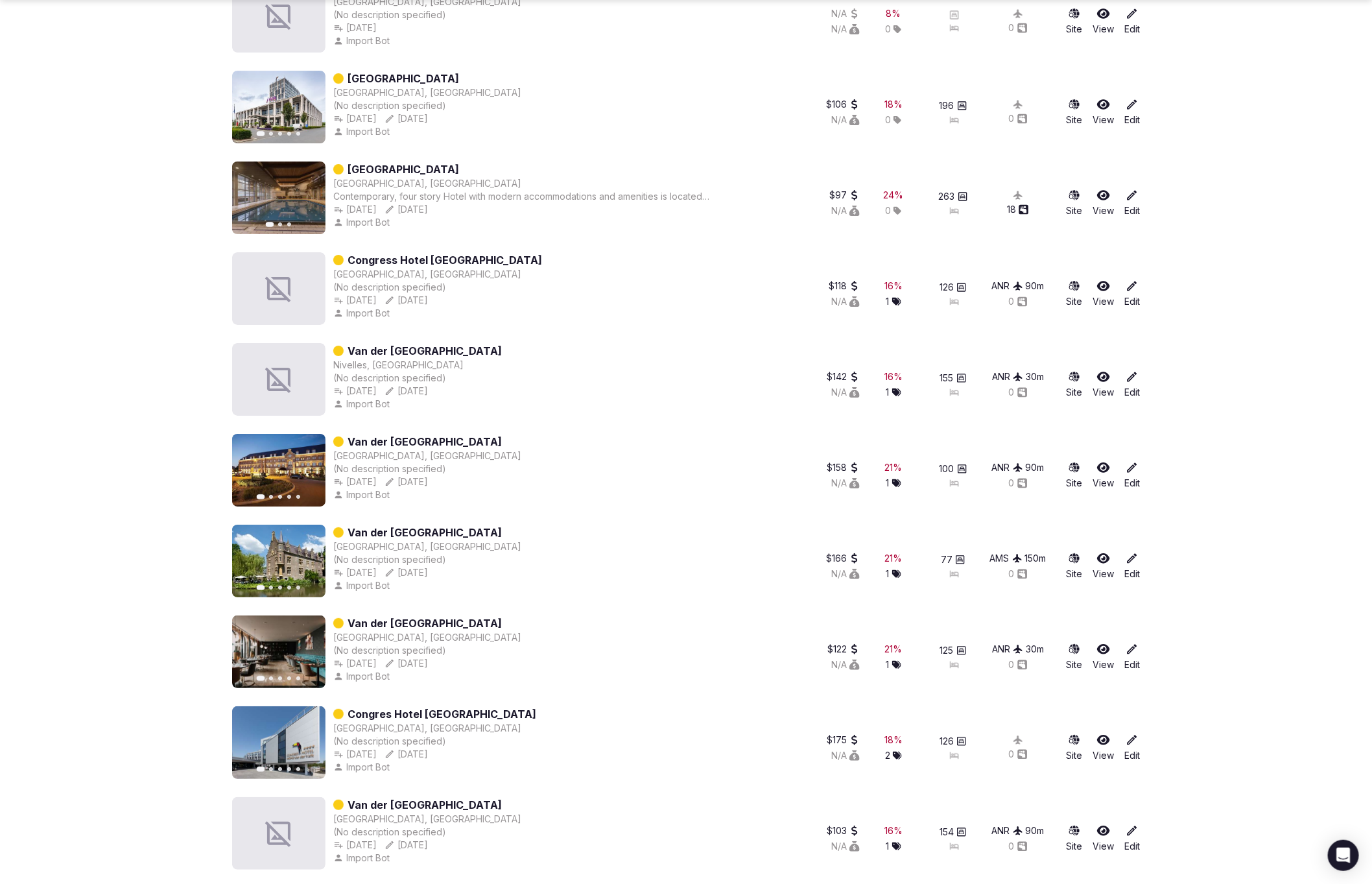
drag, startPoint x: 528, startPoint y: 442, endPoint x: 444, endPoint y: 443, distance: 84.0
click at [444, 443] on div "Previous slide Next slide Van der Valk Hotel Verviers Verviers, Belgium (No des…" at bounding box center [508, 470] width 552 height 73
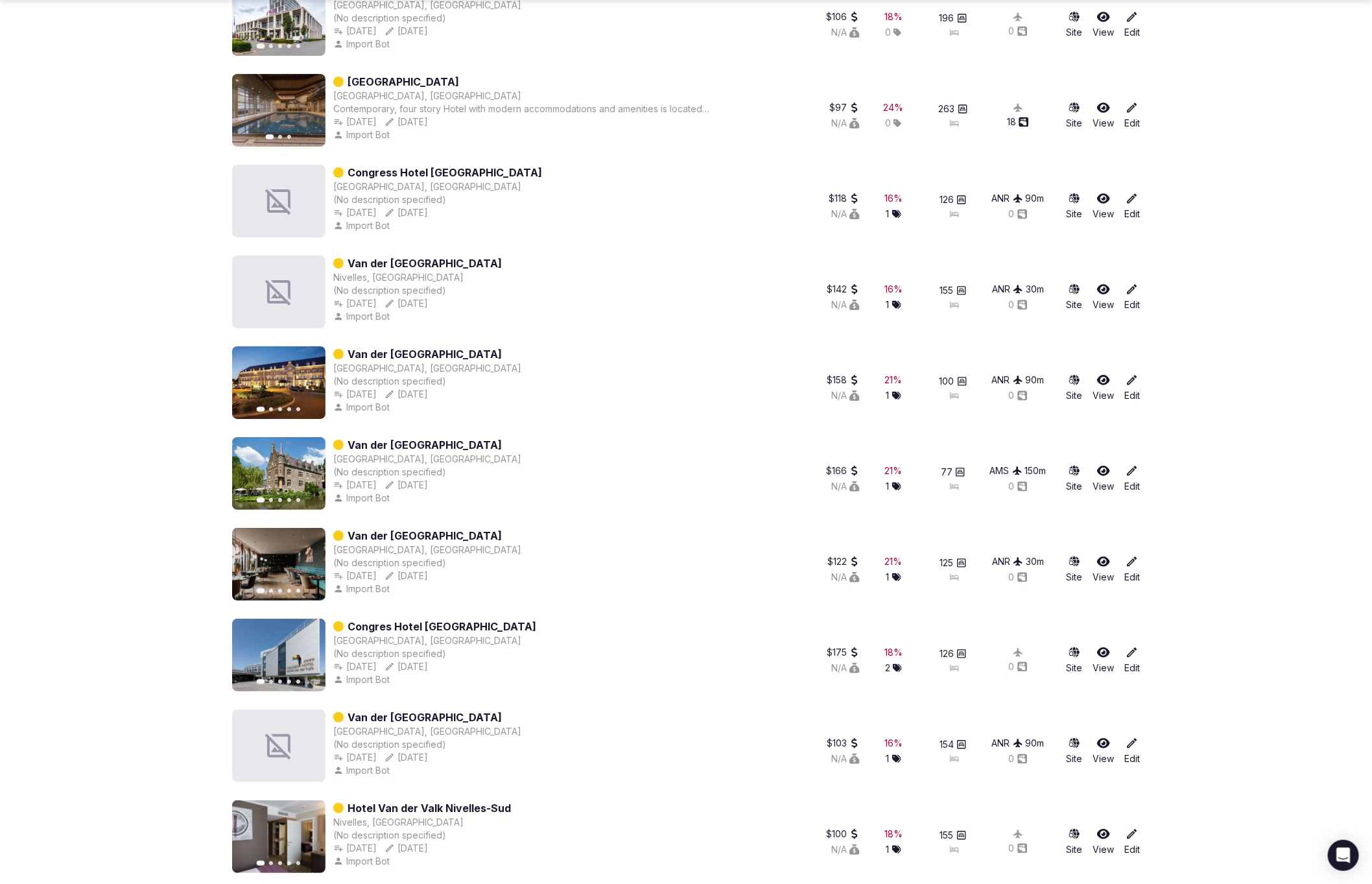
drag, startPoint x: 580, startPoint y: 442, endPoint x: 445, endPoint y: 440, distance: 135.0
click at [445, 440] on div "Previous slide Next slide Van der Valk Hotel Kasteel Terworm Heerlen, Netherlan…" at bounding box center [508, 473] width 552 height 73
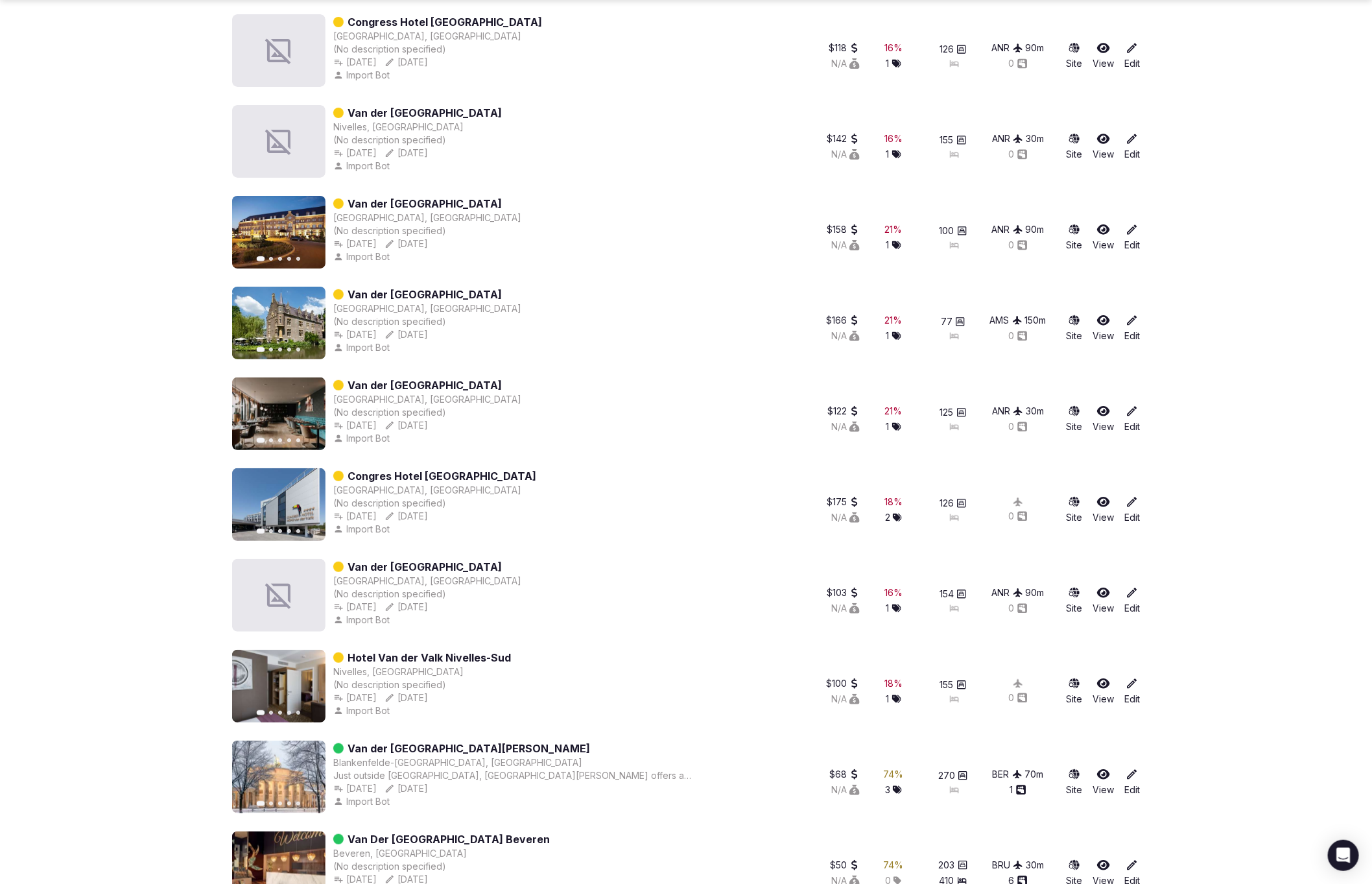
scroll to position [2836, 0]
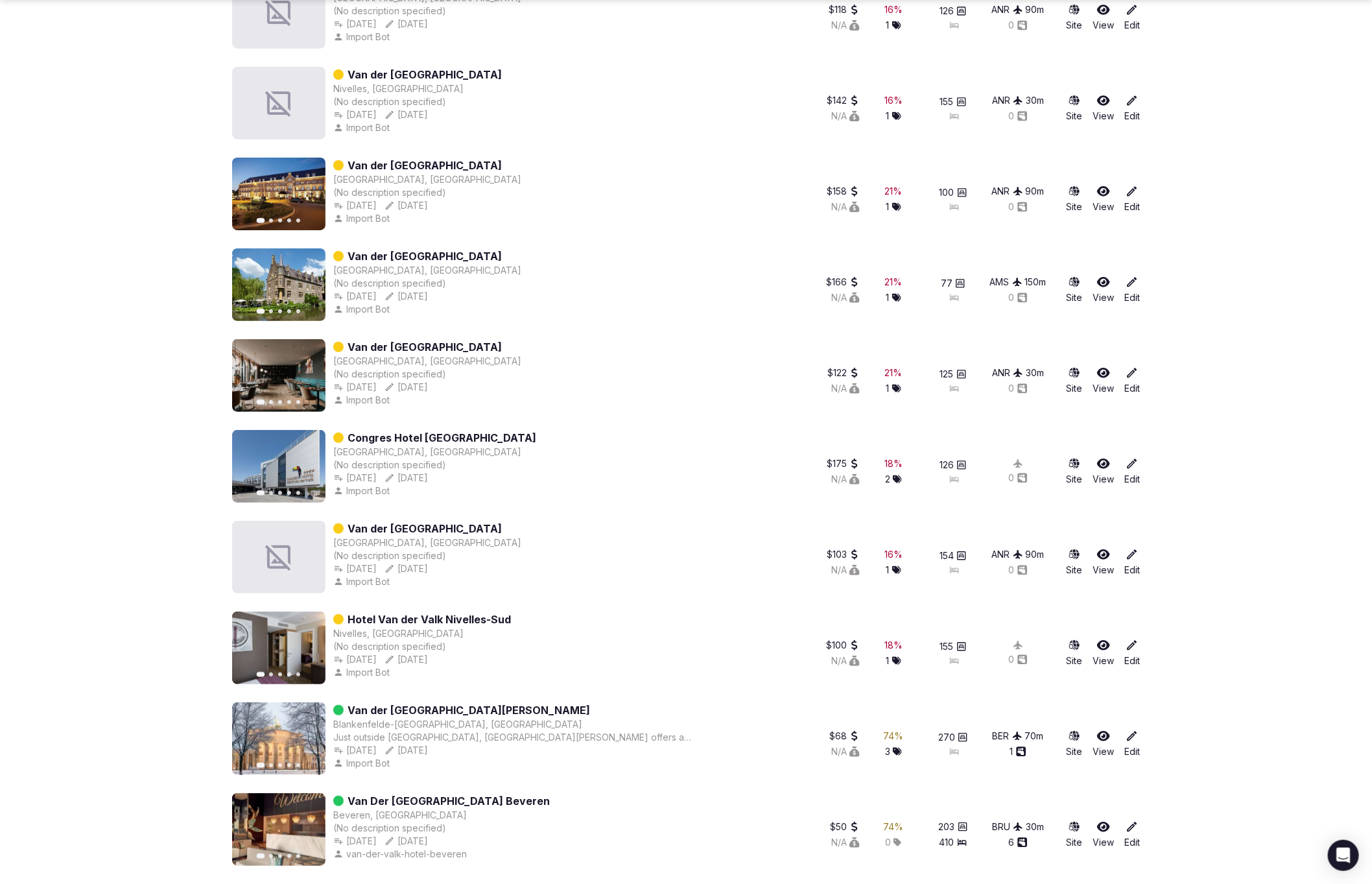
drag, startPoint x: 506, startPoint y: 524, endPoint x: 415, endPoint y: 527, distance: 91.0
click at [415, 527] on div "Van der Valk Charleroi Airport Charleroi, Belgium (No description specified) Ma…" at bounding box center [508, 557] width 552 height 73
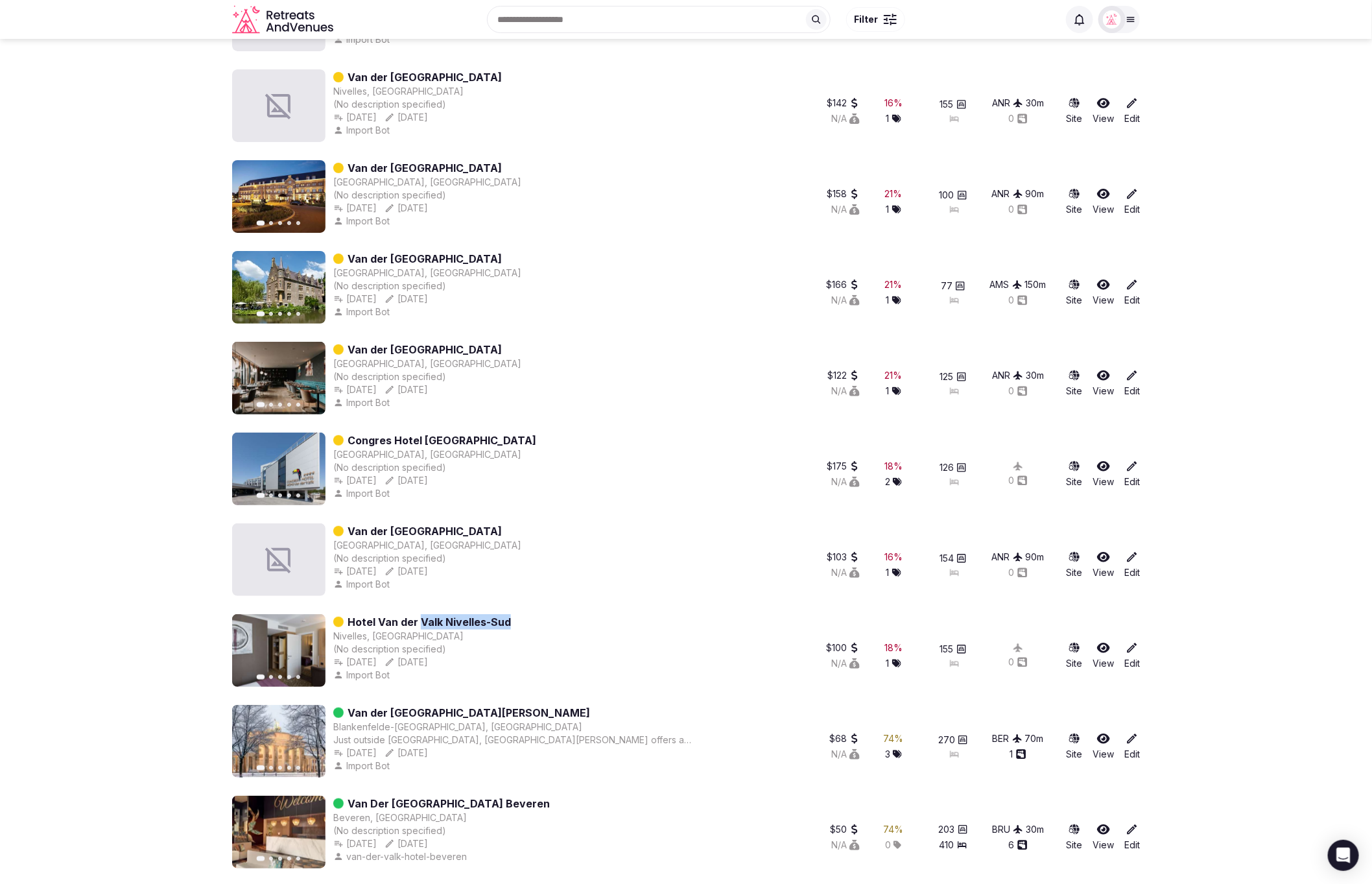
drag, startPoint x: 585, startPoint y: 622, endPoint x: 421, endPoint y: 619, distance: 164.0
click at [421, 619] on div "Previous slide Next slide Hotel Van der Valk Nivelles-Sud Nivelles, Belgium (No…" at bounding box center [508, 650] width 552 height 73
click at [581, 621] on div "Previous slide Next slide Hotel Van der Valk Nivelles-Sud Nivelles, Belgium (No…" at bounding box center [508, 650] width 552 height 73
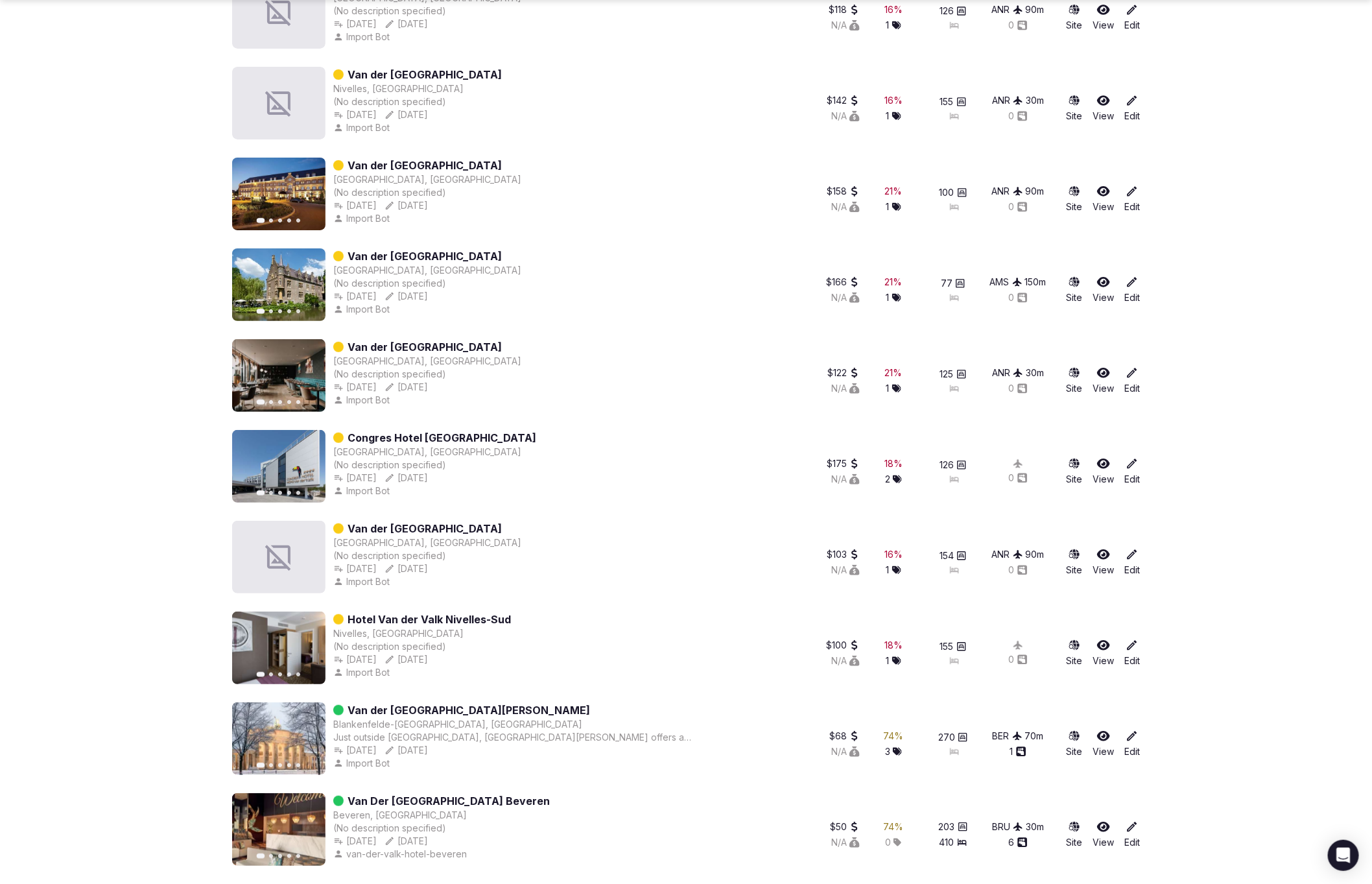
click at [559, 708] on div "Van der [GEOGRAPHIC_DATA][PERSON_NAME]" at bounding box center [523, 710] width 380 height 16
drag, startPoint x: 543, startPoint y: 705, endPoint x: 444, endPoint y: 706, distance: 99.0
click at [444, 706] on div "Van der [GEOGRAPHIC_DATA][PERSON_NAME]" at bounding box center [523, 710] width 380 height 16
drag, startPoint x: 516, startPoint y: 803, endPoint x: 444, endPoint y: 797, distance: 72.2
click at [444, 799] on div "Previous slide Next slide Van Der Valk Hotel Beveren Beveren, Belgium (No descr…" at bounding box center [508, 829] width 552 height 73
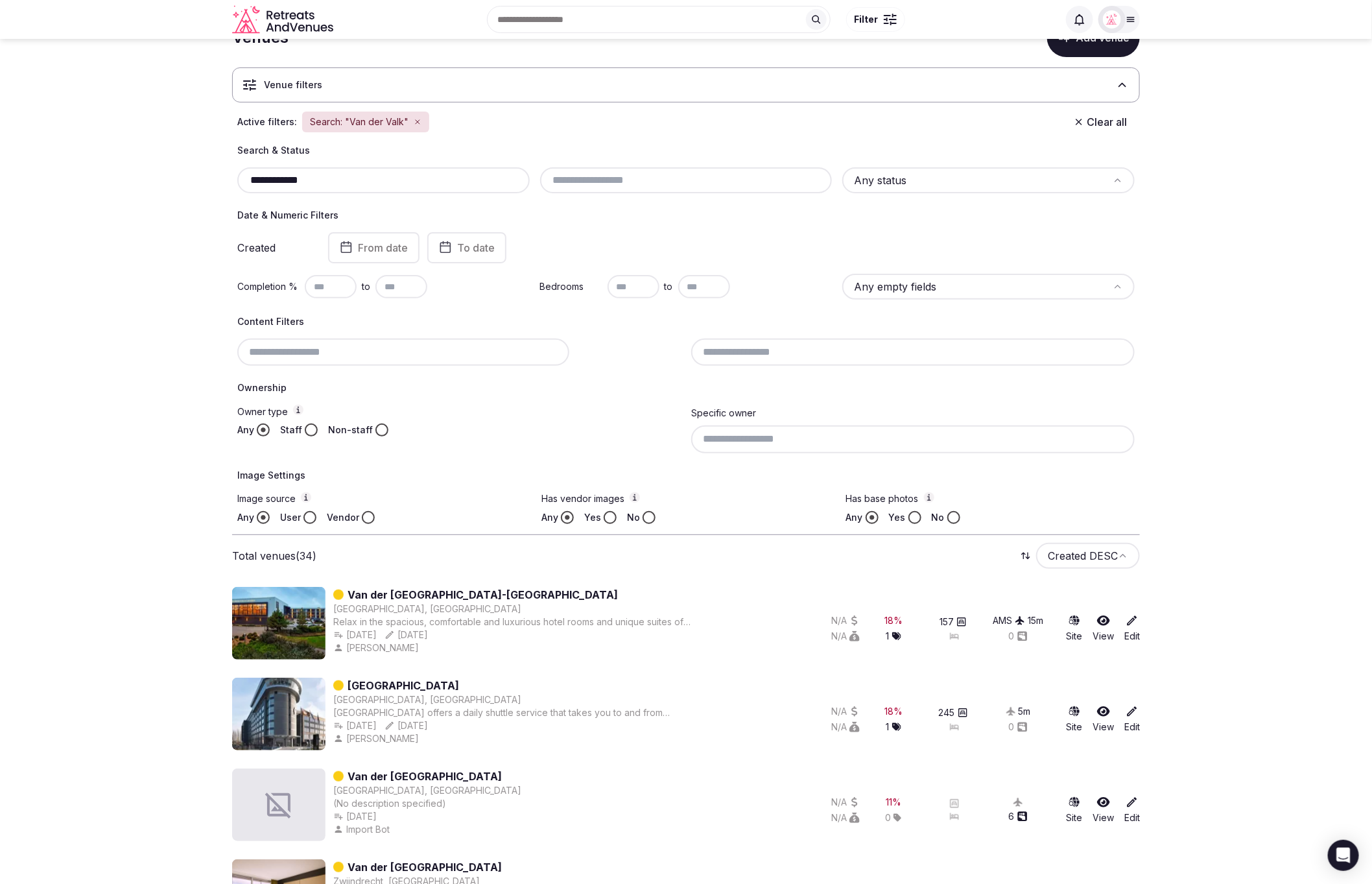
scroll to position [0, 0]
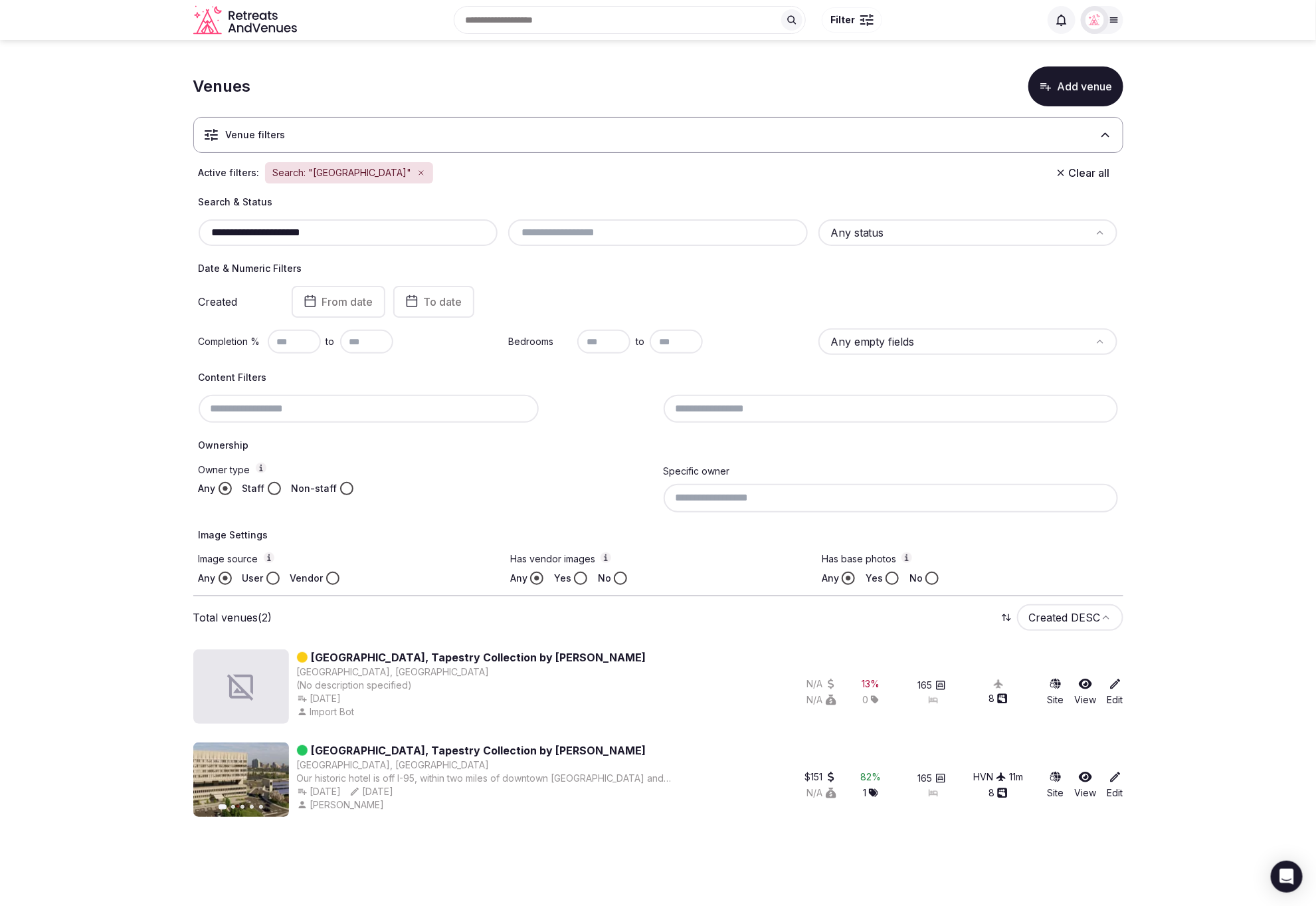
click at [1195, 477] on section "**********" at bounding box center [658, 439] width 1316 height 798
click at [465, 841] on body "**********" at bounding box center [658, 453] width 1316 height 906
drag, startPoint x: 492, startPoint y: 791, endPoint x: 409, endPoint y: 826, distance: 90.1
click at [461, 792] on div "Sep 24th, 2024 Sep 20th, 2025 Updated Sep 20th, 2025, 1:07am Updated Sep 20th, …" at bounding box center [491, 791] width 389 height 13
drag, startPoint x: 348, startPoint y: 802, endPoint x: 399, endPoint y: 820, distance: 54.1
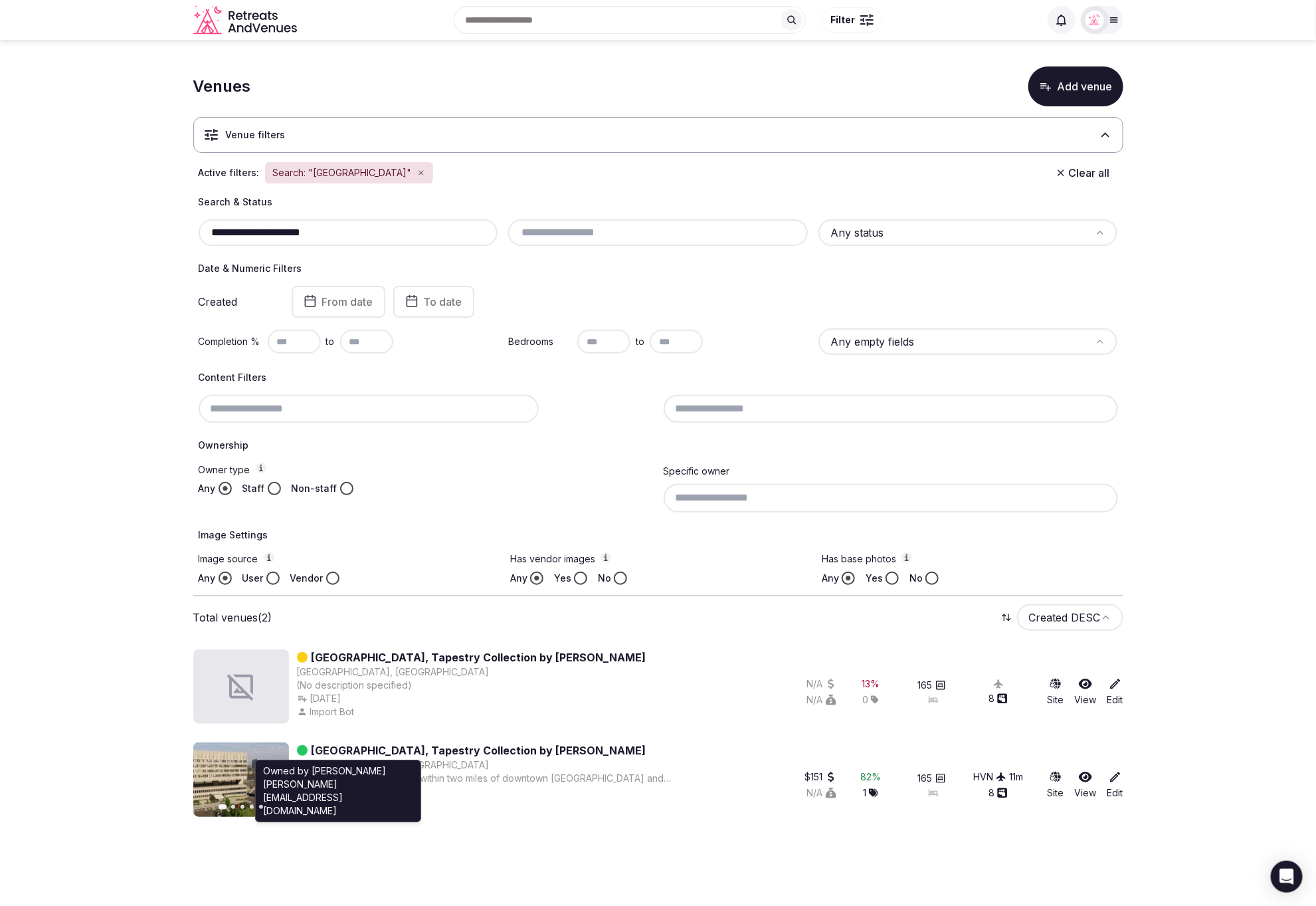
click at [309, 803] on div "Hotel Marcel New Haven, Tapestry Collection by Hilton New Haven, United States …" at bounding box center [491, 779] width 389 height 74
click at [399, 820] on div "Previous slide Next slide Hotel Marcel New Haven, Tapestry Collection by Hilton…" at bounding box center [658, 782] width 930 height 80
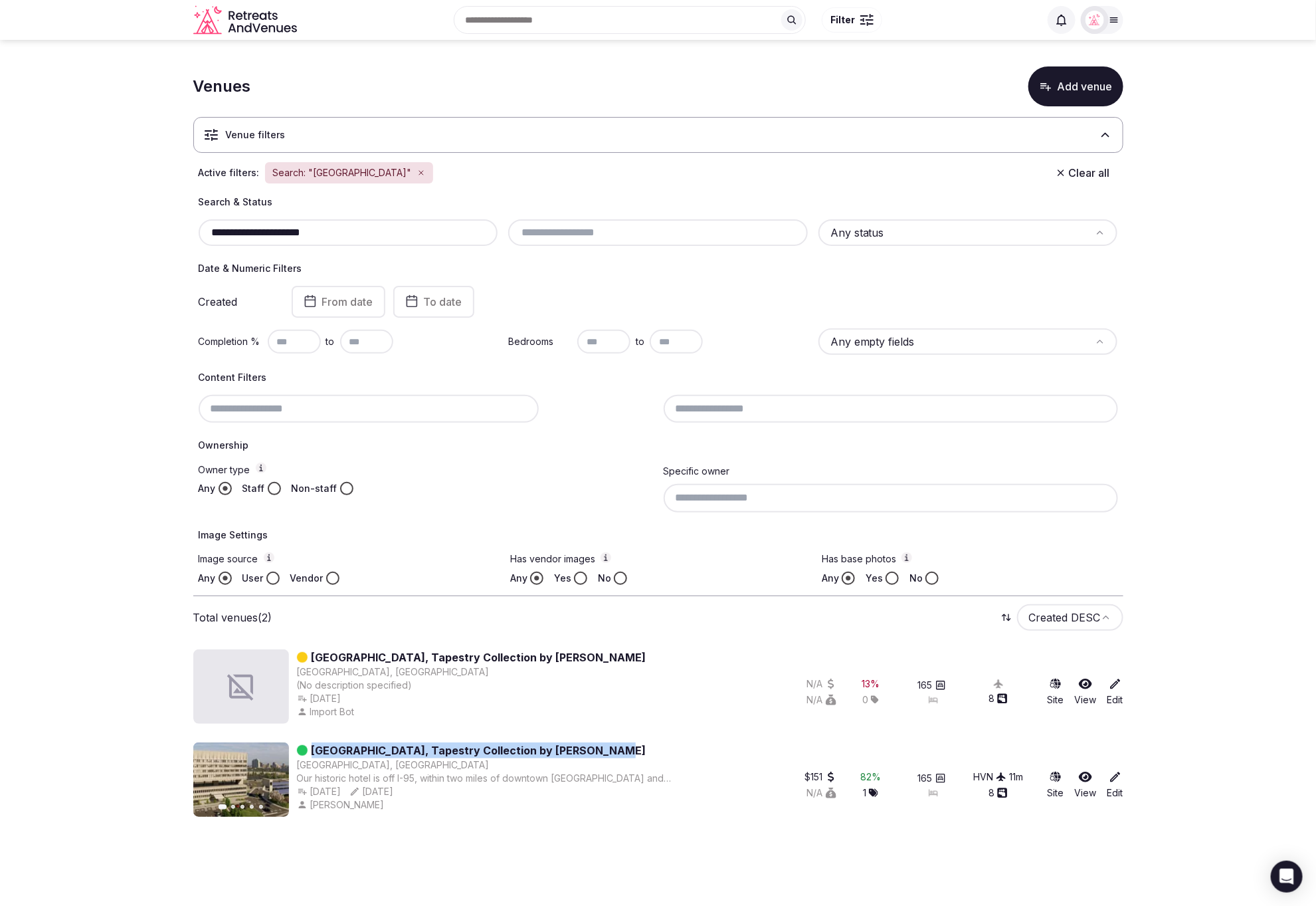
drag, startPoint x: 592, startPoint y: 749, endPoint x: 320, endPoint y: 748, distance: 272.0
click at [313, 748] on div "[GEOGRAPHIC_DATA], Tapestry Collection by [PERSON_NAME]" at bounding box center [491, 751] width 389 height 16
click at [1208, 486] on section "**********" at bounding box center [658, 439] width 1316 height 798
click at [520, 463] on label "Owner type" at bounding box center [426, 469] width 455 height 14
click at [267, 463] on button "Owner type" at bounding box center [261, 468] width 11 height 11
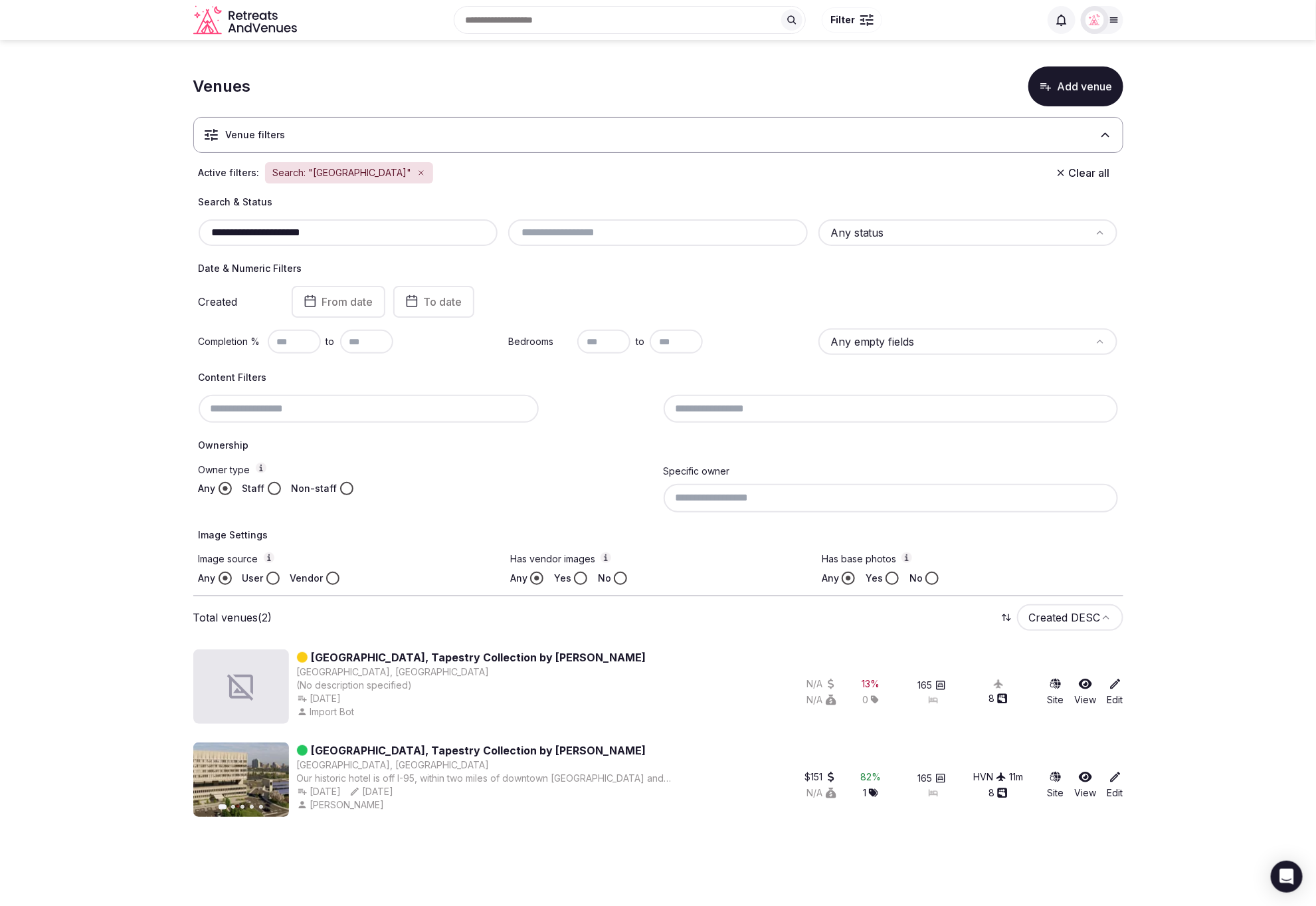
click at [353, 234] on input "**********" at bounding box center [348, 233] width 289 height 16
type input "**********"
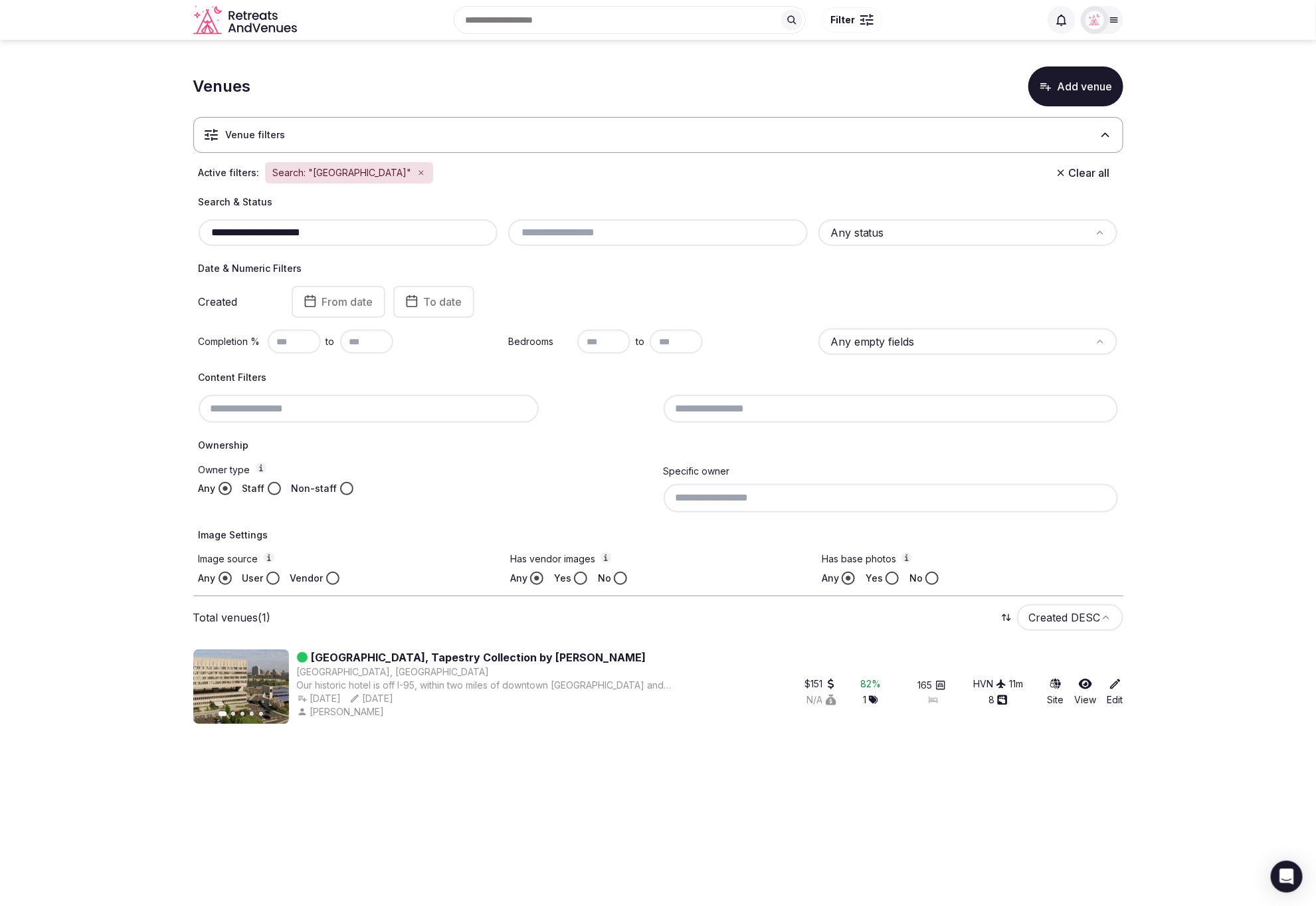
click at [1179, 435] on section "**********" at bounding box center [658, 392] width 1316 height 705
click at [1115, 687] on icon at bounding box center [1115, 683] width 13 height 13
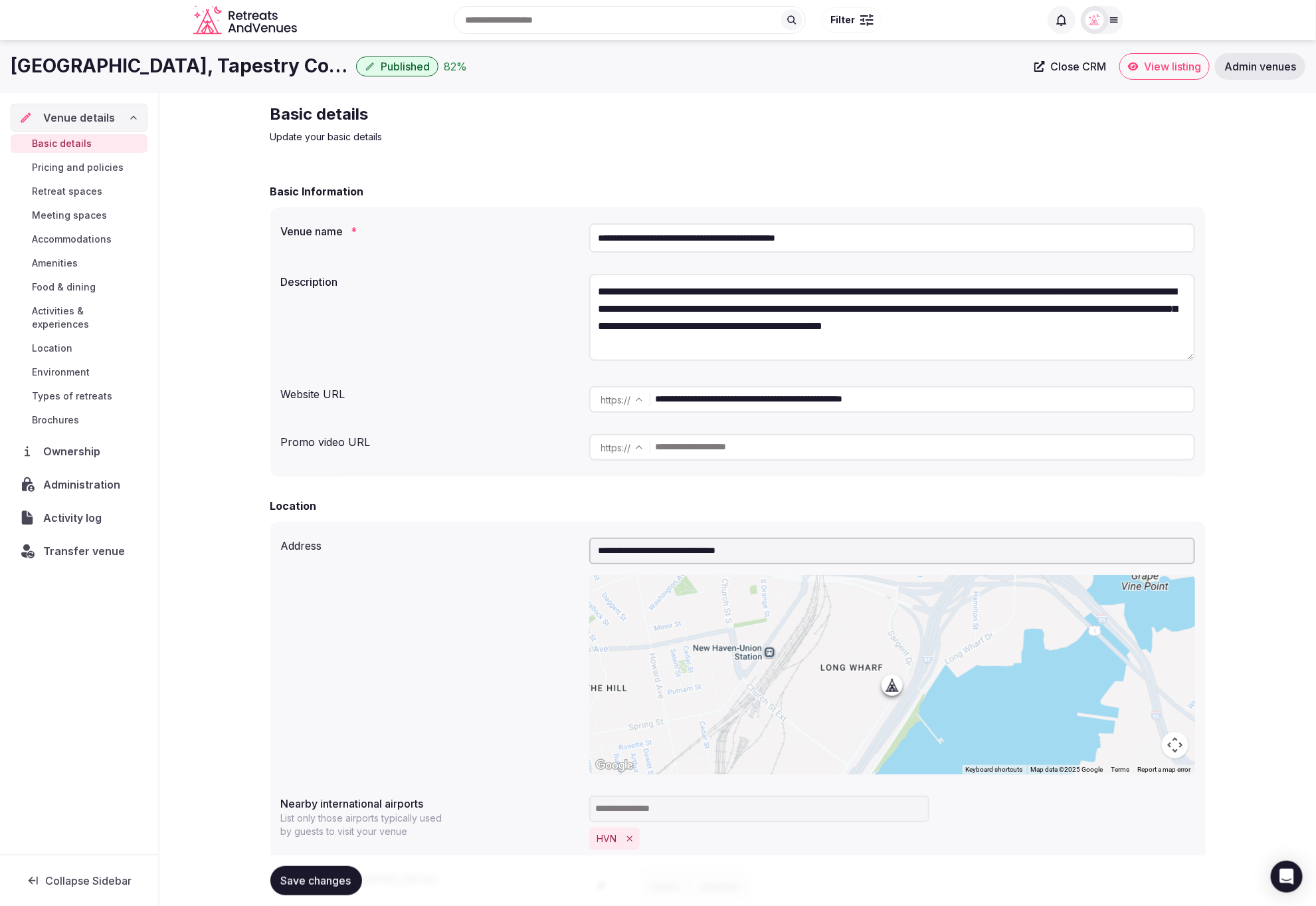
click at [63, 476] on span "Administration" at bounding box center [85, 484] width 82 height 16
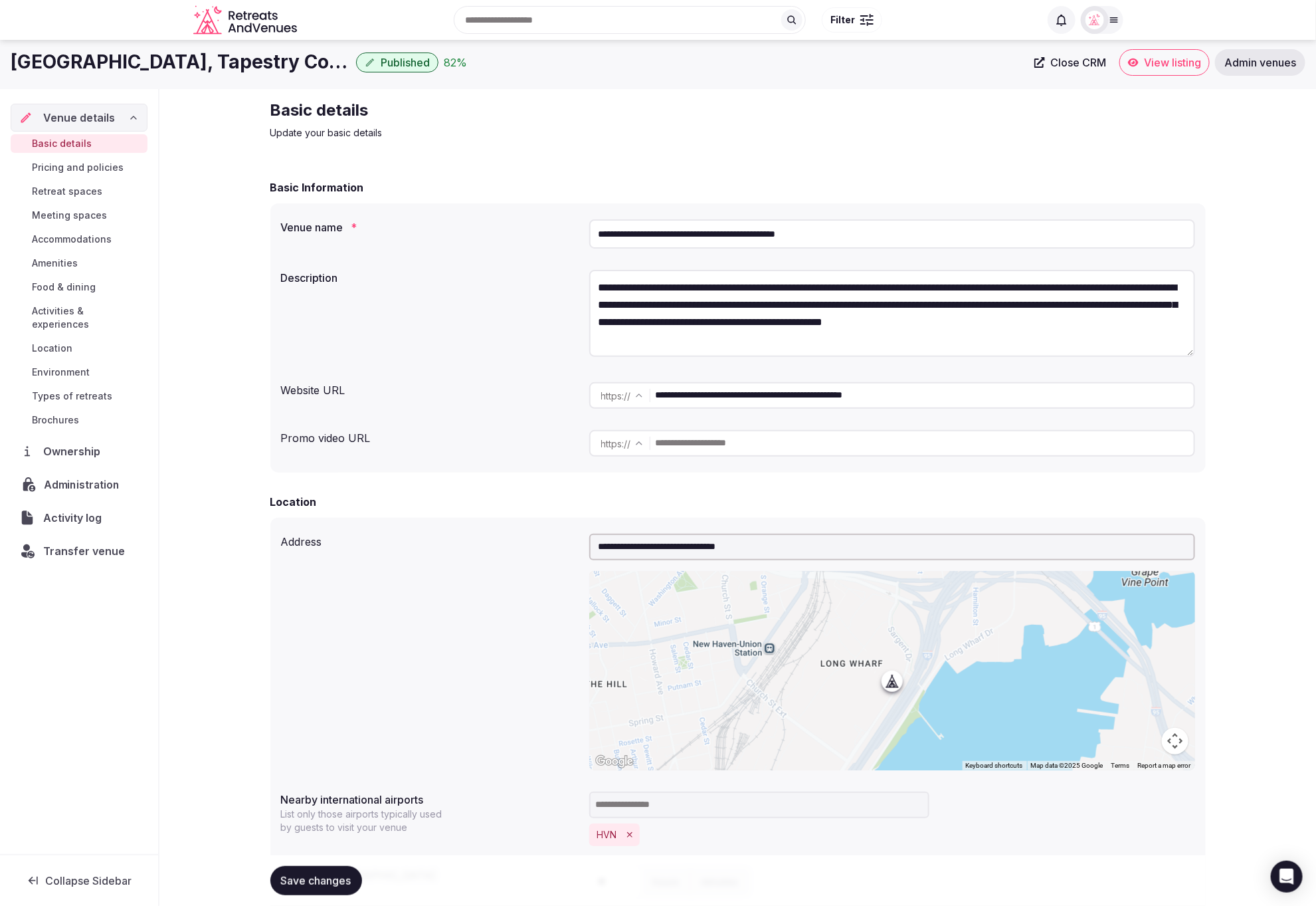
scroll to position [3, 0]
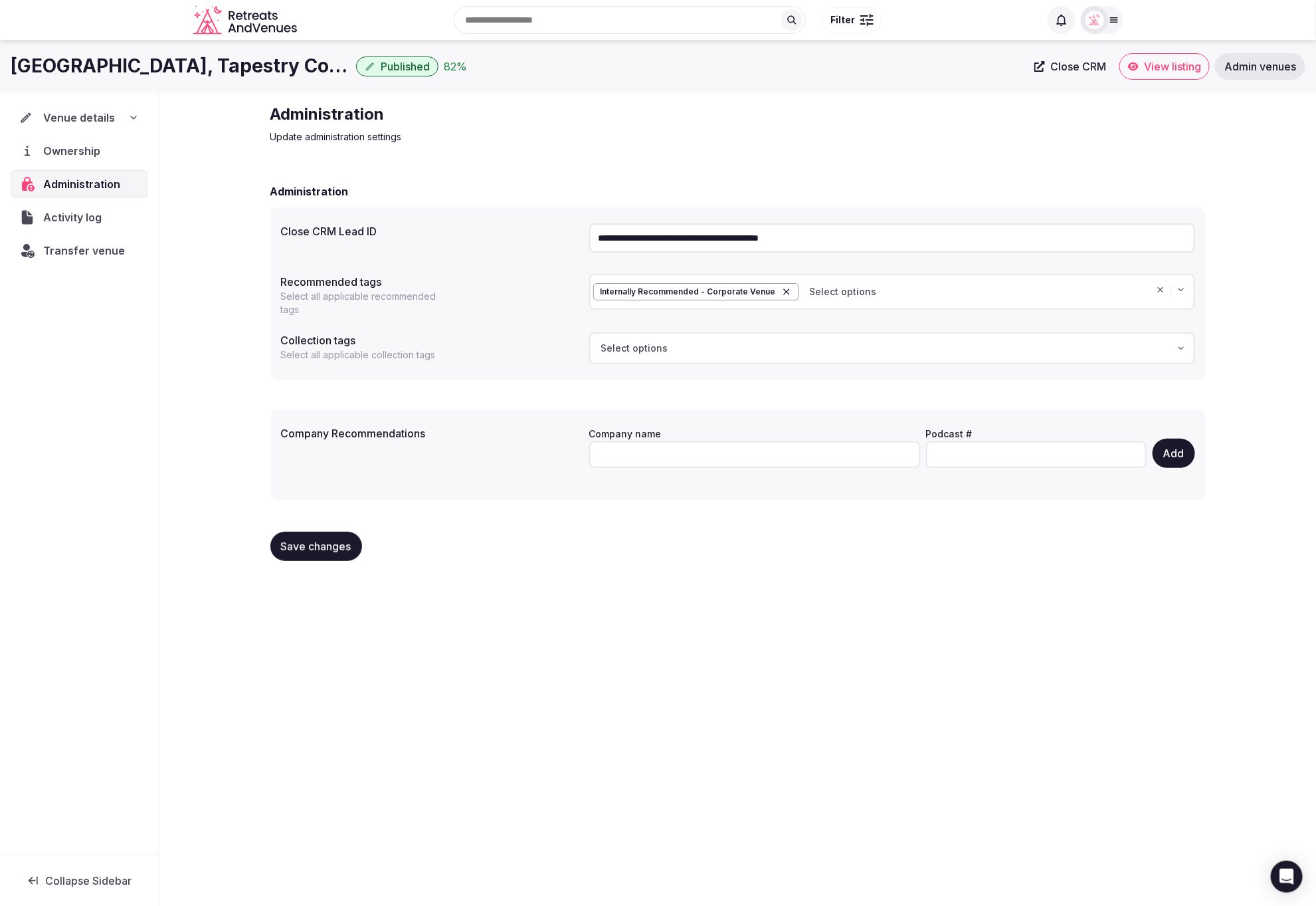
click at [694, 132] on p "Update administration settings" at bounding box center [494, 137] width 447 height 13
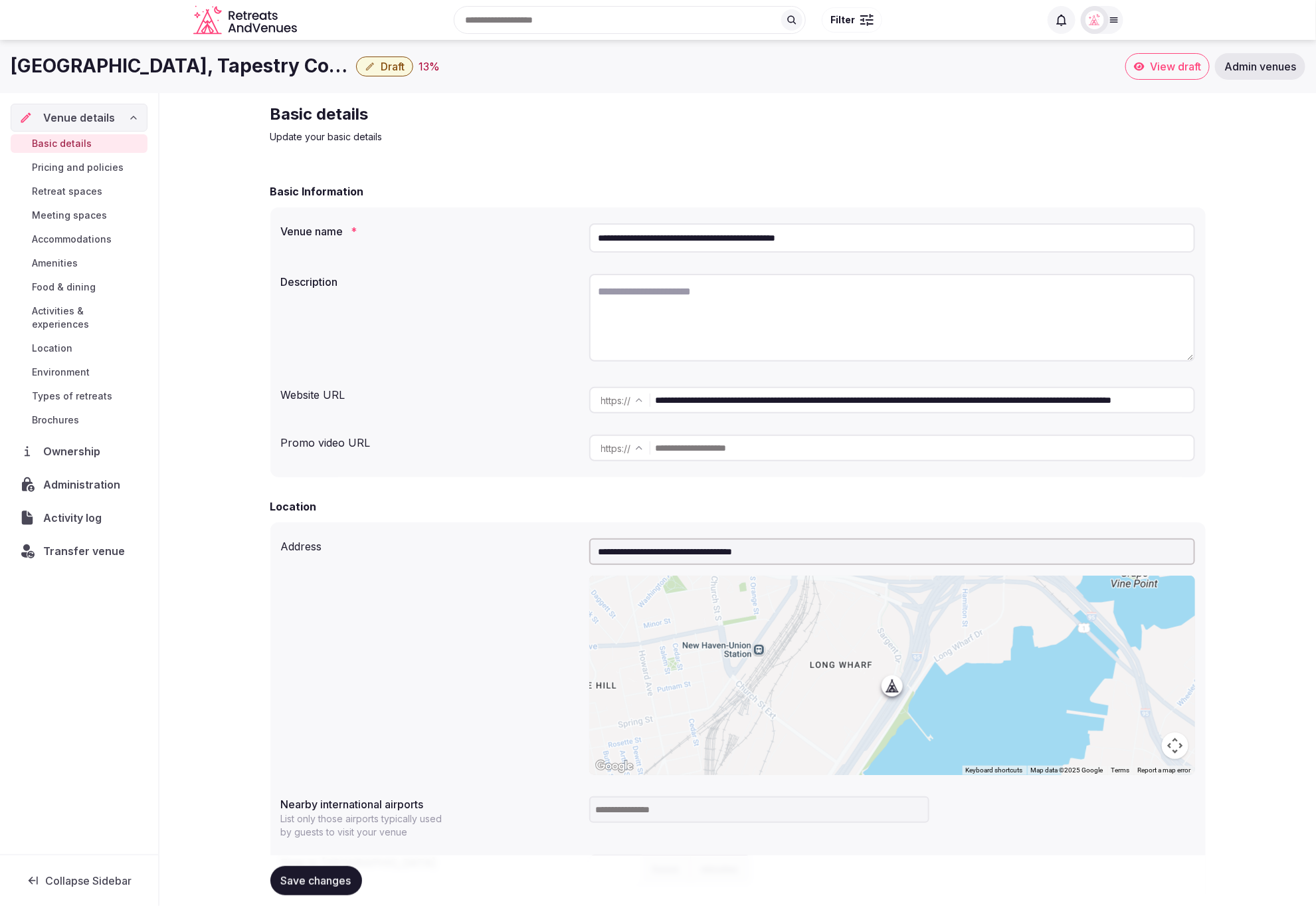
scroll to position [0, 193]
drag, startPoint x: 952, startPoint y: 398, endPoint x: 1234, endPoint y: 403, distance: 282.0
click at [1251, 409] on div "**********" at bounding box center [738, 816] width 1156 height 1446
type input "**********"
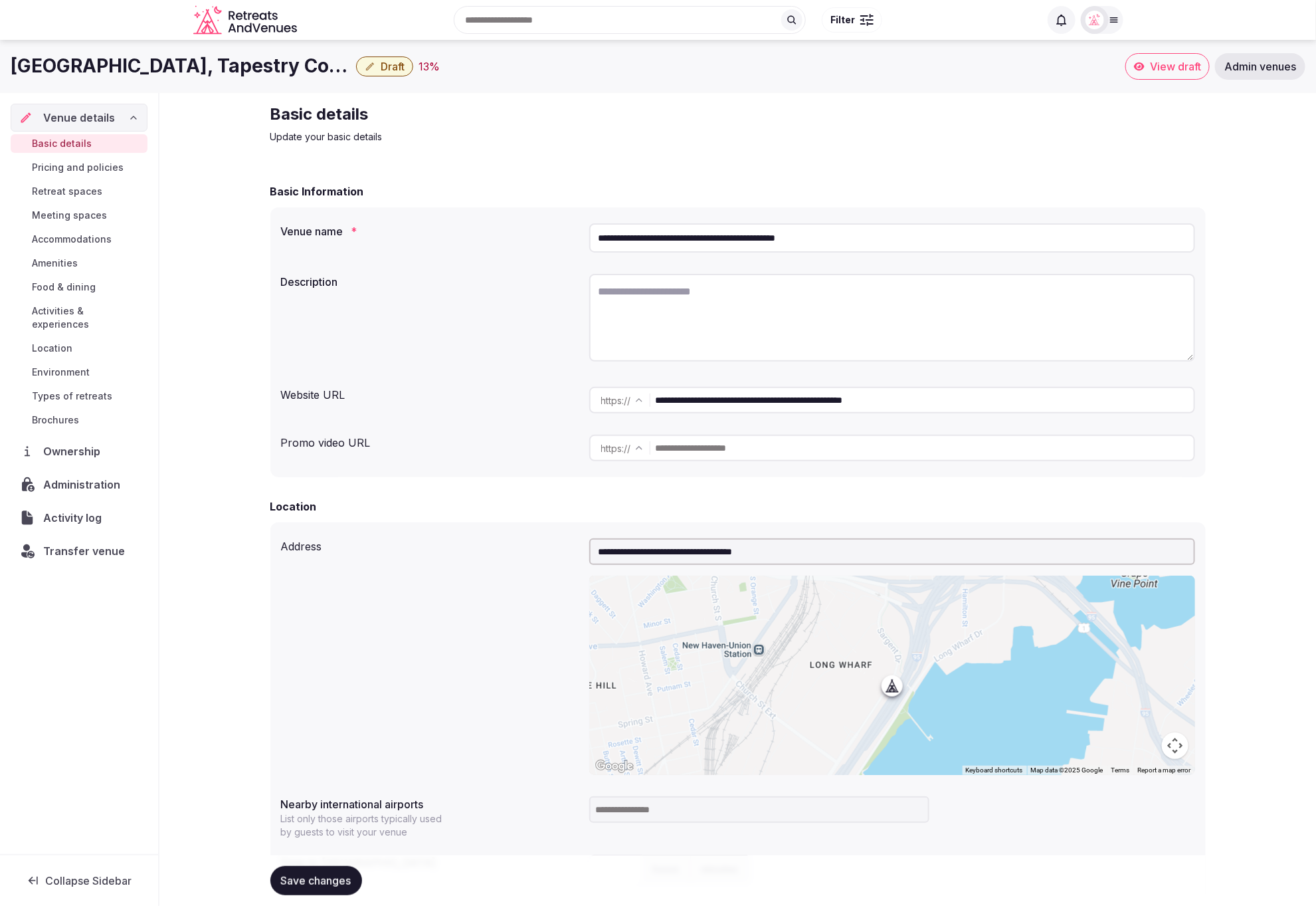
click at [372, 75] on button "Draft" at bounding box center [384, 67] width 57 height 20
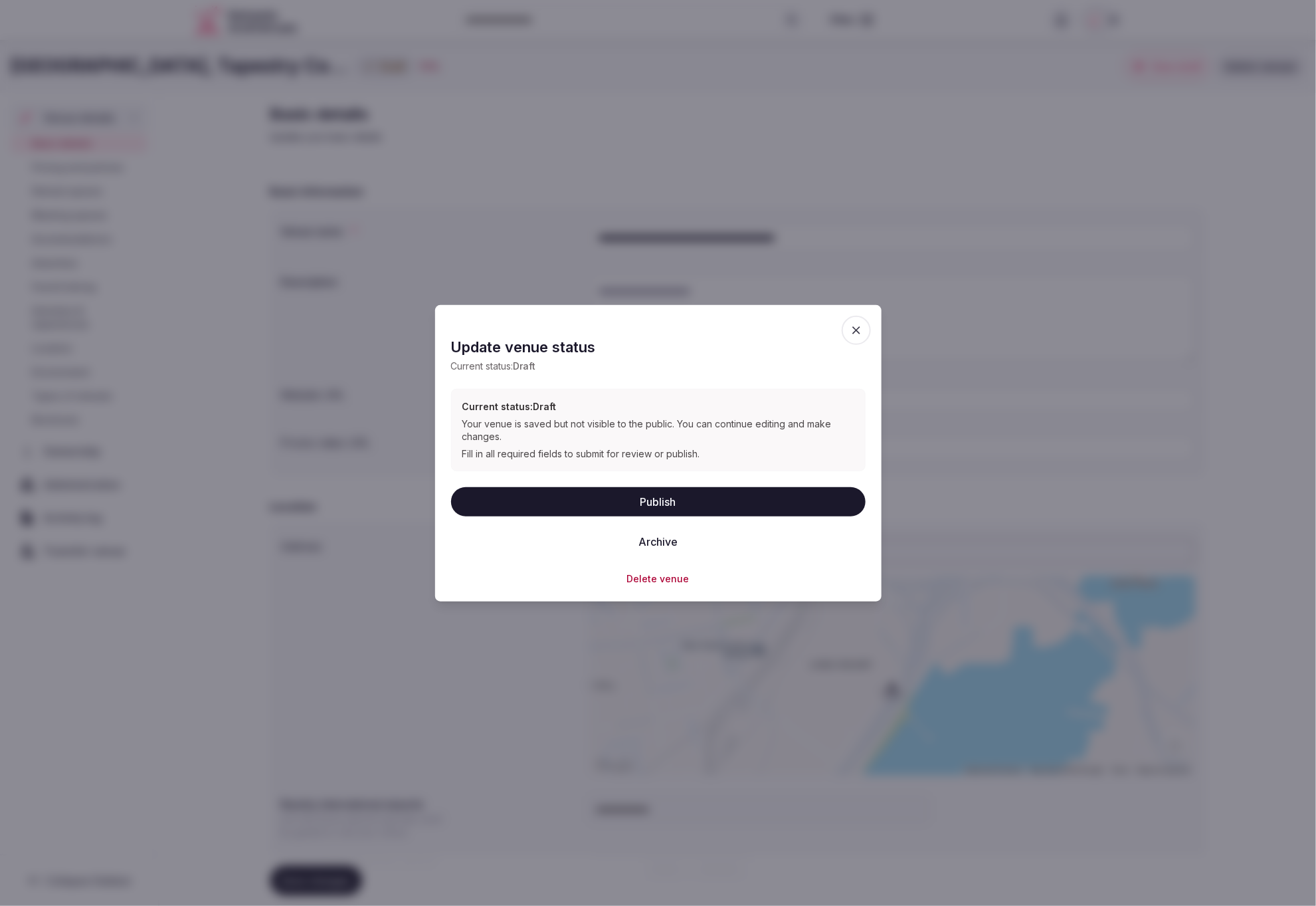
click at [662, 578] on button "Delete venue" at bounding box center [658, 578] width 62 height 13
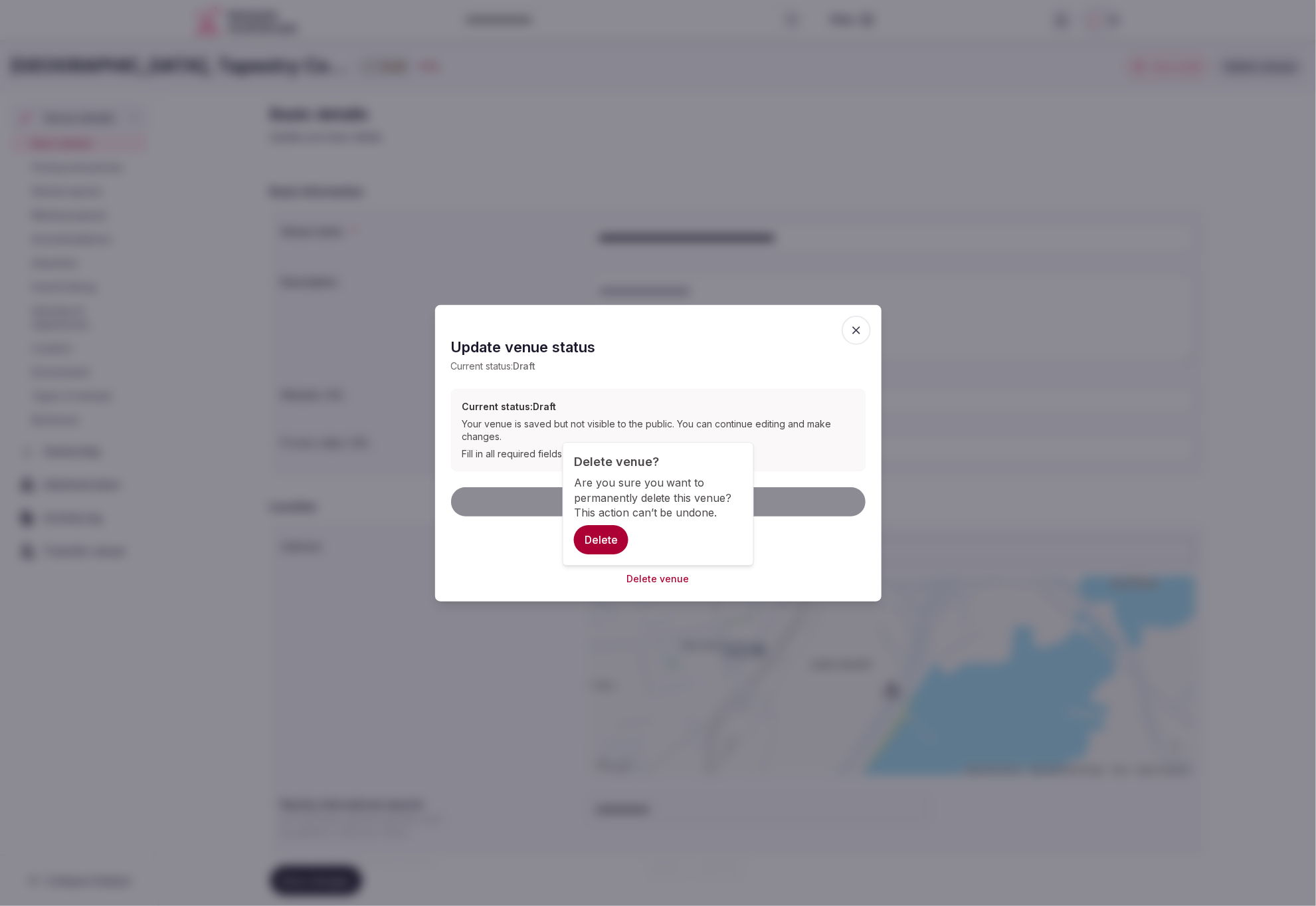
click at [598, 539] on button "Delete" at bounding box center [601, 540] width 54 height 29
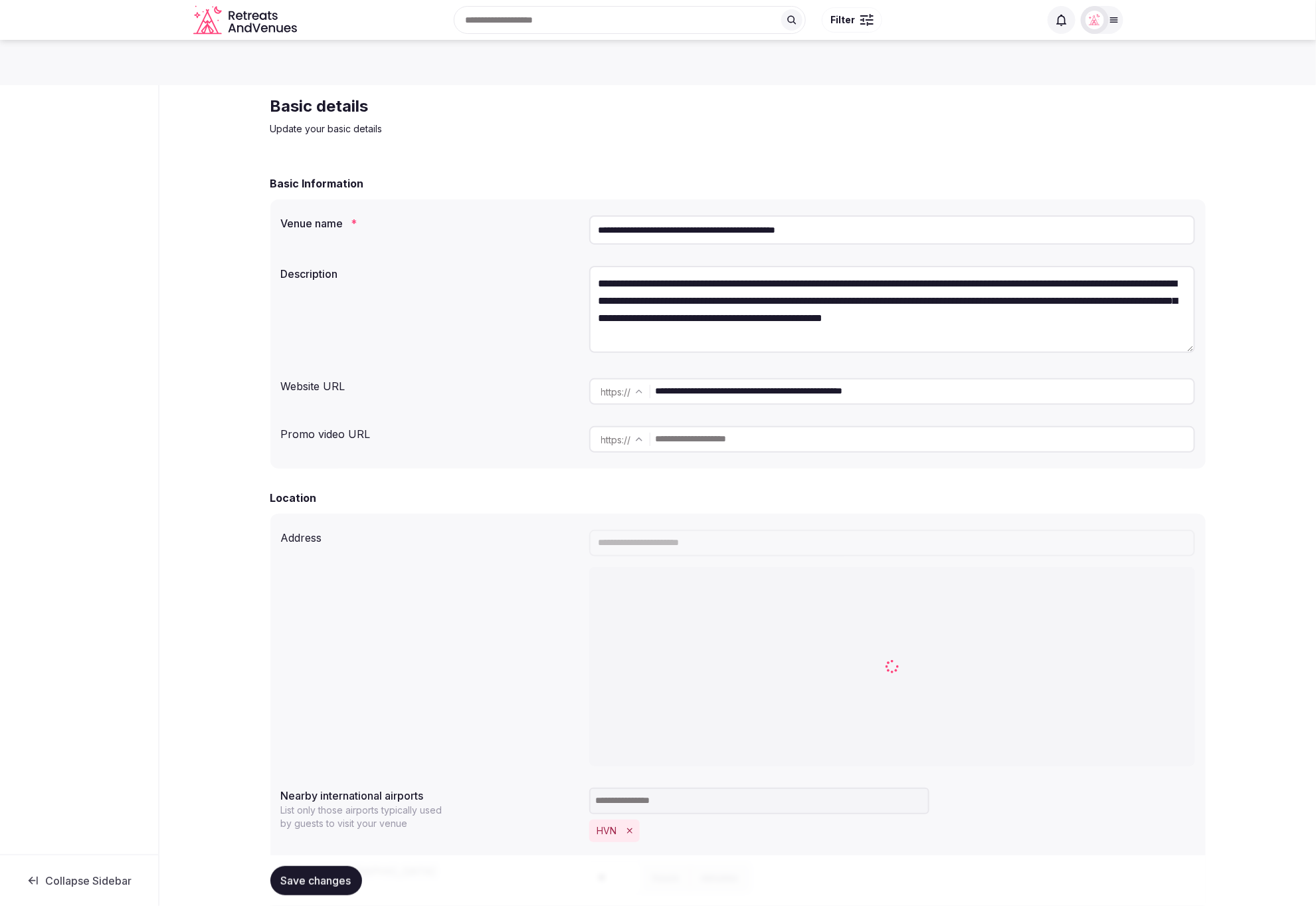
scroll to position [12, 0]
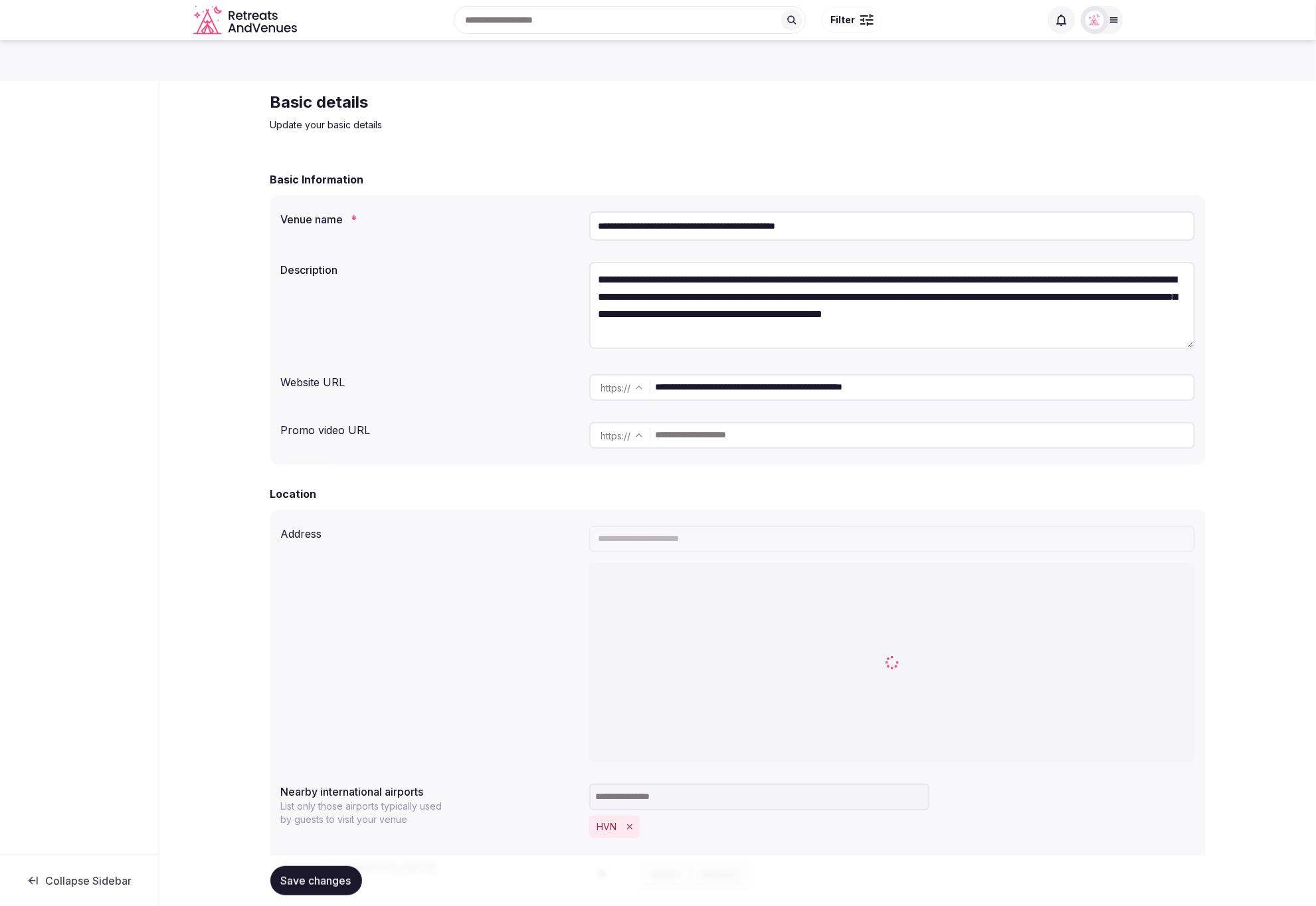
drag, startPoint x: 928, startPoint y: 398, endPoint x: 1224, endPoint y: 412, distance: 296.3
type input "**********"
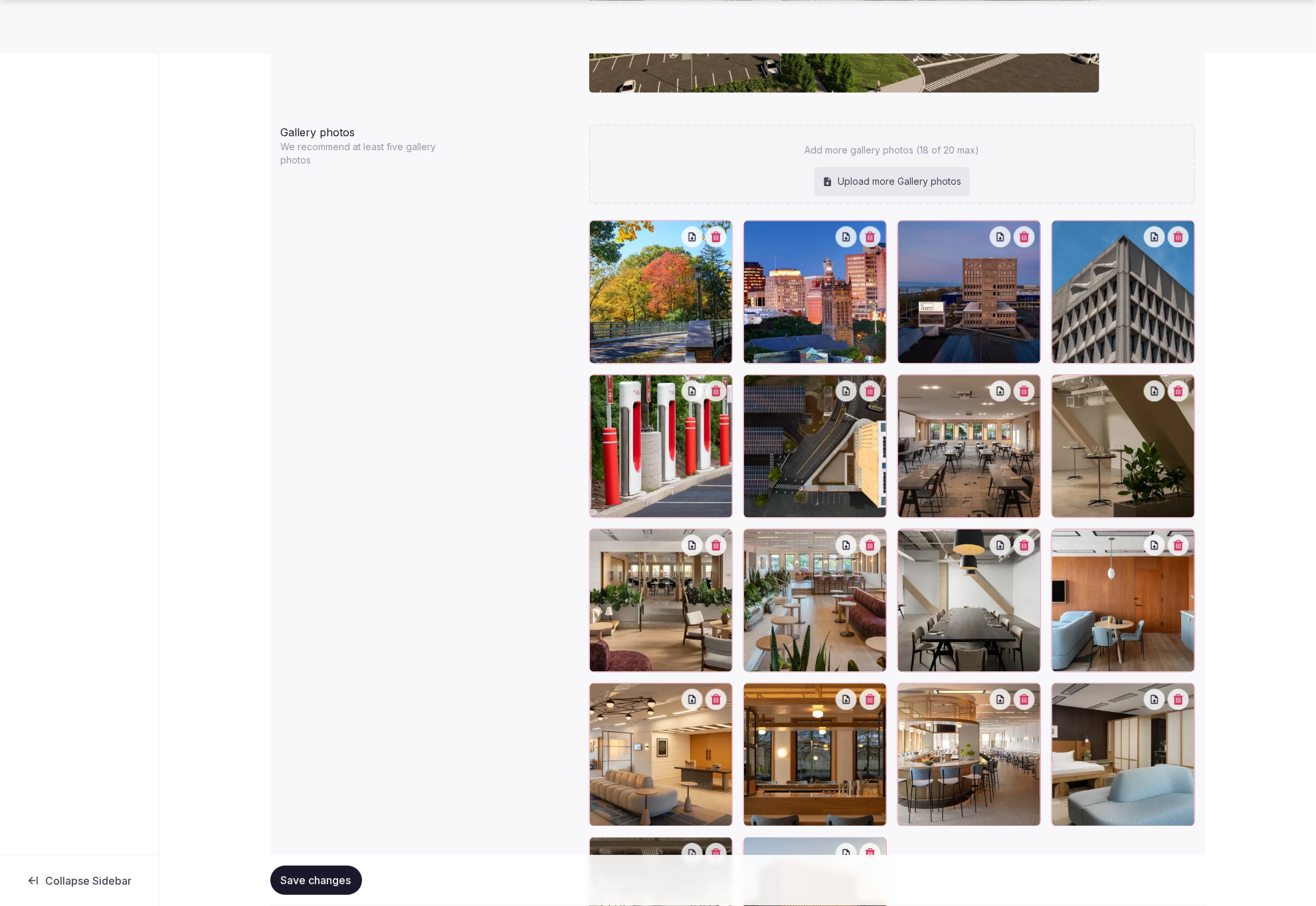
scroll to position [1701, 0]
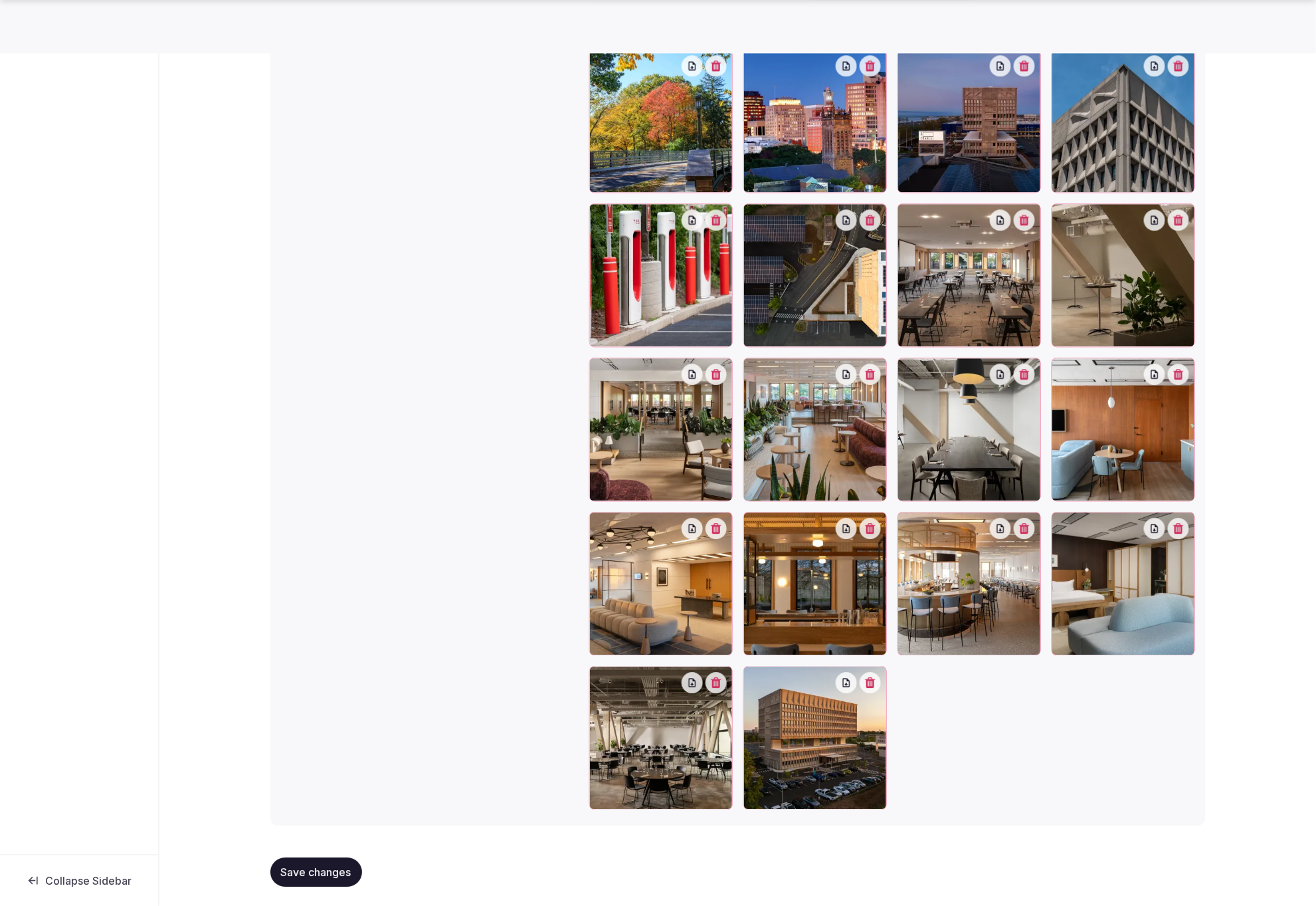
click at [316, 873] on span "Save changes" at bounding box center [316, 872] width 70 height 13
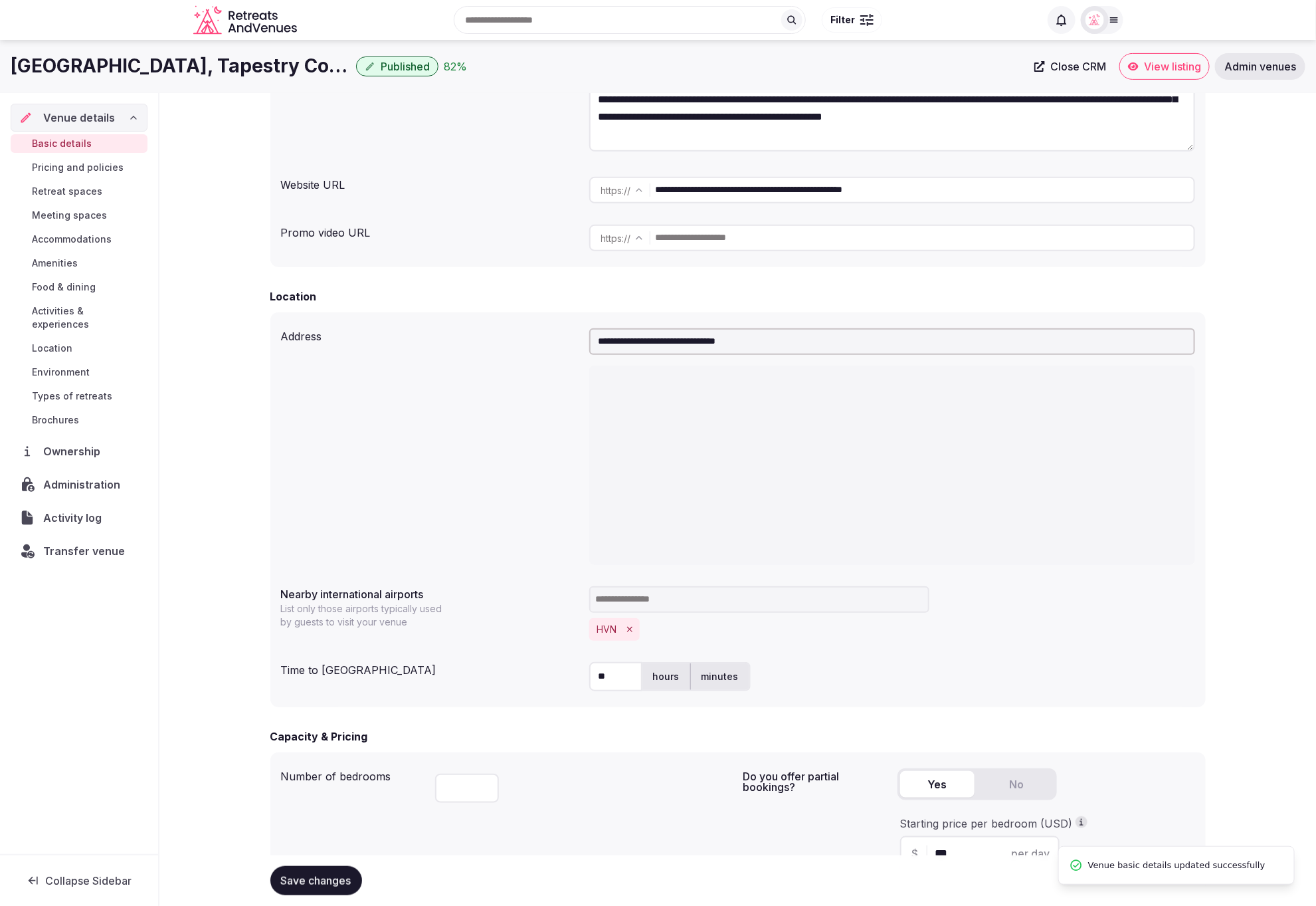
scroll to position [0, 0]
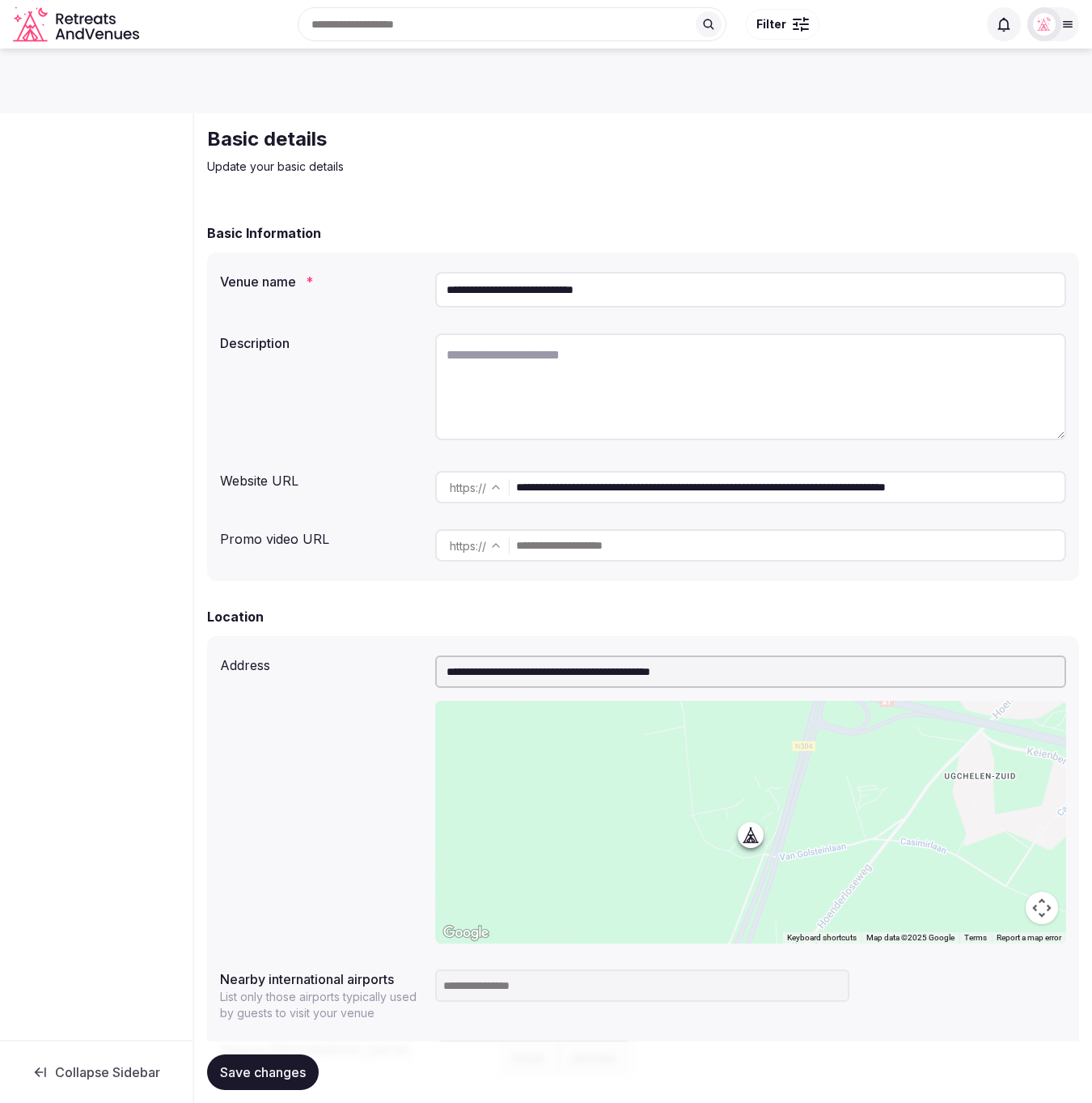
scroll to position [0, 25]
drag, startPoint x: 695, startPoint y: 486, endPoint x: 1088, endPoint y: 495, distance: 393.1
type input "**********"
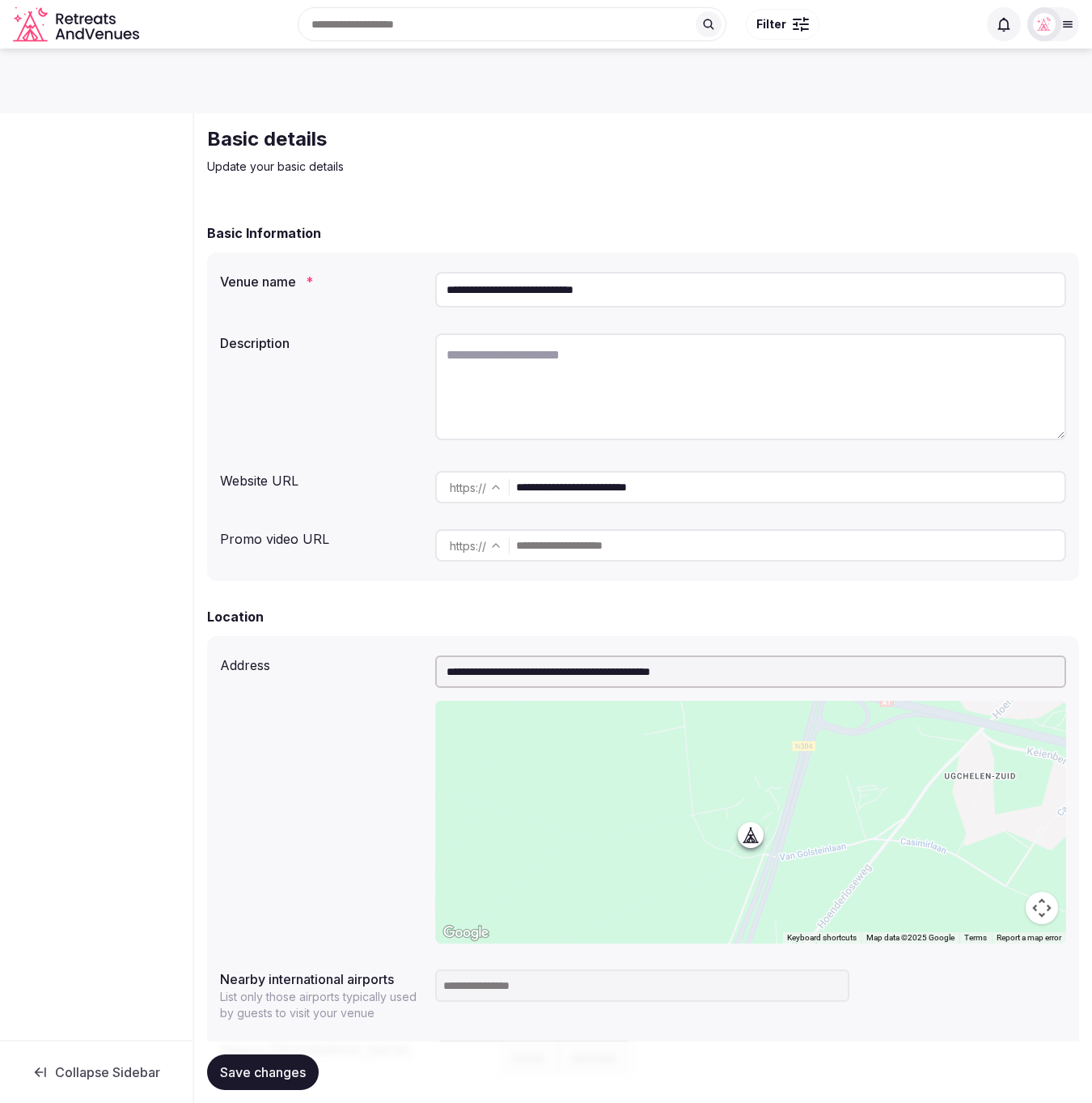
click at [308, 430] on div "Description" at bounding box center [642, 389] width 846 height 125
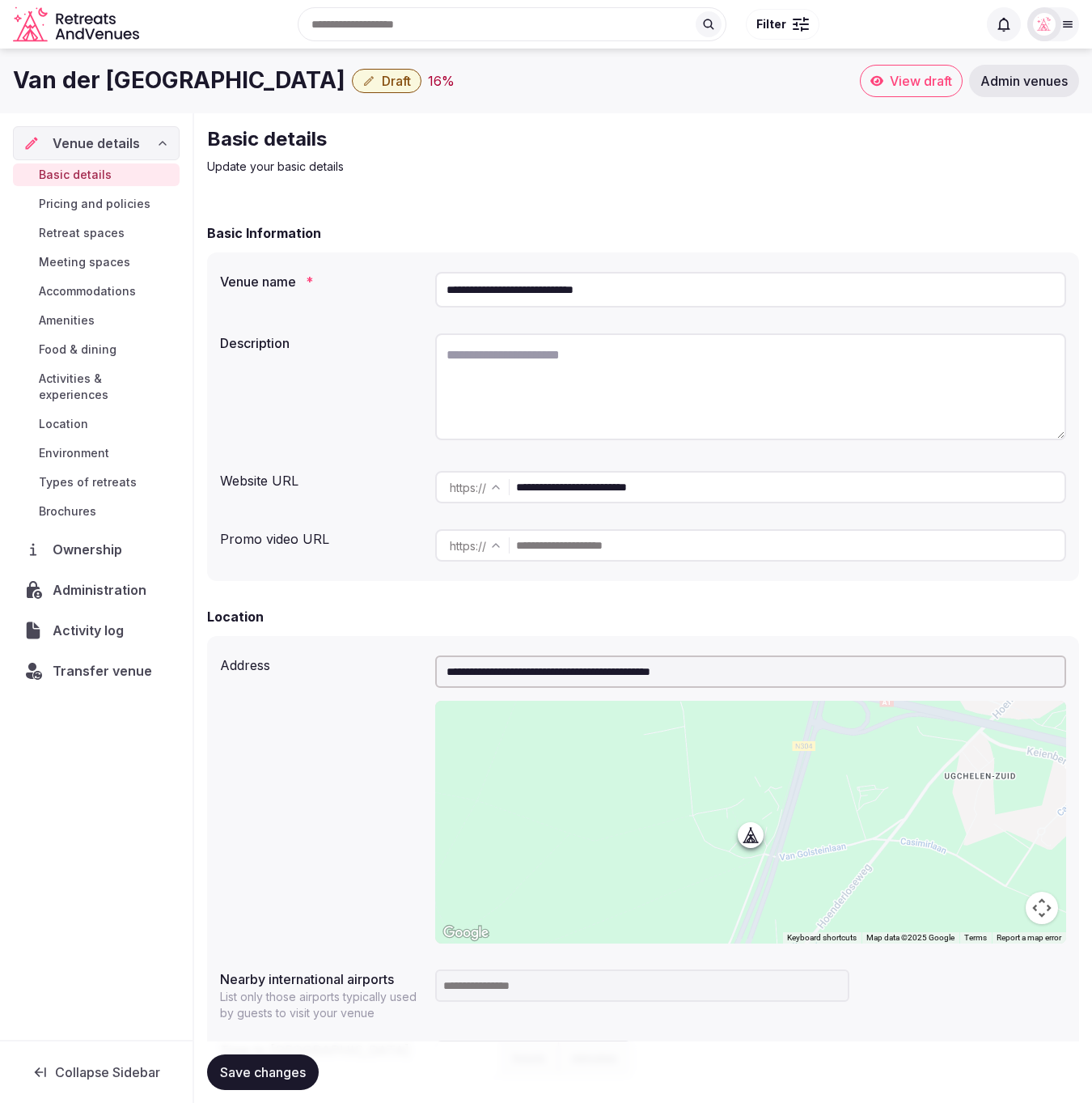
drag, startPoint x: 641, startPoint y: 292, endPoint x: 431, endPoint y: 288, distance: 210.0
click at [431, 288] on div "**********" at bounding box center [642, 289] width 846 height 48
paste input "**********"
type input "**********"
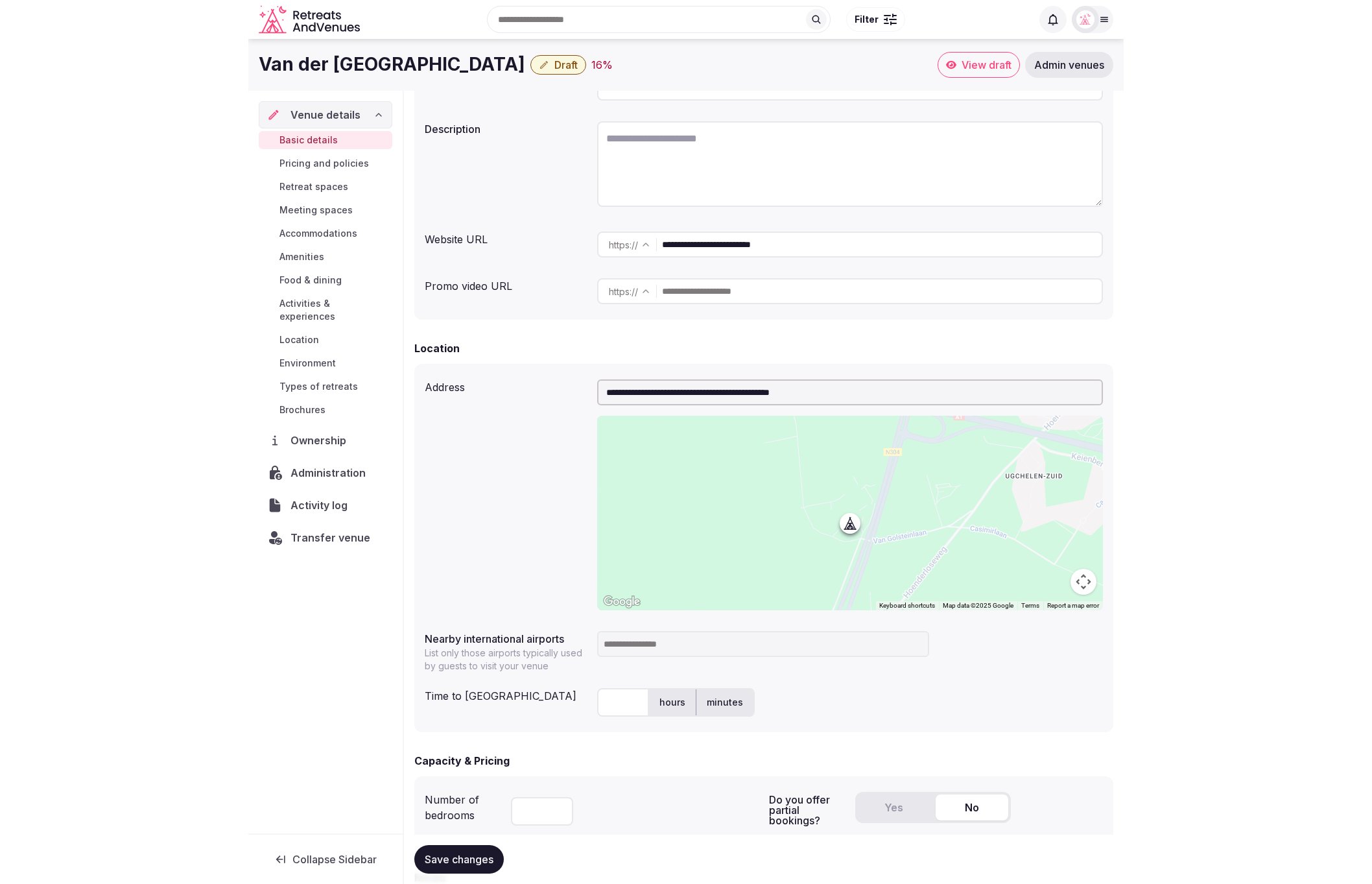
scroll to position [131, 0]
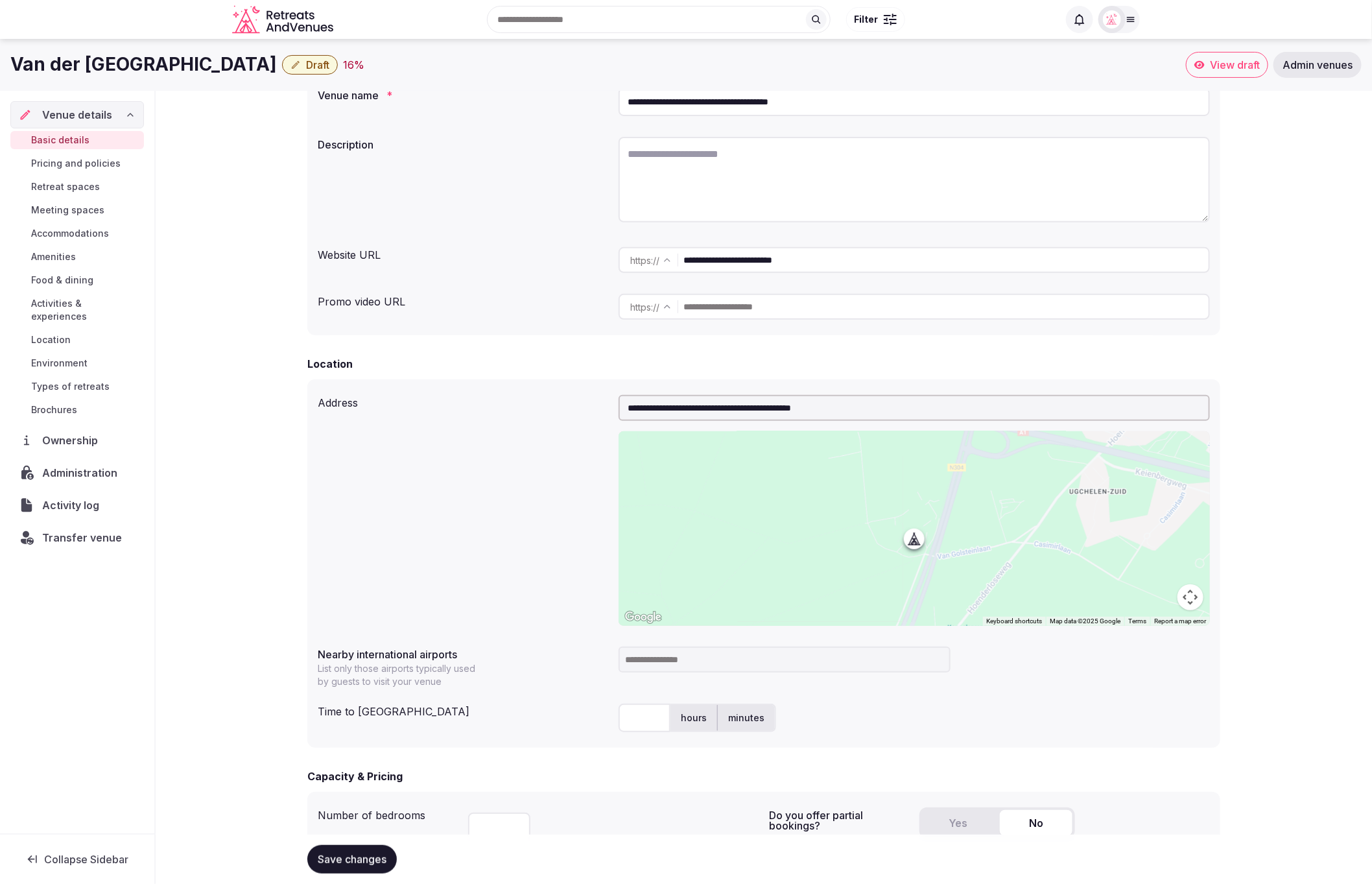
click at [774, 171] on textarea at bounding box center [914, 179] width 591 height 85
paste textarea "**********"
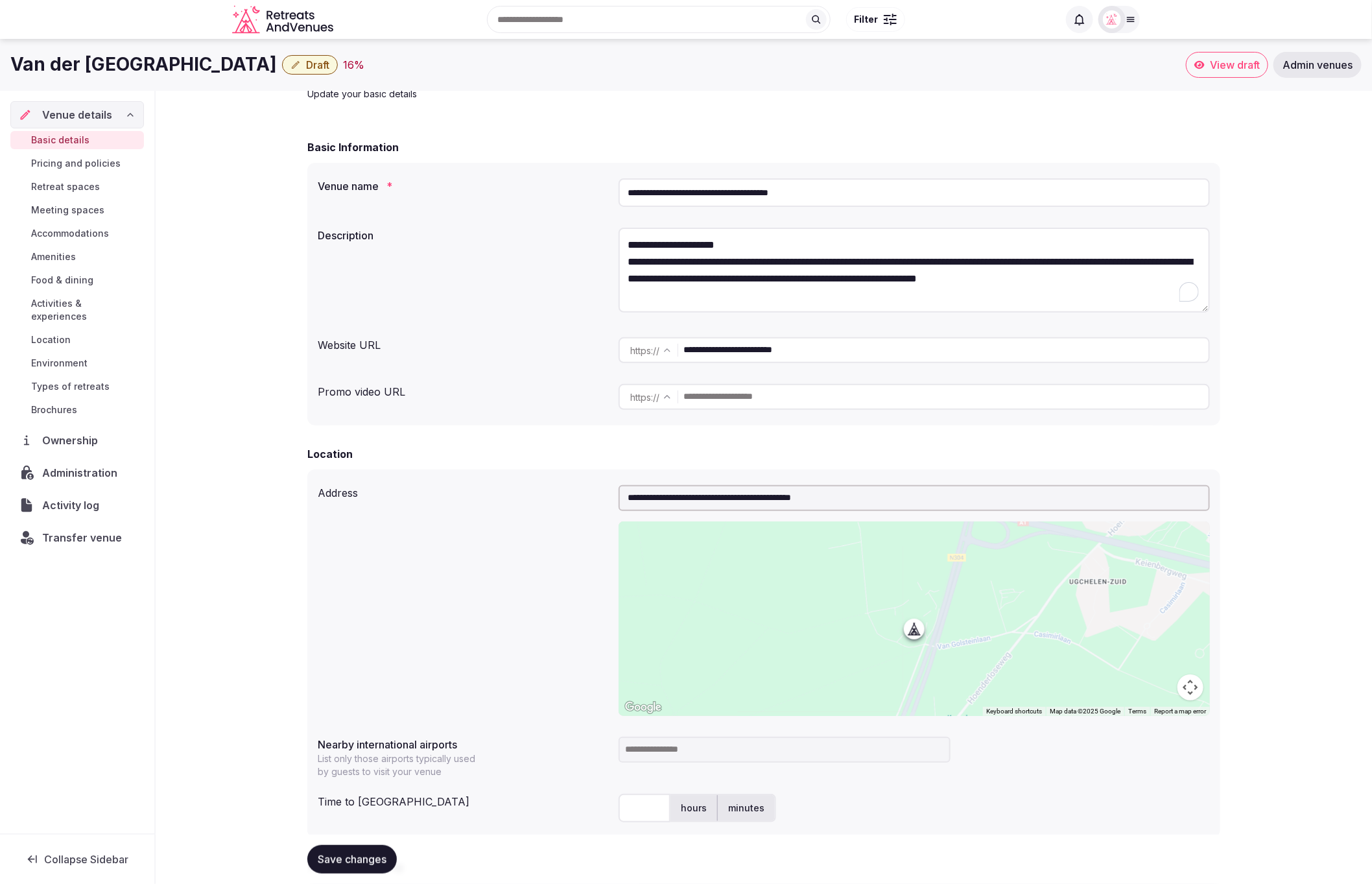
scroll to position [18, 0]
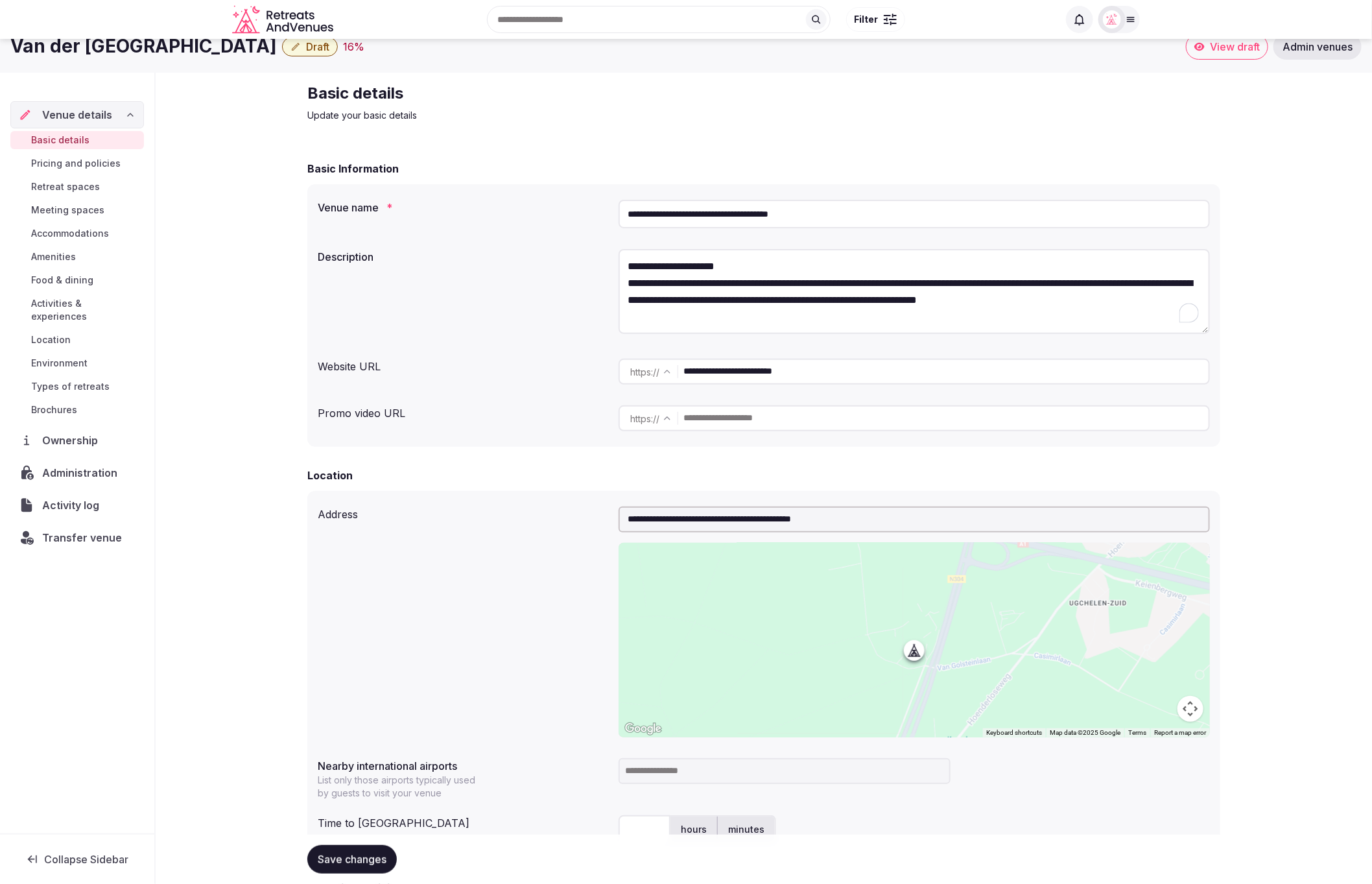
click at [758, 262] on textarea "**********" at bounding box center [914, 291] width 591 height 85
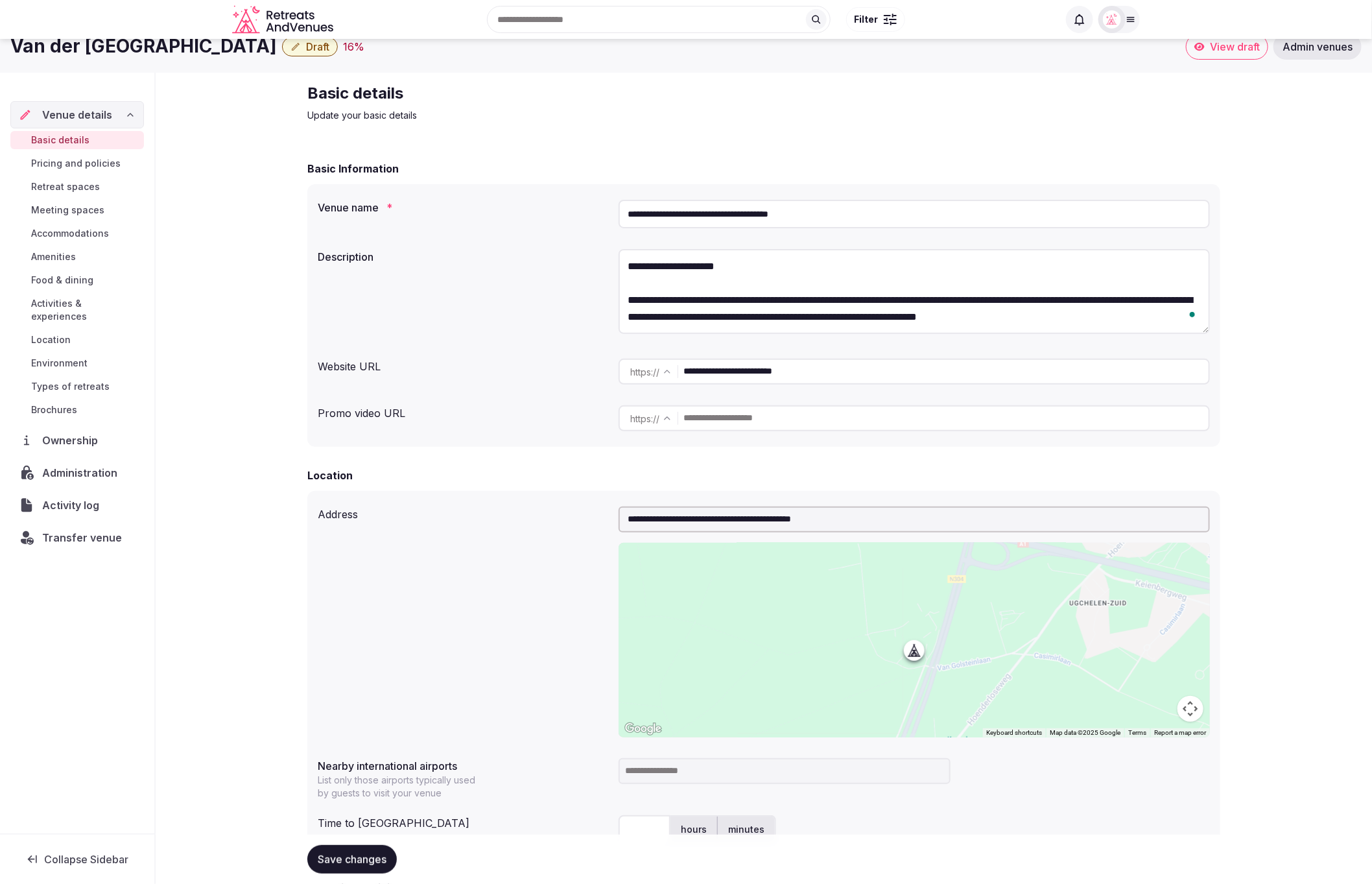
type textarea "**********"
drag, startPoint x: 1248, startPoint y: 372, endPoint x: 1205, endPoint y: 373, distance: 43.0
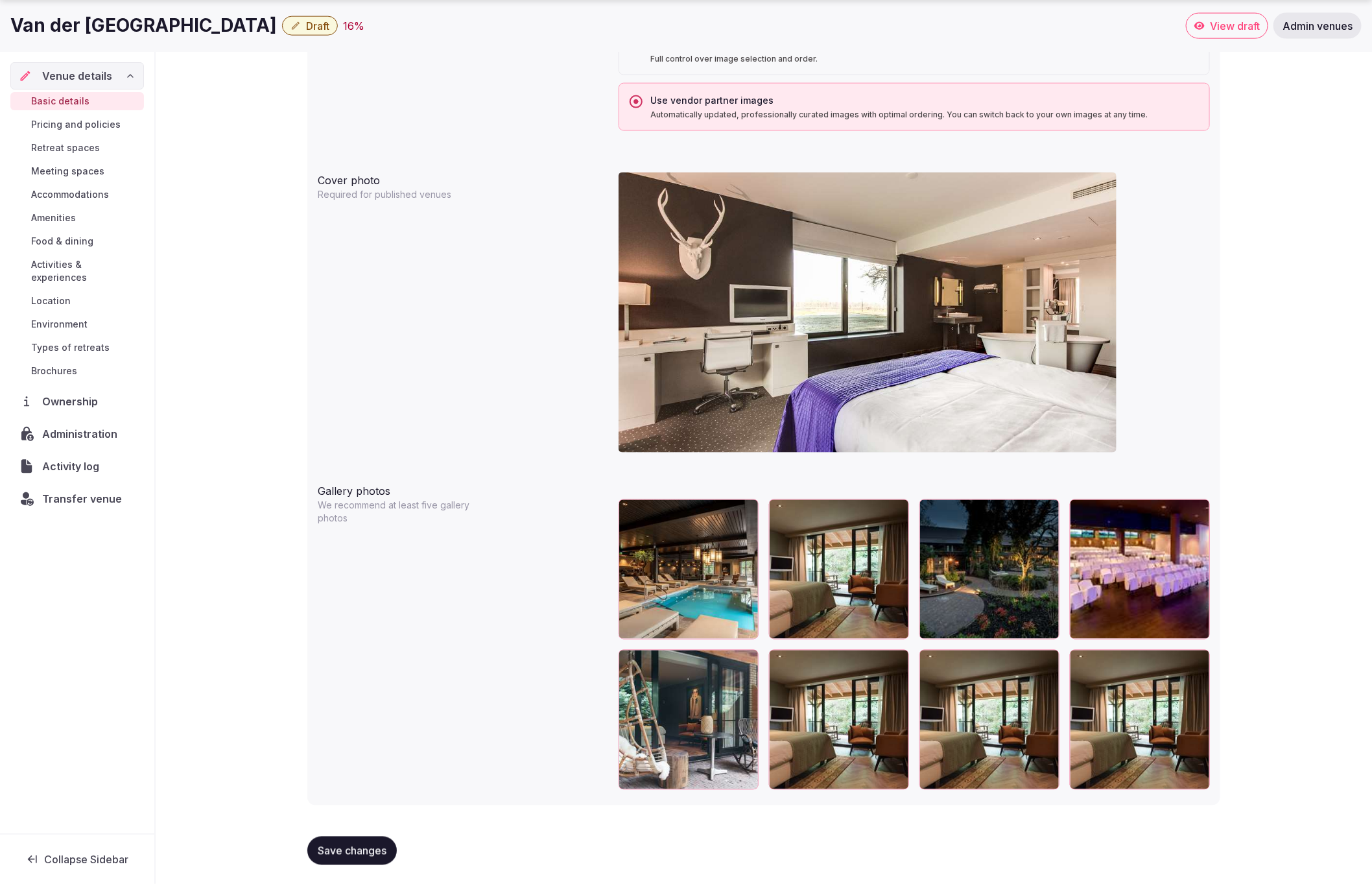
scroll to position [1049, 0]
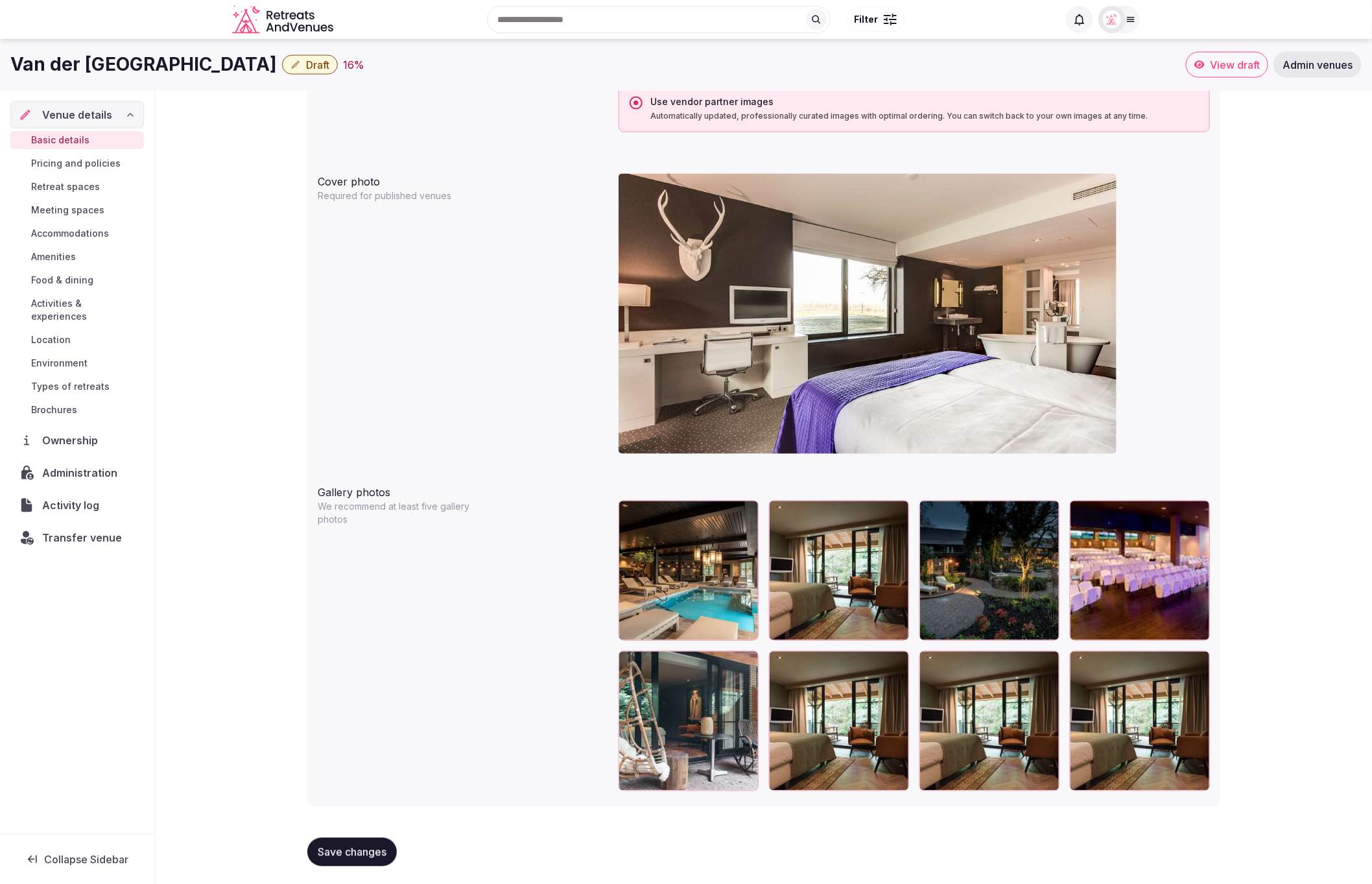
click at [746, 516] on div at bounding box center [746, 514] width 16 height 17
click at [748, 510] on icon "button" at bounding box center [745, 513] width 11 height 11
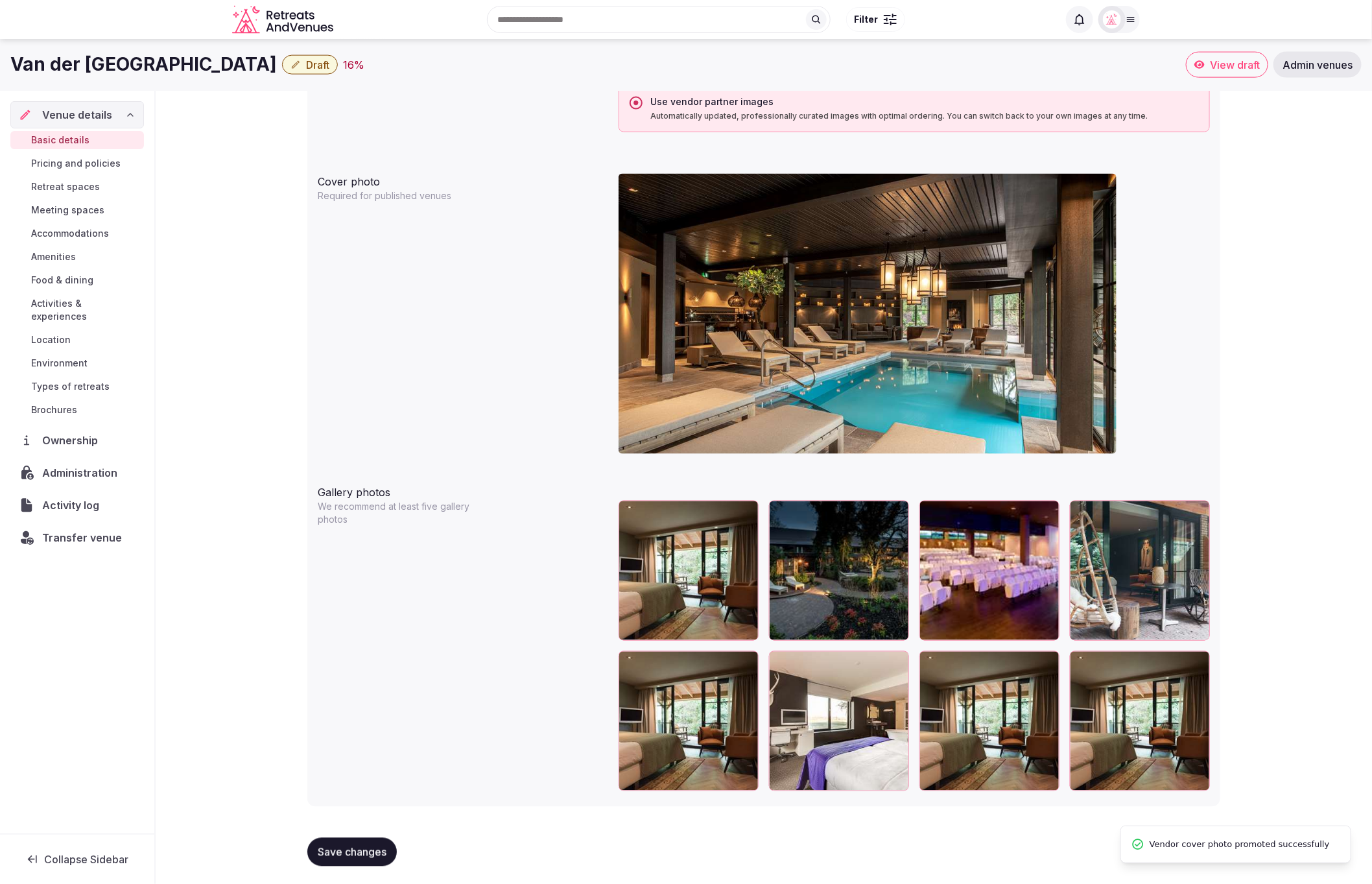
click at [348, 845] on span "Save changes" at bounding box center [351, 852] width 68 height 13
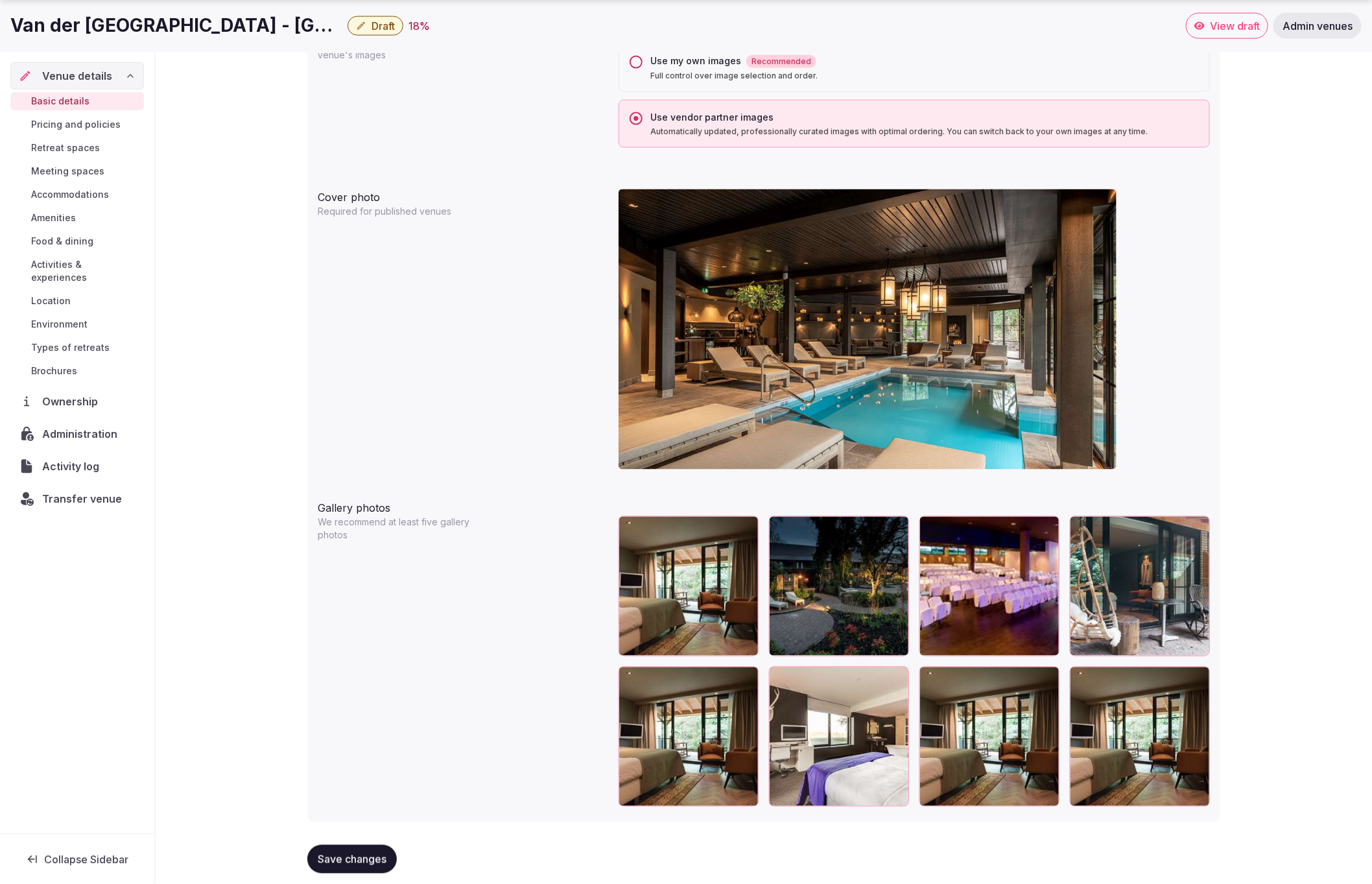
scroll to position [1050, 0]
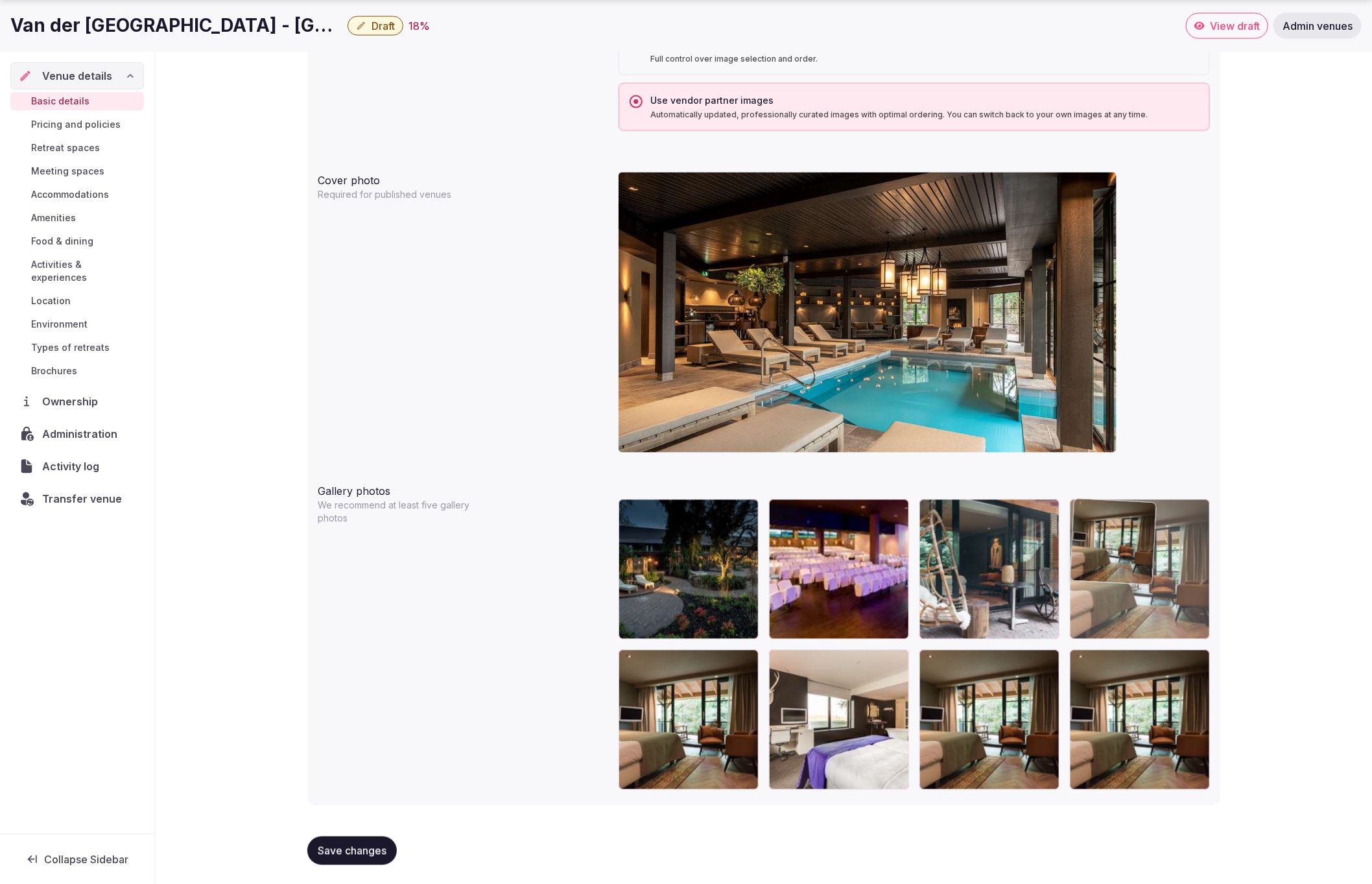
drag, startPoint x: 684, startPoint y: 591, endPoint x: 1141, endPoint y: 594, distance: 457.0
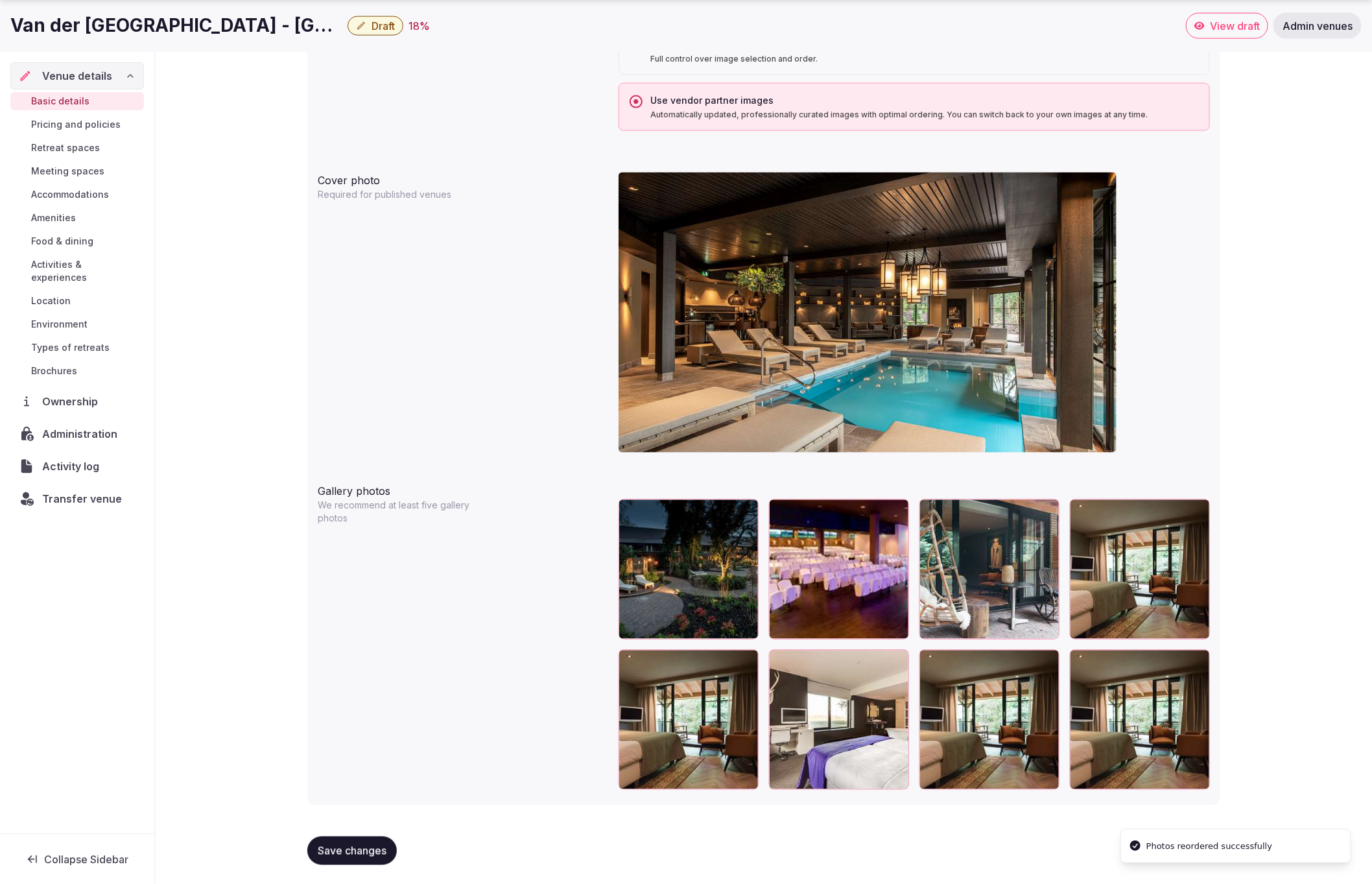
drag, startPoint x: 340, startPoint y: 853, endPoint x: 322, endPoint y: 782, distance: 73.2
click at [340, 853] on span "Save changes" at bounding box center [351, 851] width 68 height 13
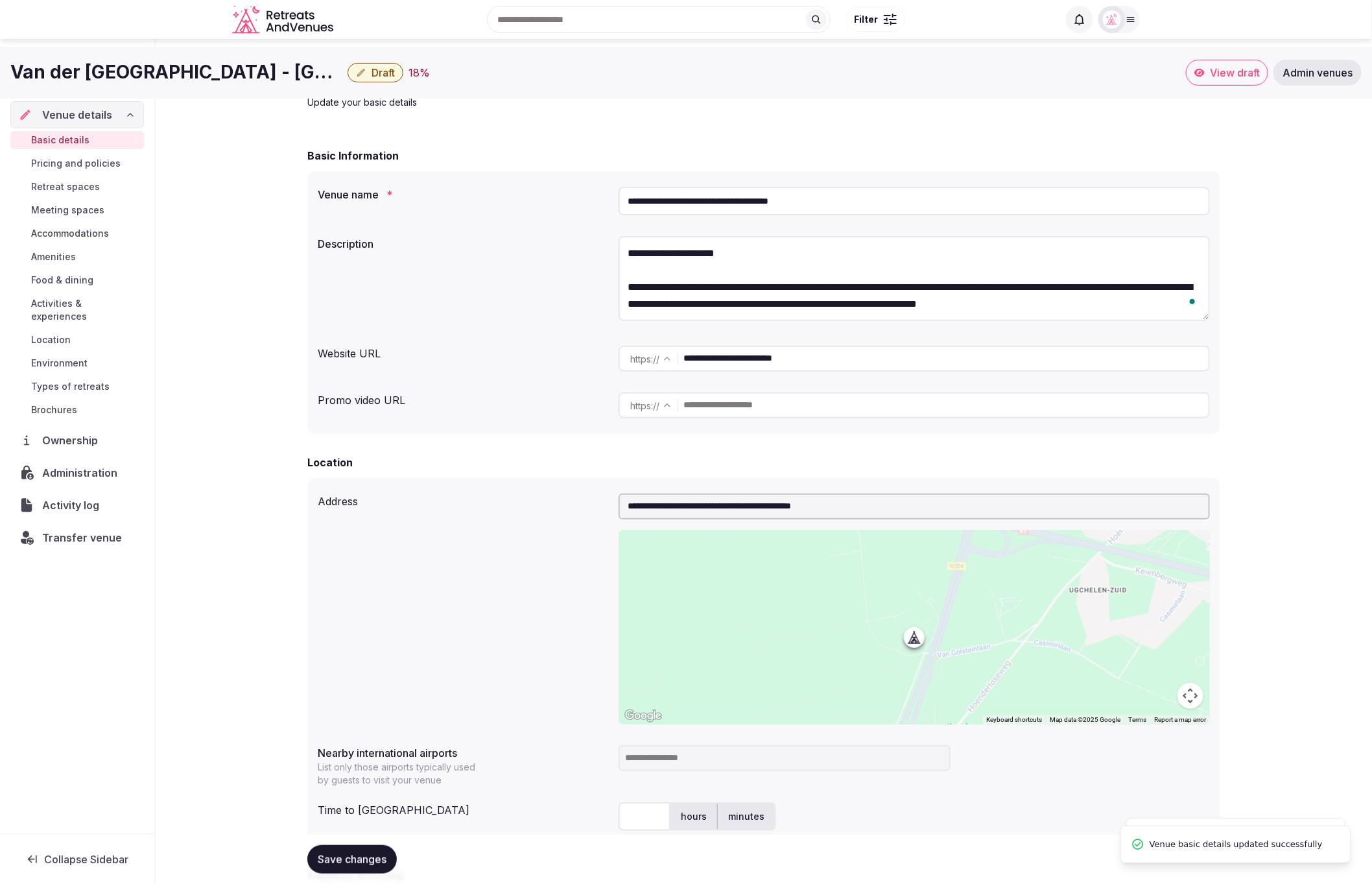
scroll to position [0, 0]
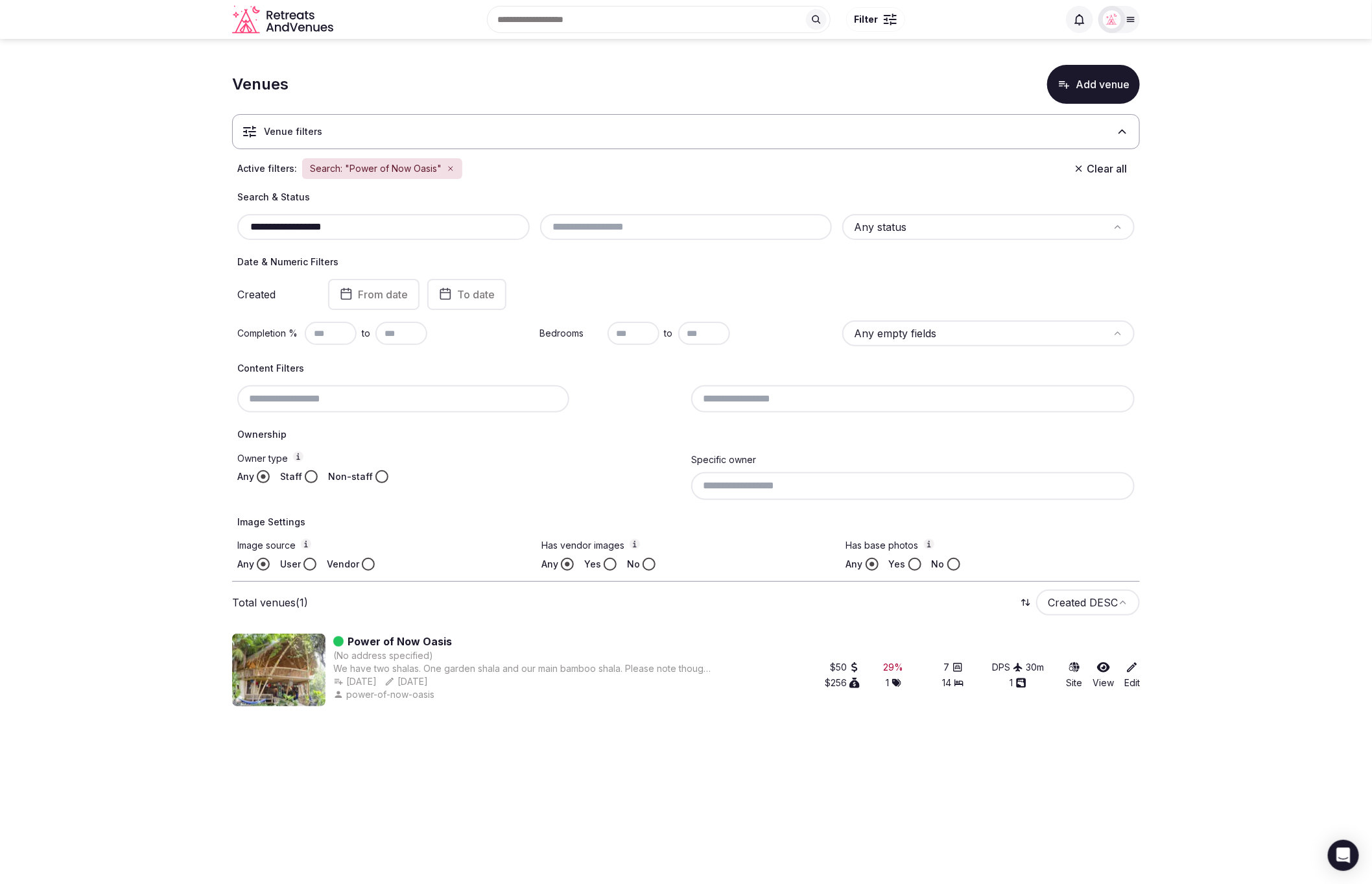
click at [90, 388] on section "**********" at bounding box center [686, 382] width 1372 height 688
drag, startPoint x: 370, startPoint y: 220, endPoint x: 230, endPoint y: 212, distance: 140.2
click at [230, 212] on section "**********" at bounding box center [686, 382] width 1372 height 688
paste input "**********"
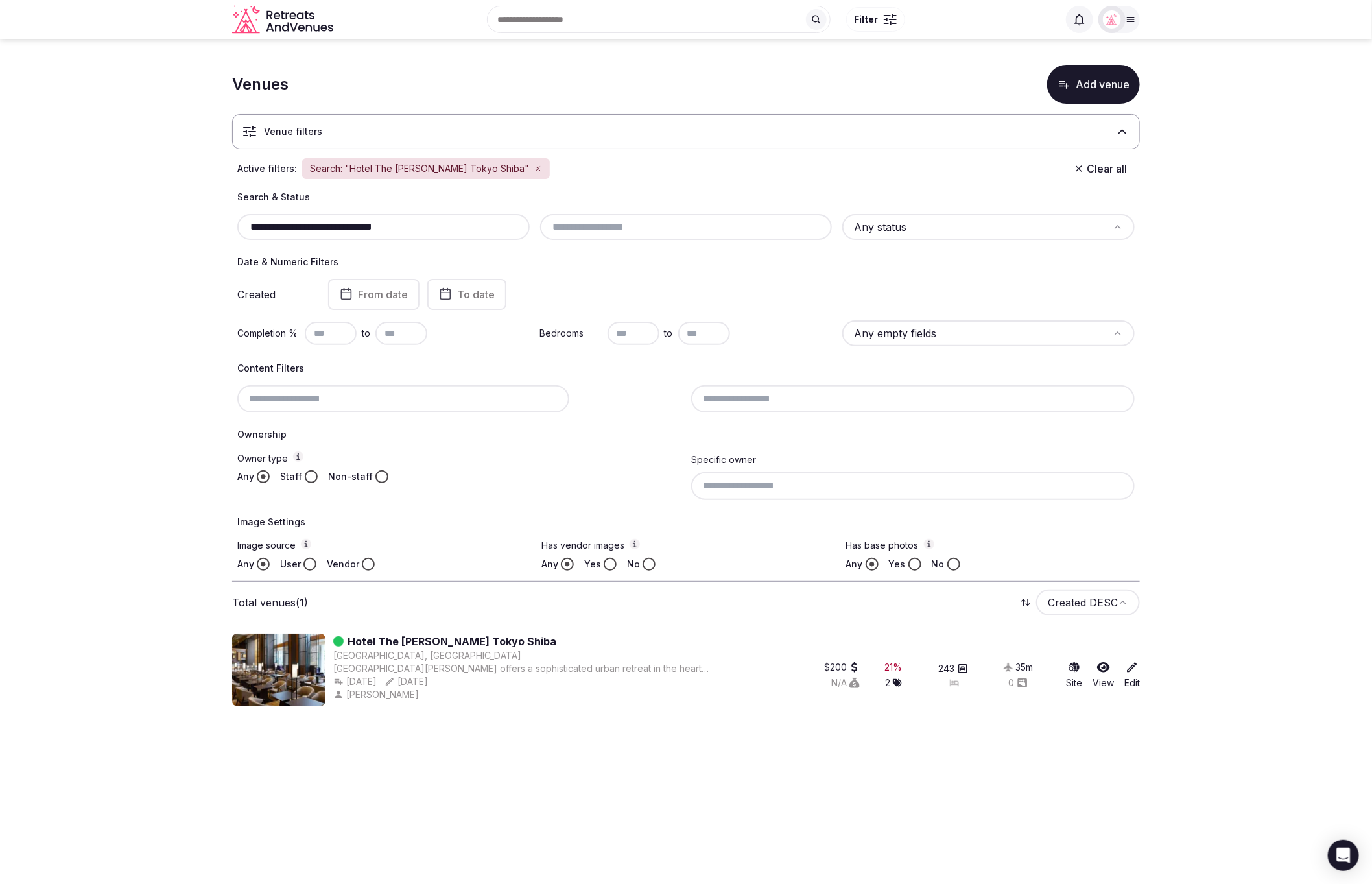
type input "**********"
click at [156, 267] on section "**********" at bounding box center [686, 382] width 1372 height 688
click at [1270, 450] on section "**********" at bounding box center [686, 382] width 1372 height 688
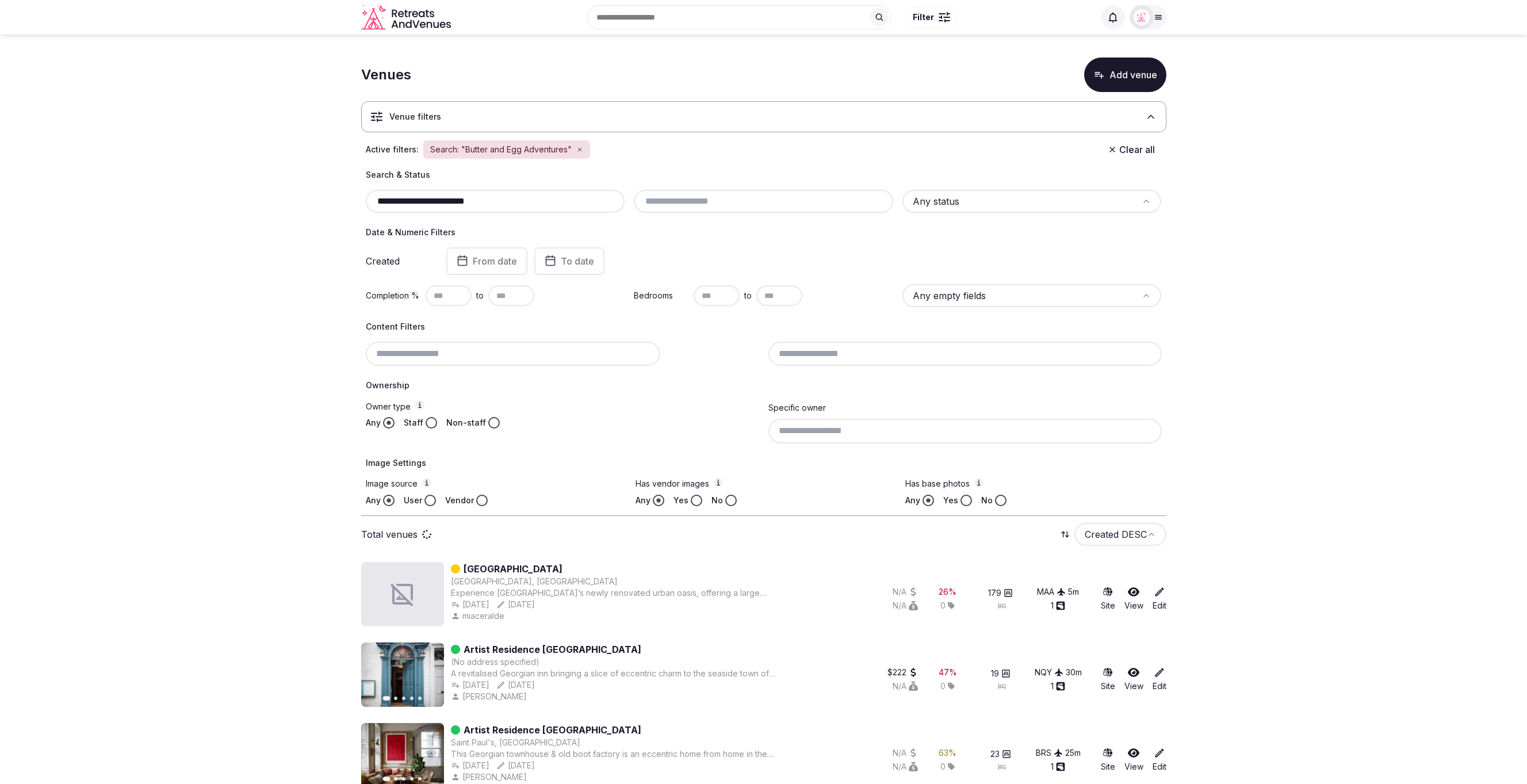
scroll to position [6, 0]
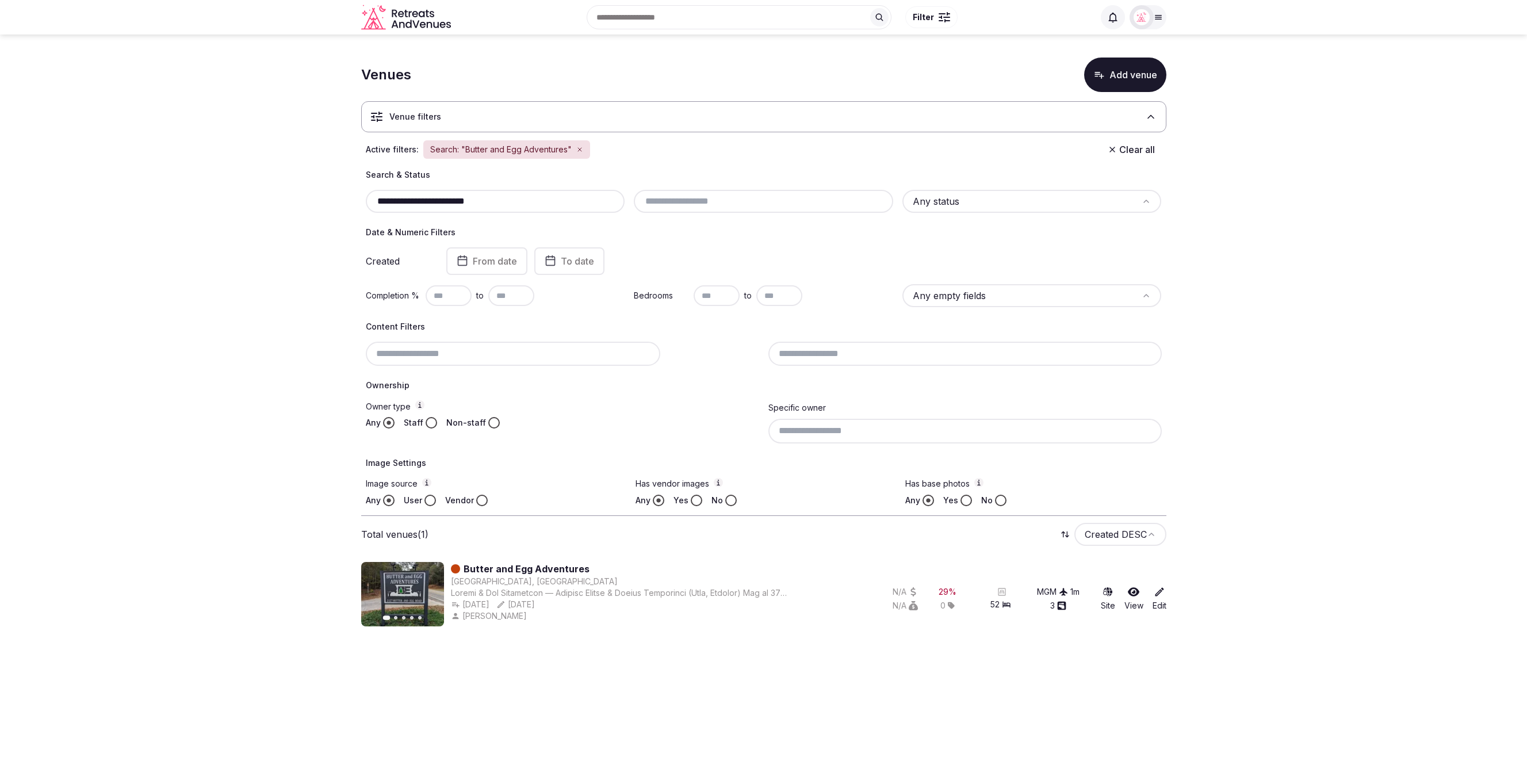
type input "**********"
click at [228, 283] on section "**********" at bounding box center [764, 339] width 1527 height 610
click at [1314, 471] on section "**********" at bounding box center [764, 339] width 1527 height 610
click at [260, 288] on section "**********" at bounding box center [764, 339] width 1527 height 610
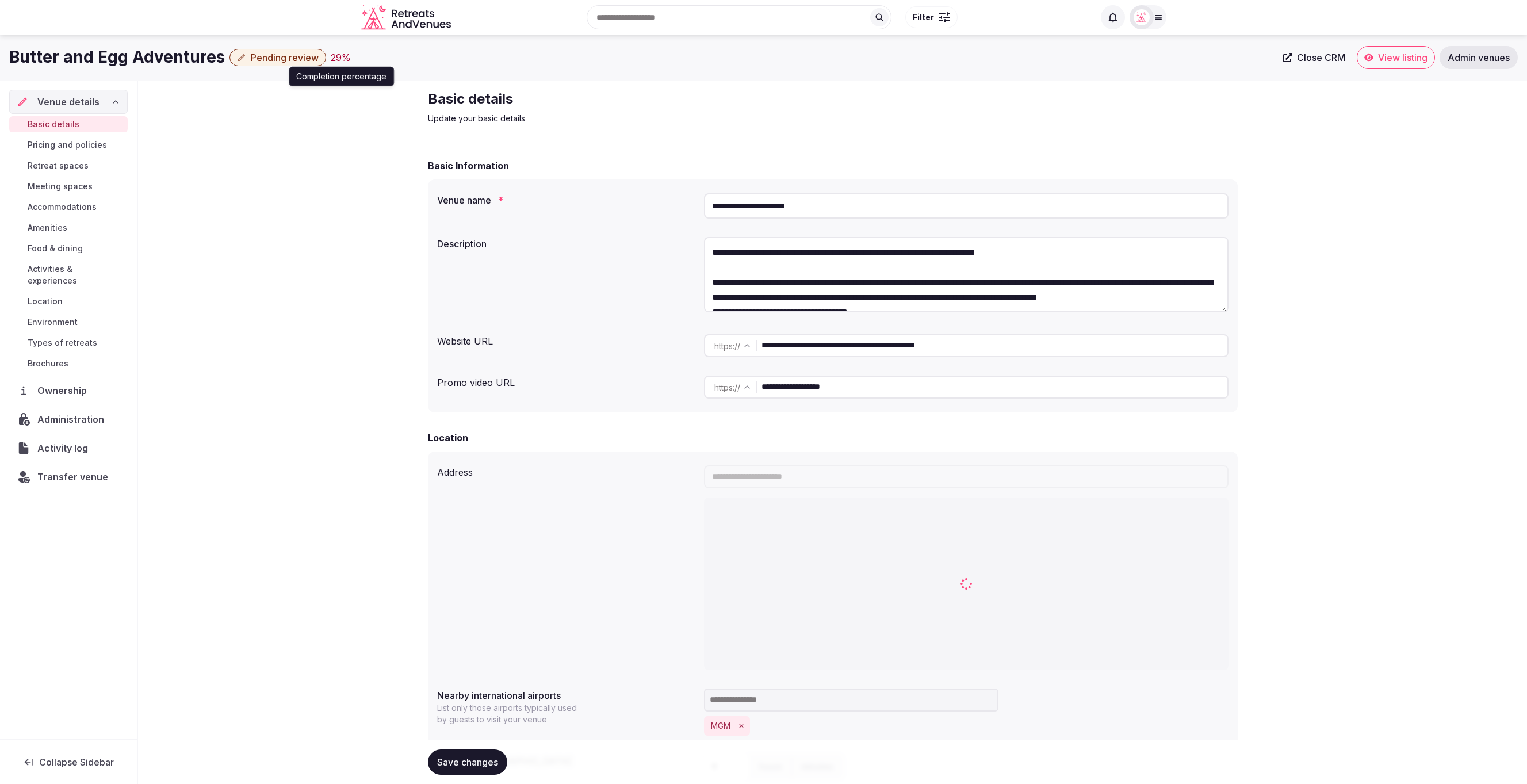
click at [337, 59] on div "29 %" at bounding box center [340, 58] width 20 height 14
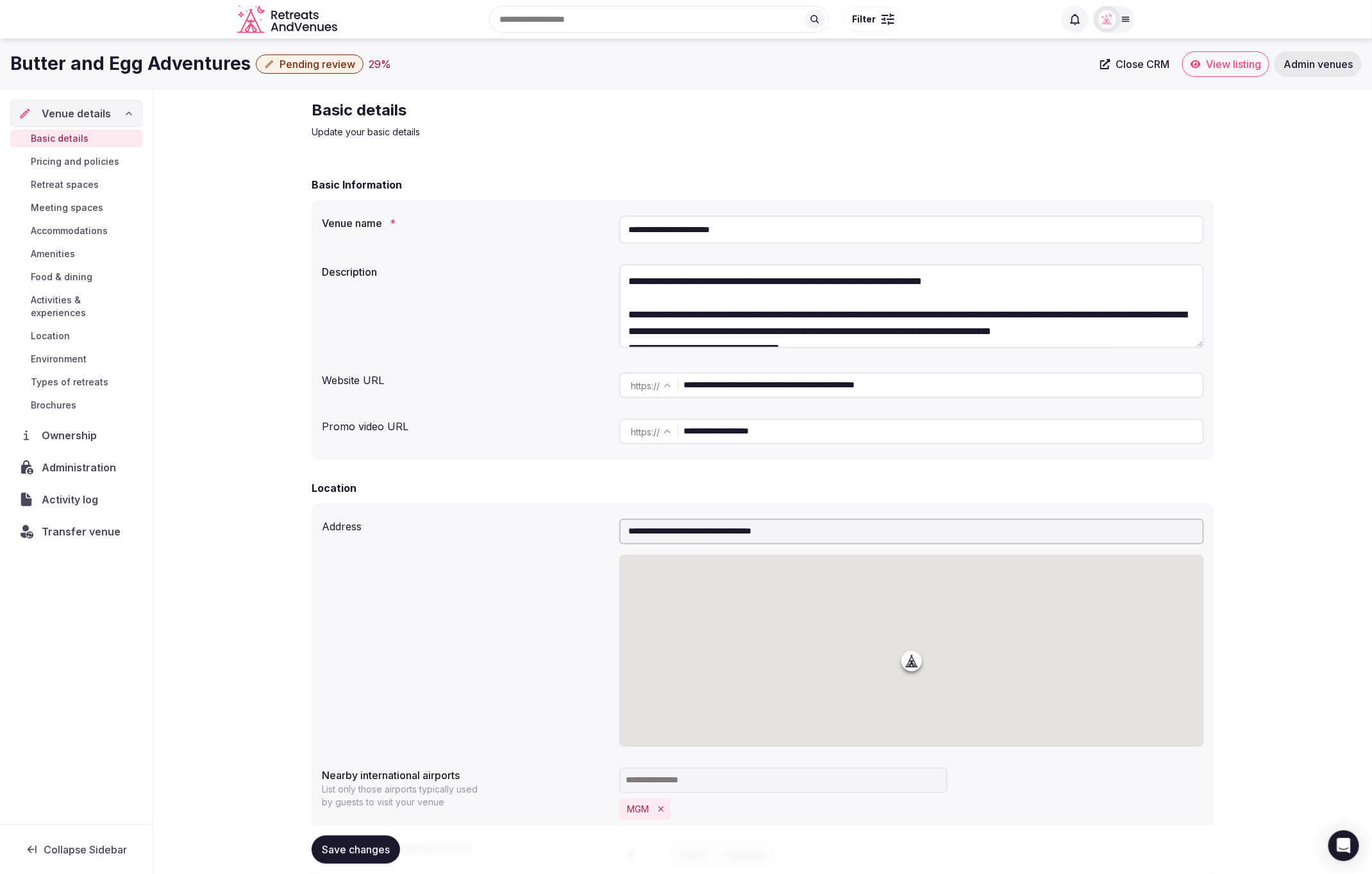
click at [541, 302] on div "Description" at bounding box center [762, 308] width 882 height 98
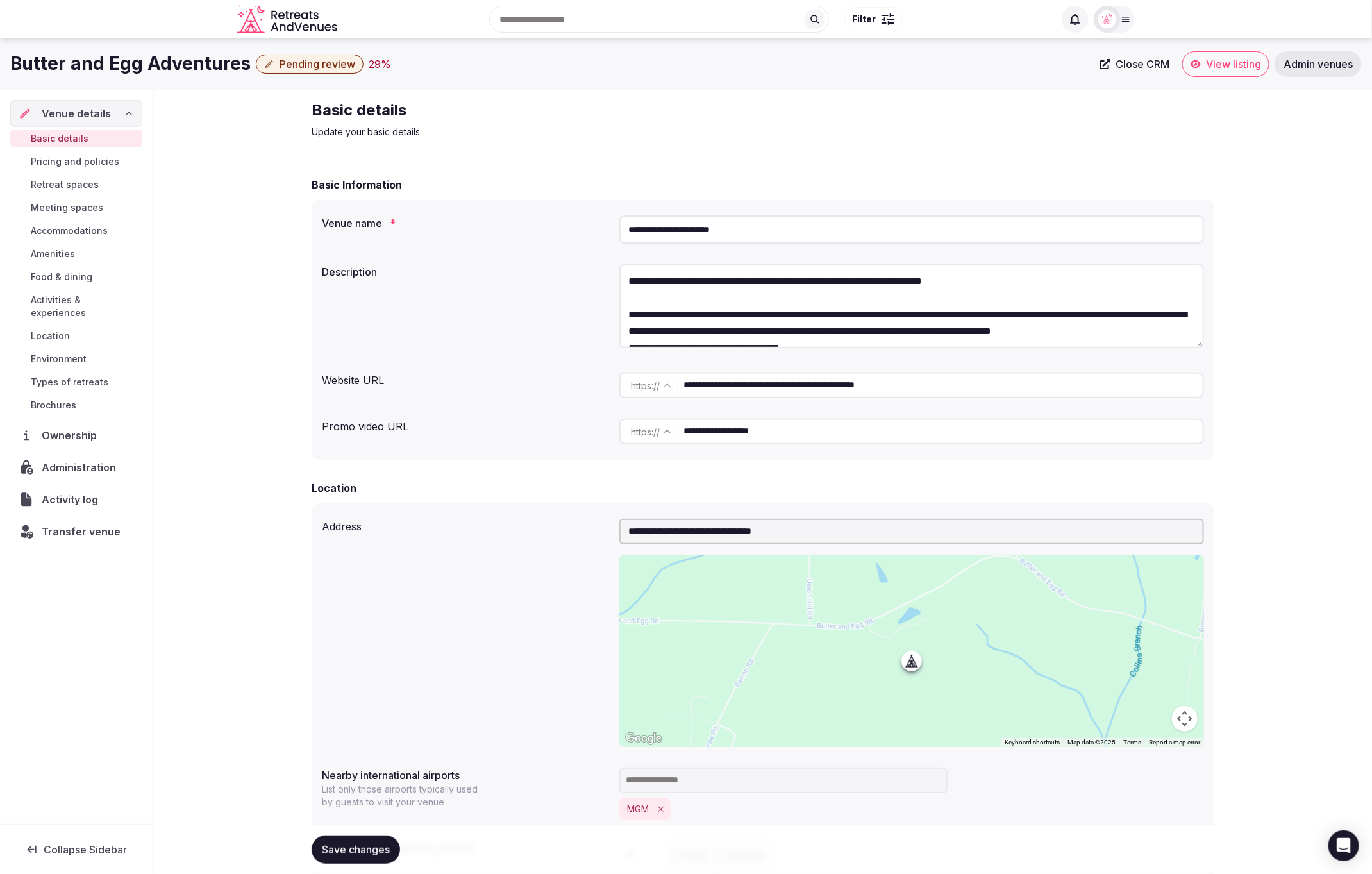
drag, startPoint x: 981, startPoint y: 388, endPoint x: 680, endPoint y: 385, distance: 301.0
click at [684, 384] on input "**********" at bounding box center [943, 385] width 519 height 26
